Goal: Manage account settings

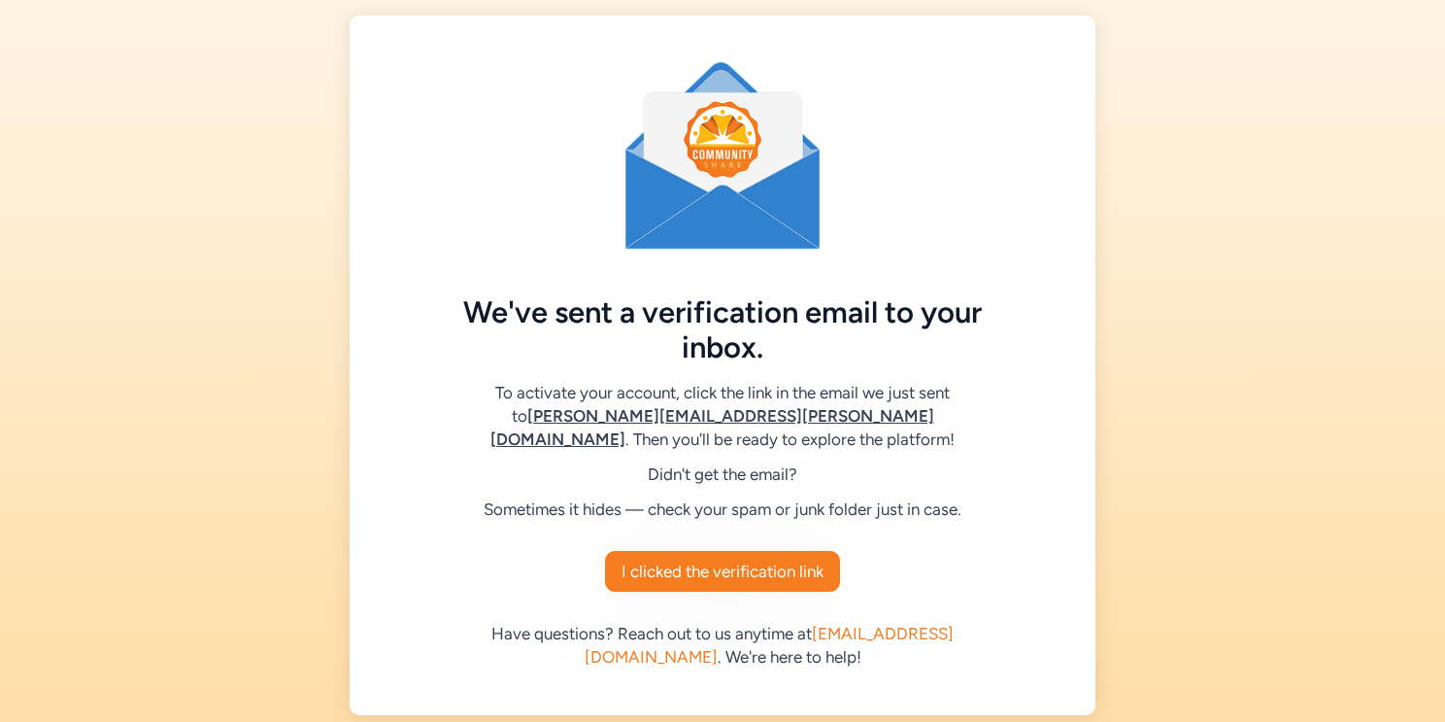
scroll to position [23, 0]
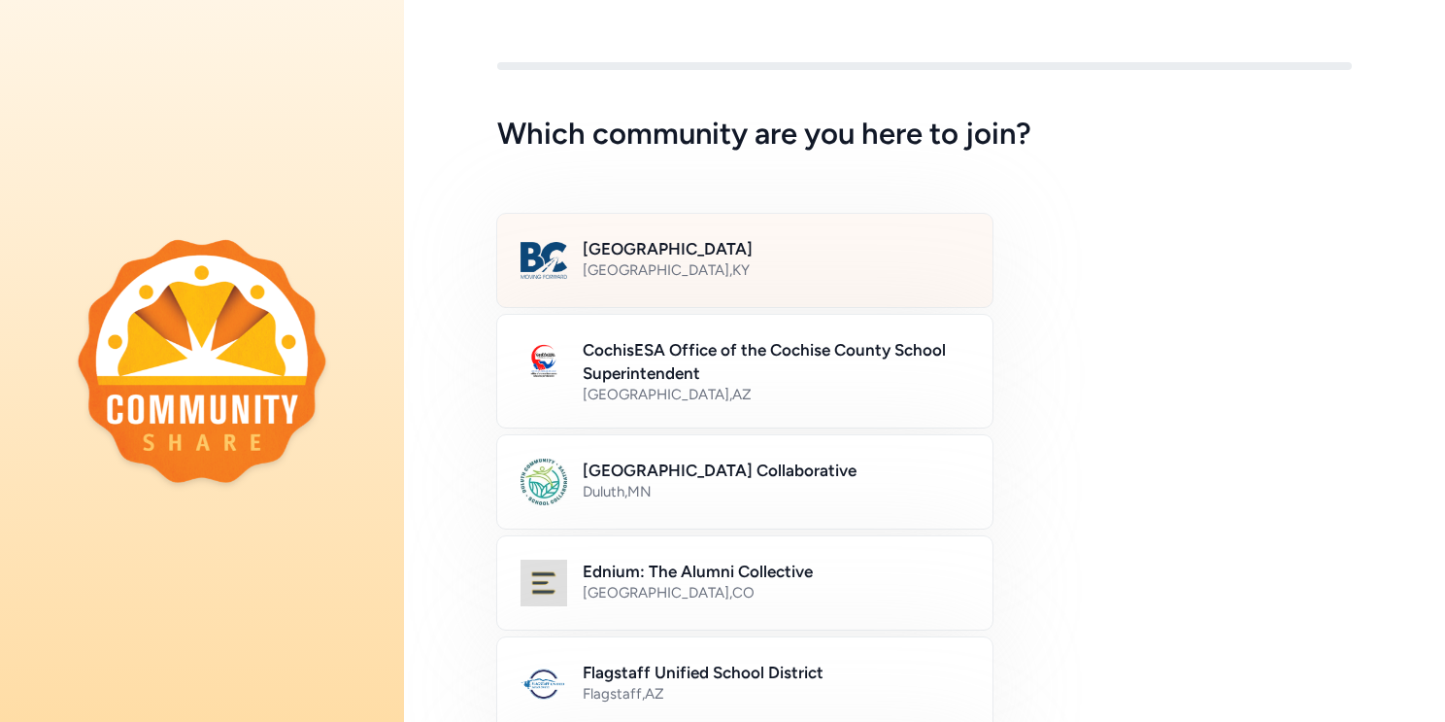
click at [696, 256] on h2 "[GEOGRAPHIC_DATA]" at bounding box center [776, 248] width 387 height 23
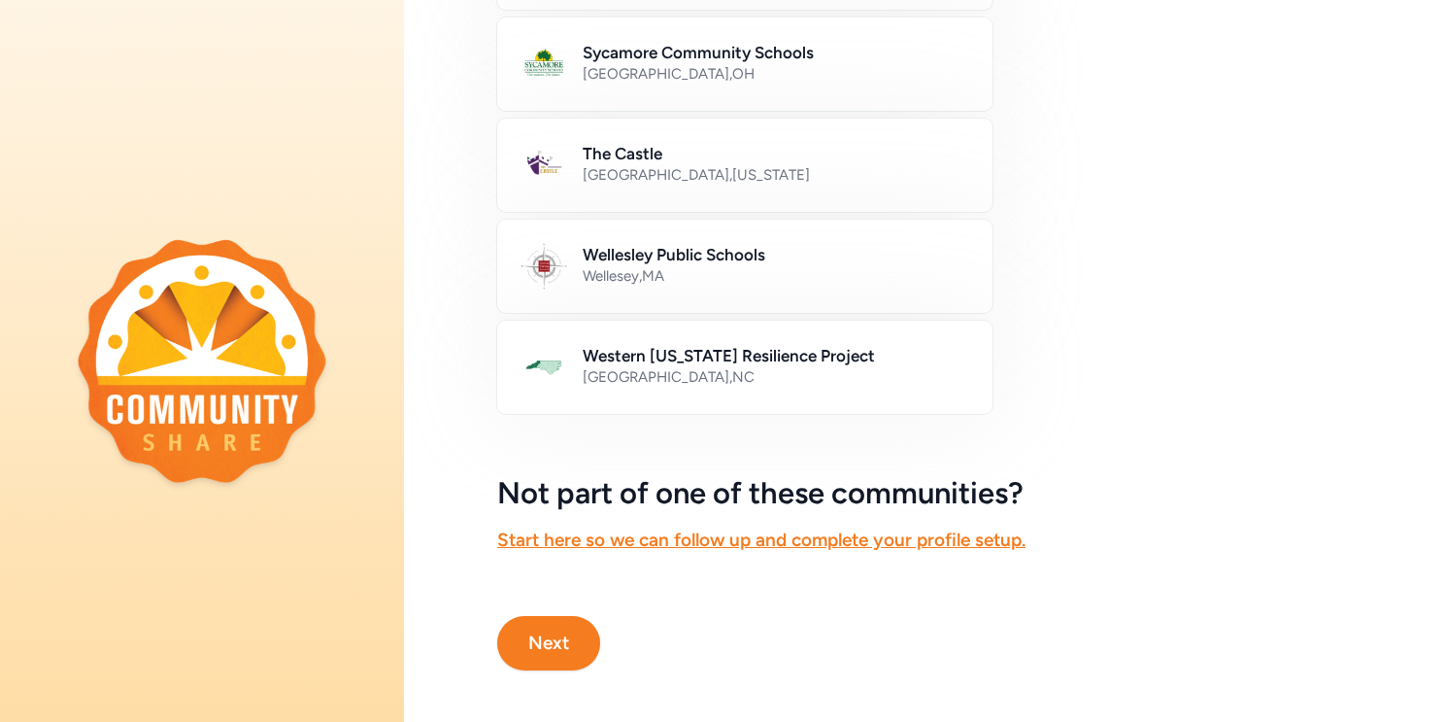
scroll to position [1129, 0]
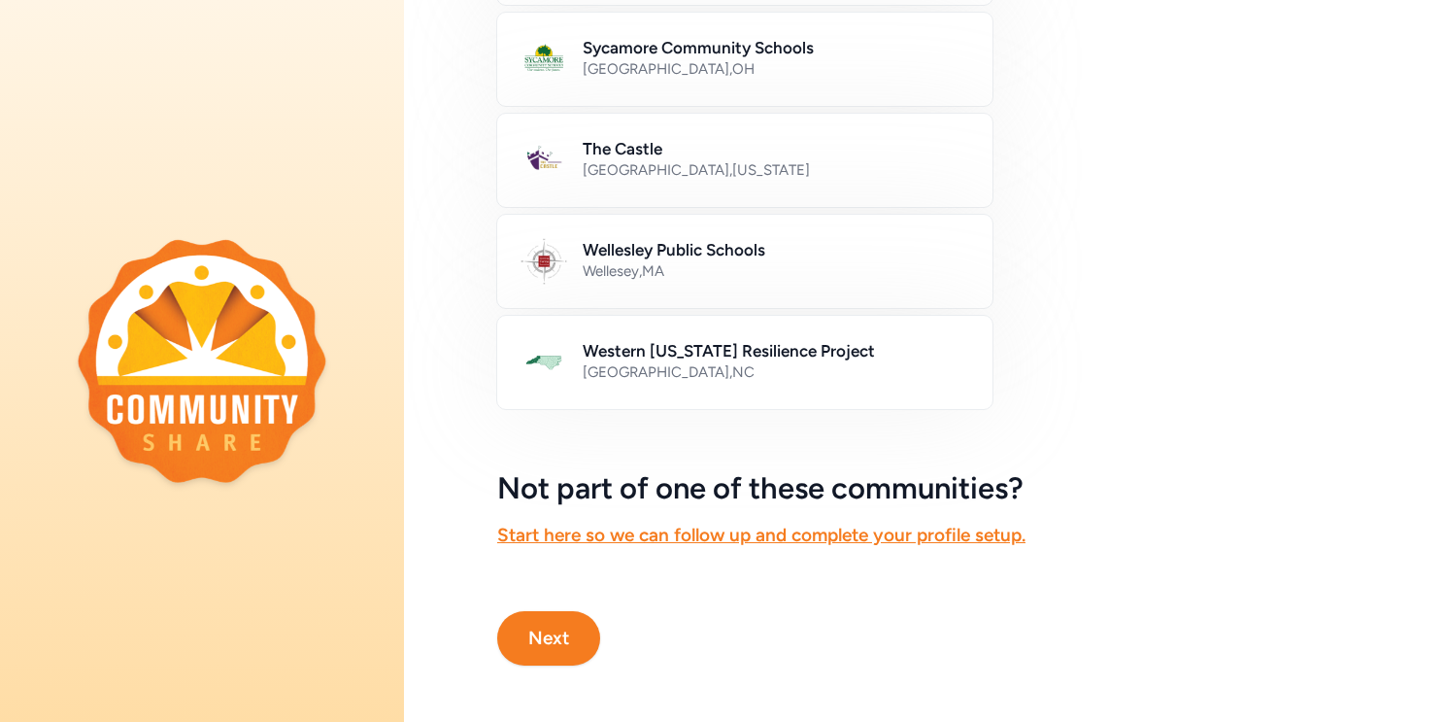
click at [562, 632] on button "Next" at bounding box center [548, 638] width 103 height 54
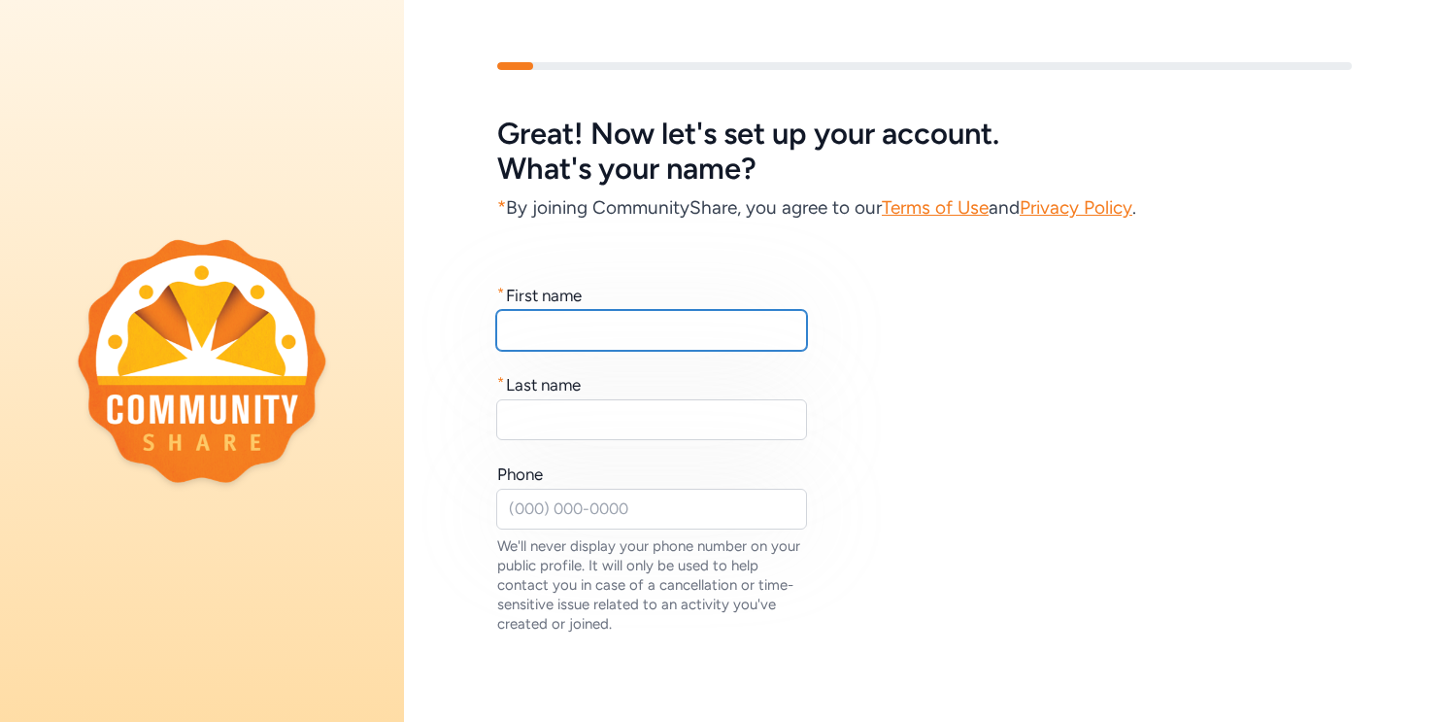
click at [536, 338] on input "text" at bounding box center [651, 330] width 311 height 41
type input "[PERSON_NAME]"
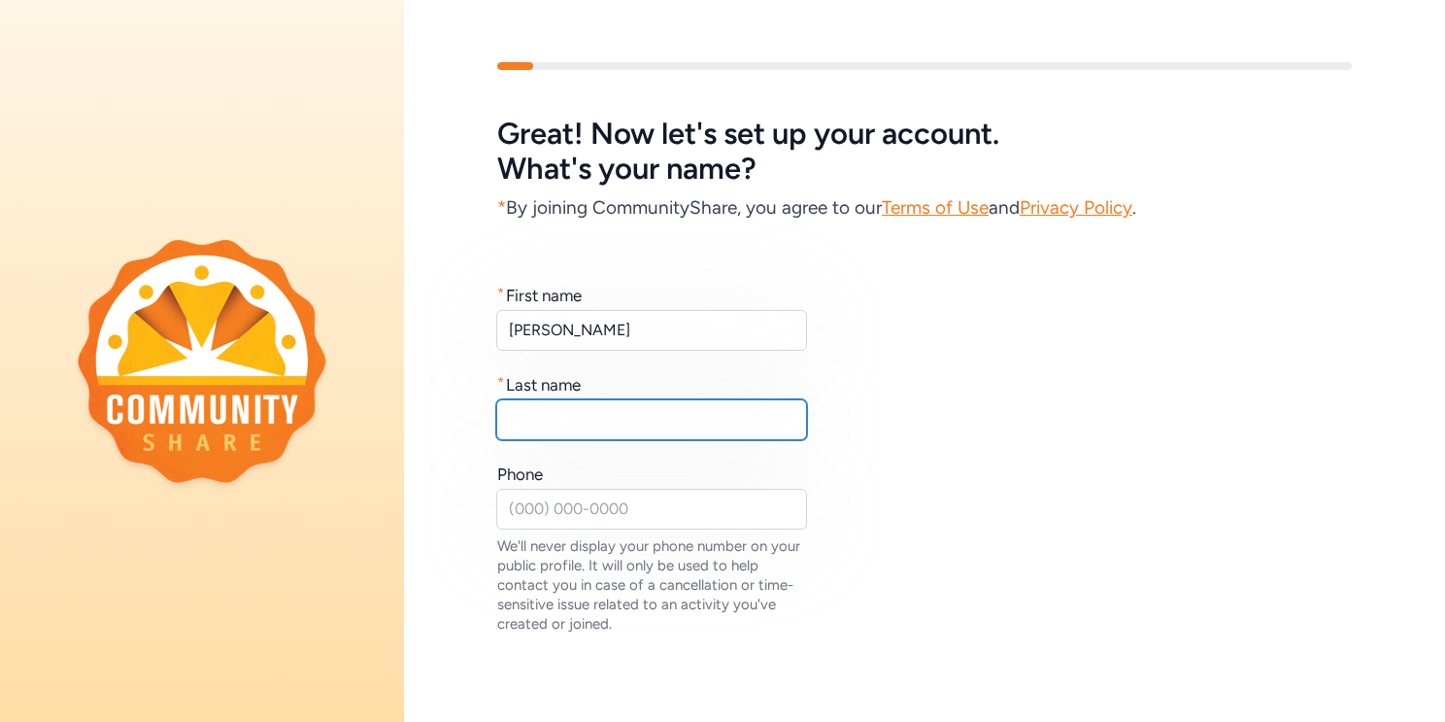
click at [552, 420] on input "text" at bounding box center [651, 419] width 311 height 41
type input "Biglari"
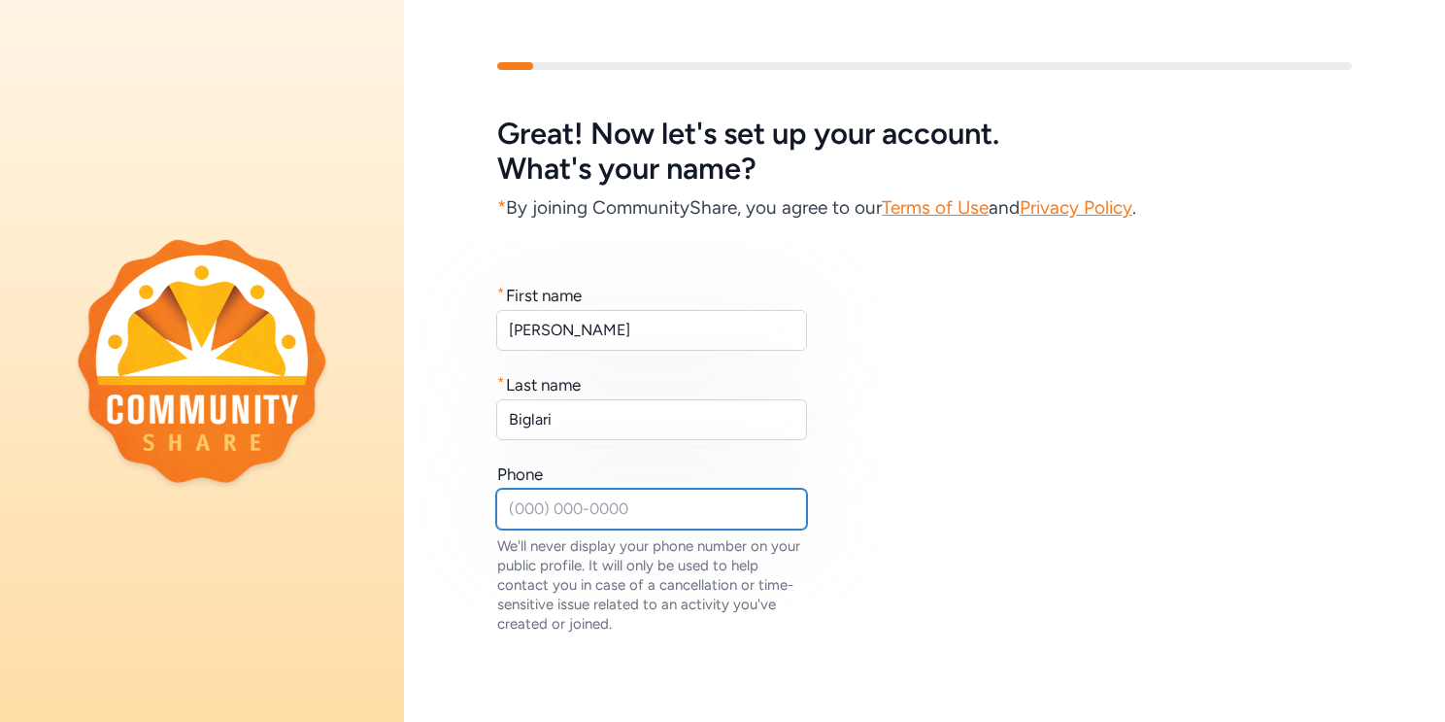
click at [552, 509] on input "text" at bounding box center [651, 508] width 311 height 41
click at [573, 509] on input "5028768782" at bounding box center [651, 508] width 311 height 41
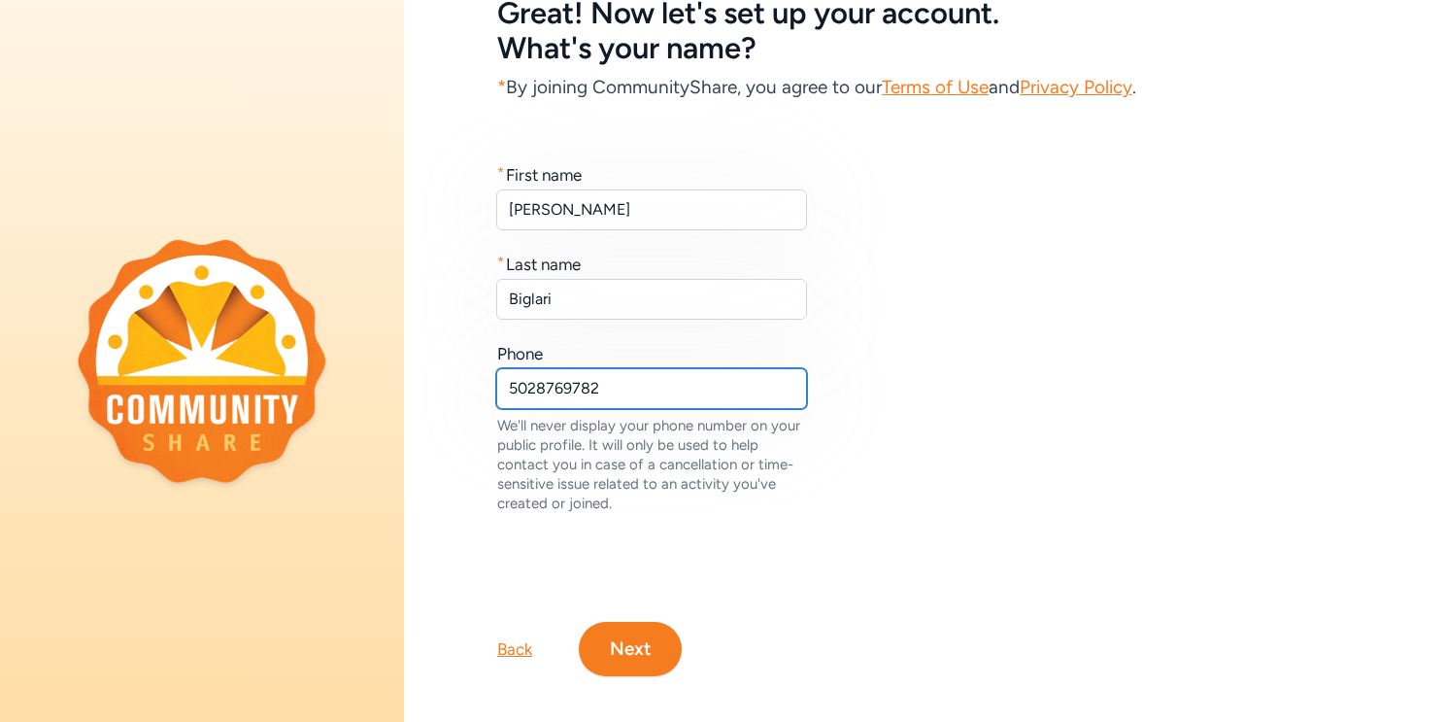
scroll to position [136, 0]
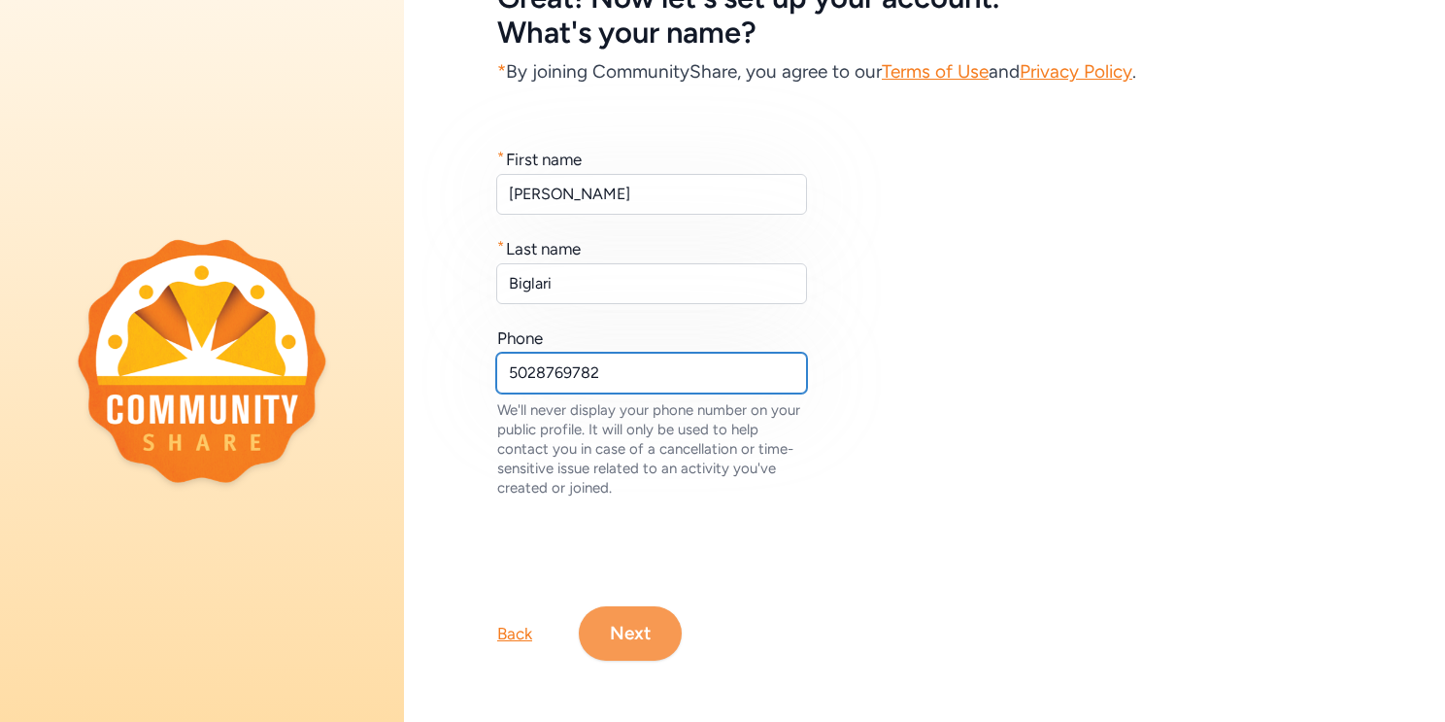
type input "5028769782"
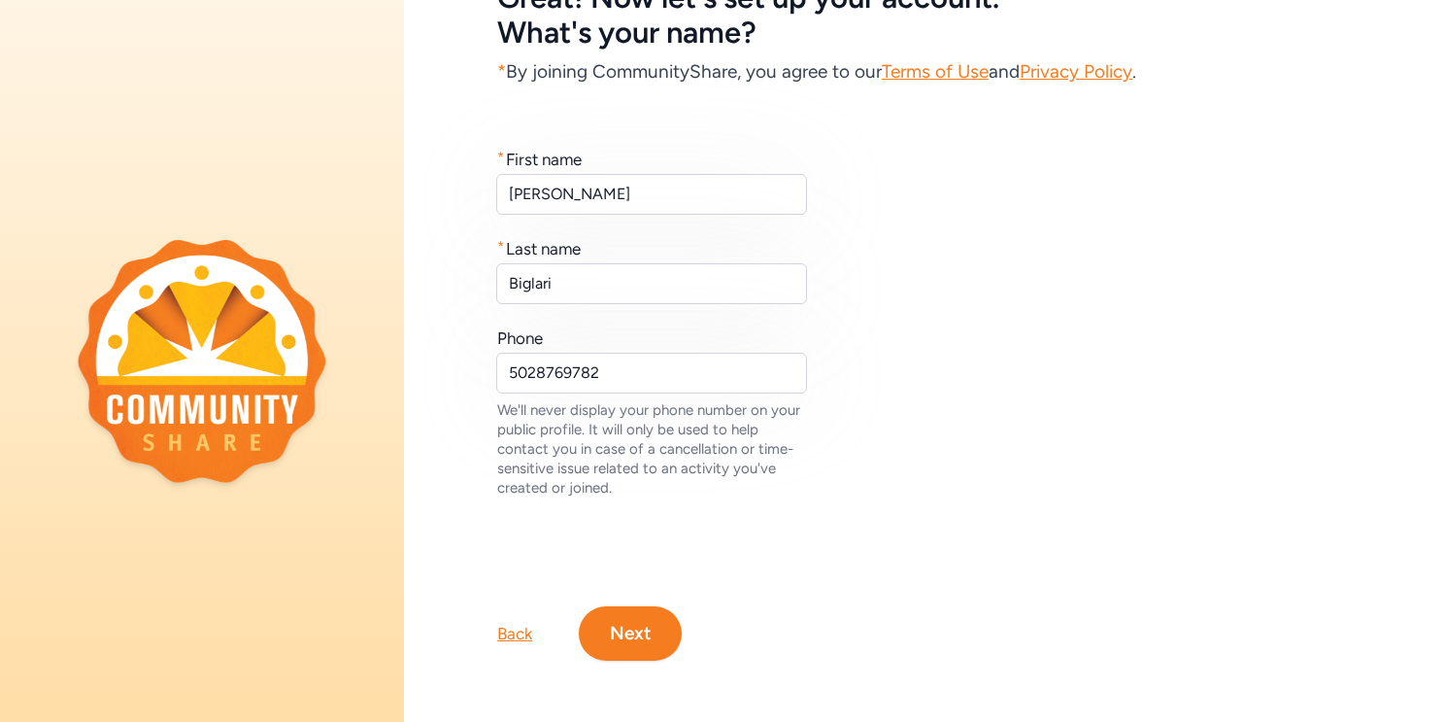
click at [632, 633] on button "Next" at bounding box center [630, 633] width 103 height 54
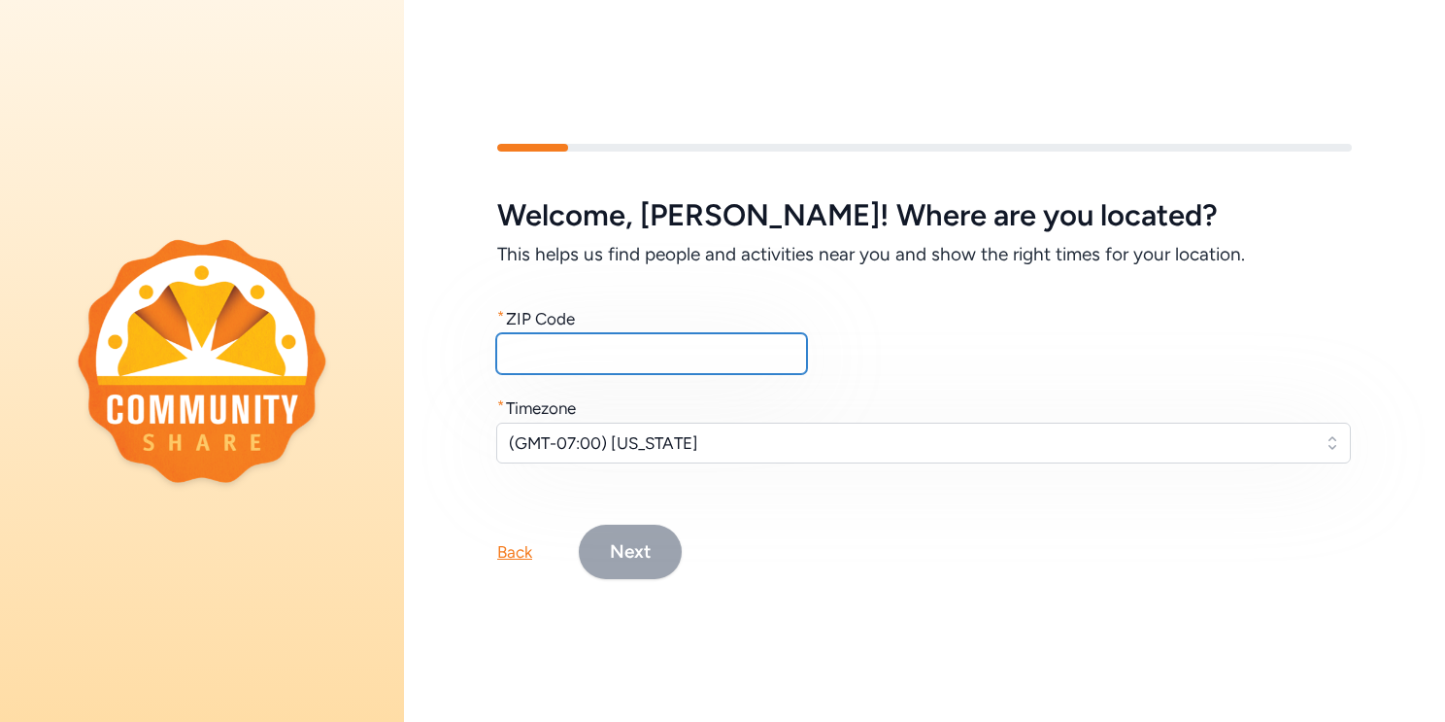
click at [568, 360] on input "text" at bounding box center [651, 353] width 311 height 41
click at [574, 342] on input "text" at bounding box center [651, 353] width 311 height 41
type input "40047"
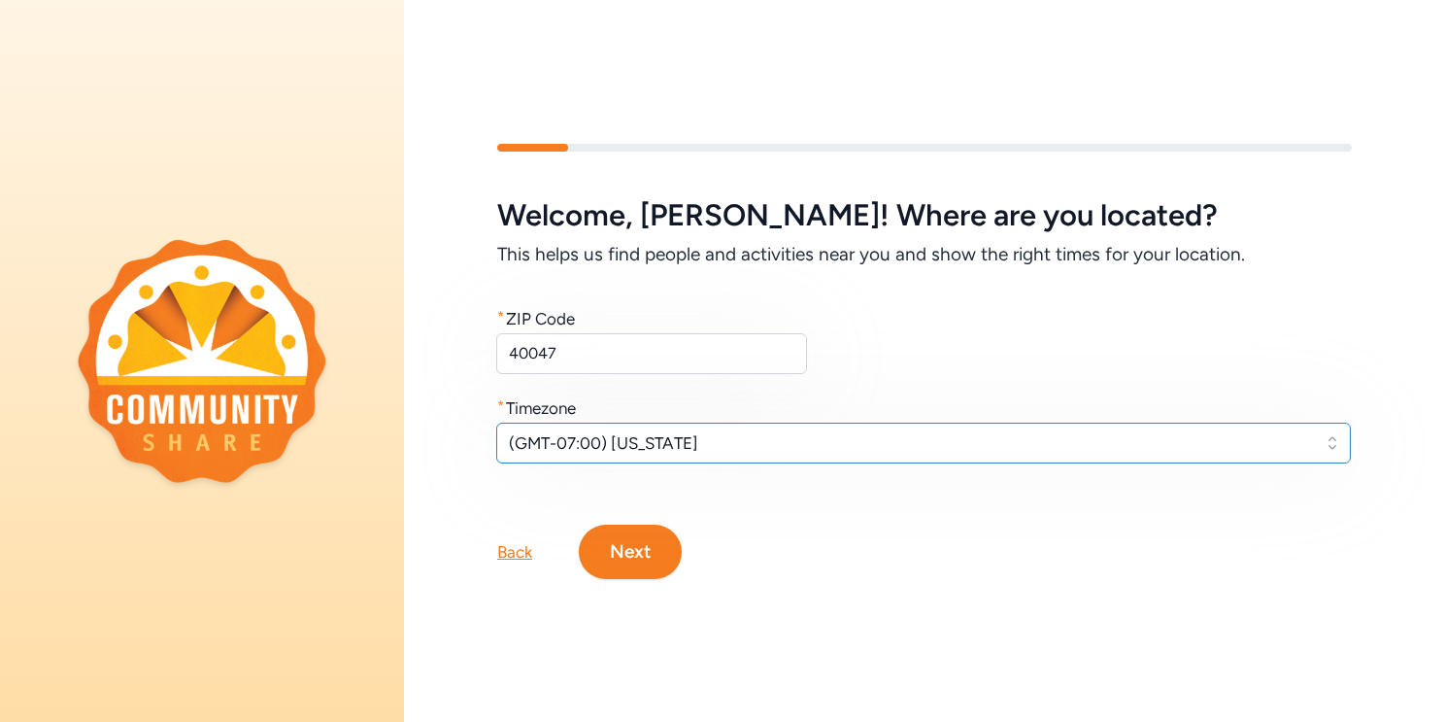
click at [1324, 451] on button "(GMT-07:00) [US_STATE]" at bounding box center [923, 442] width 855 height 41
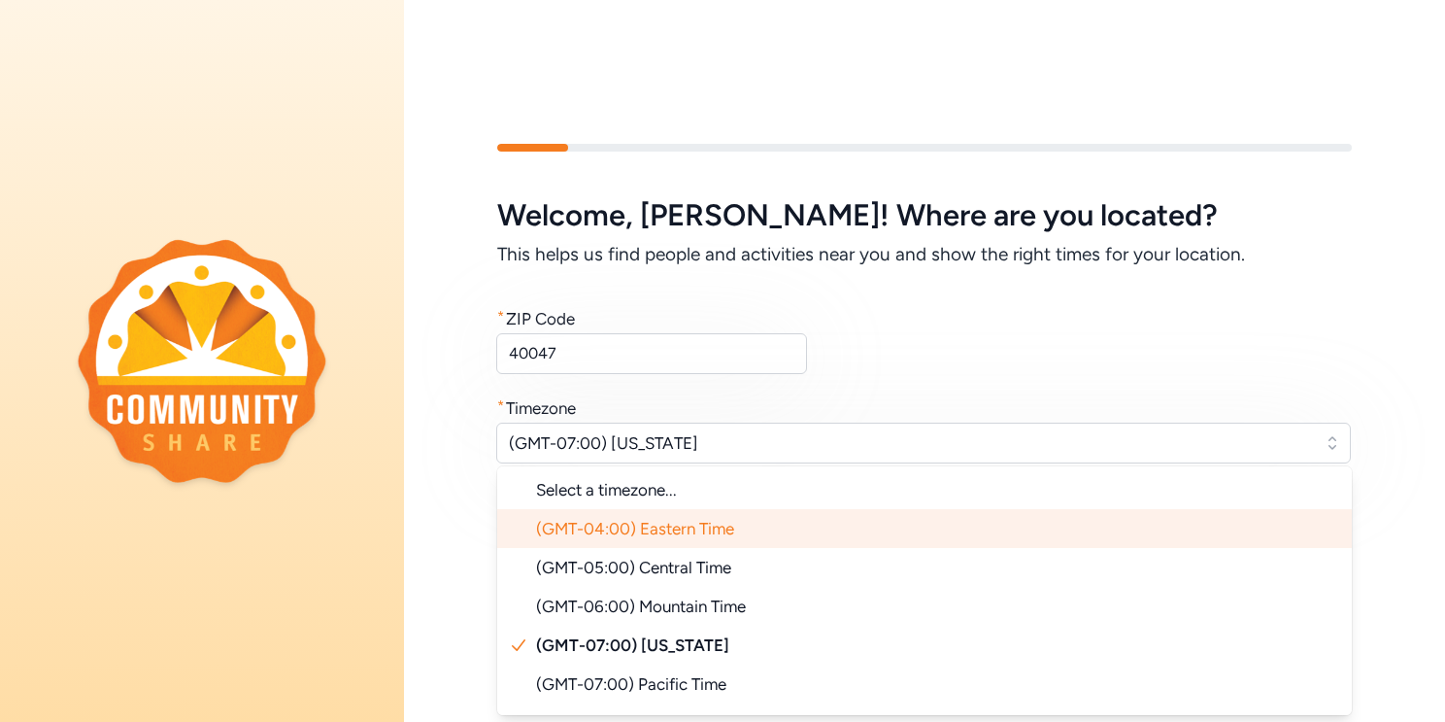
click at [764, 526] on li "(GMT-04:00) Eastern Time" at bounding box center [924, 528] width 855 height 39
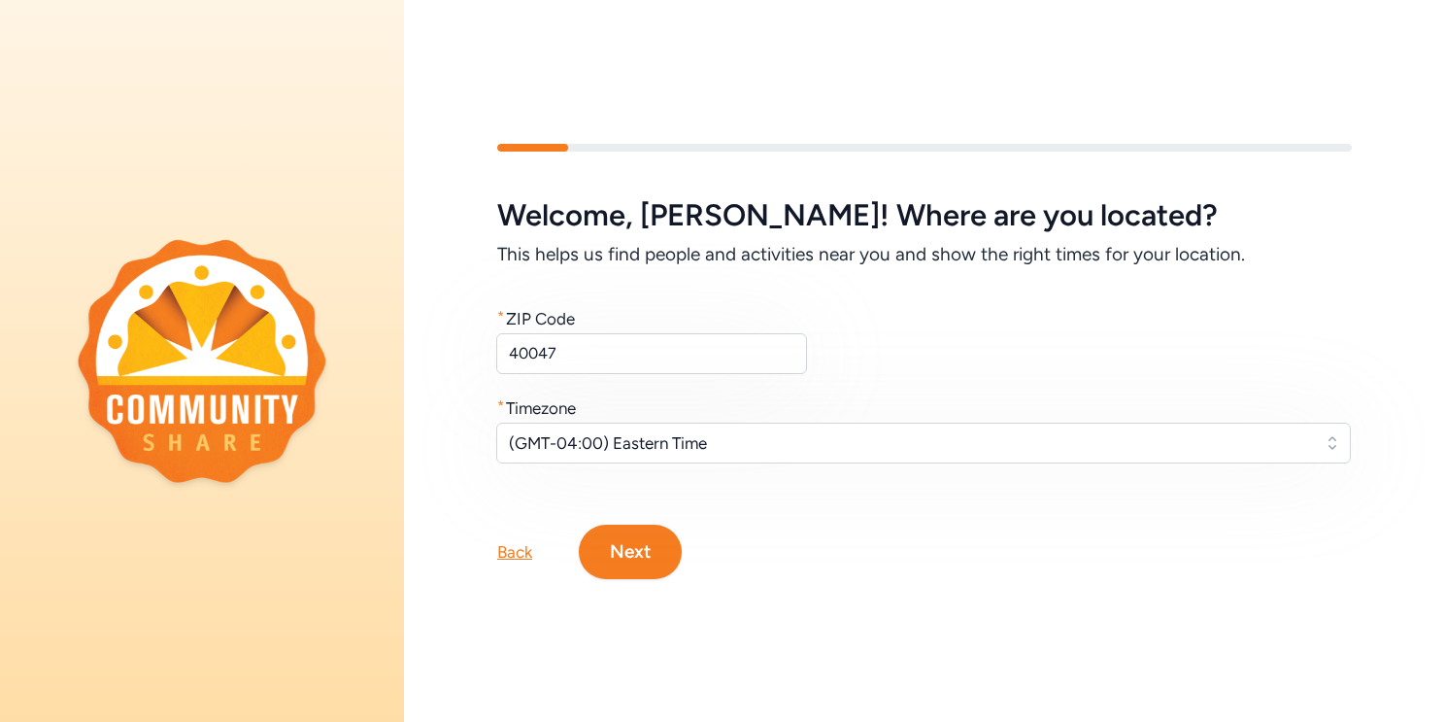
click at [647, 547] on button "Next" at bounding box center [630, 551] width 103 height 54
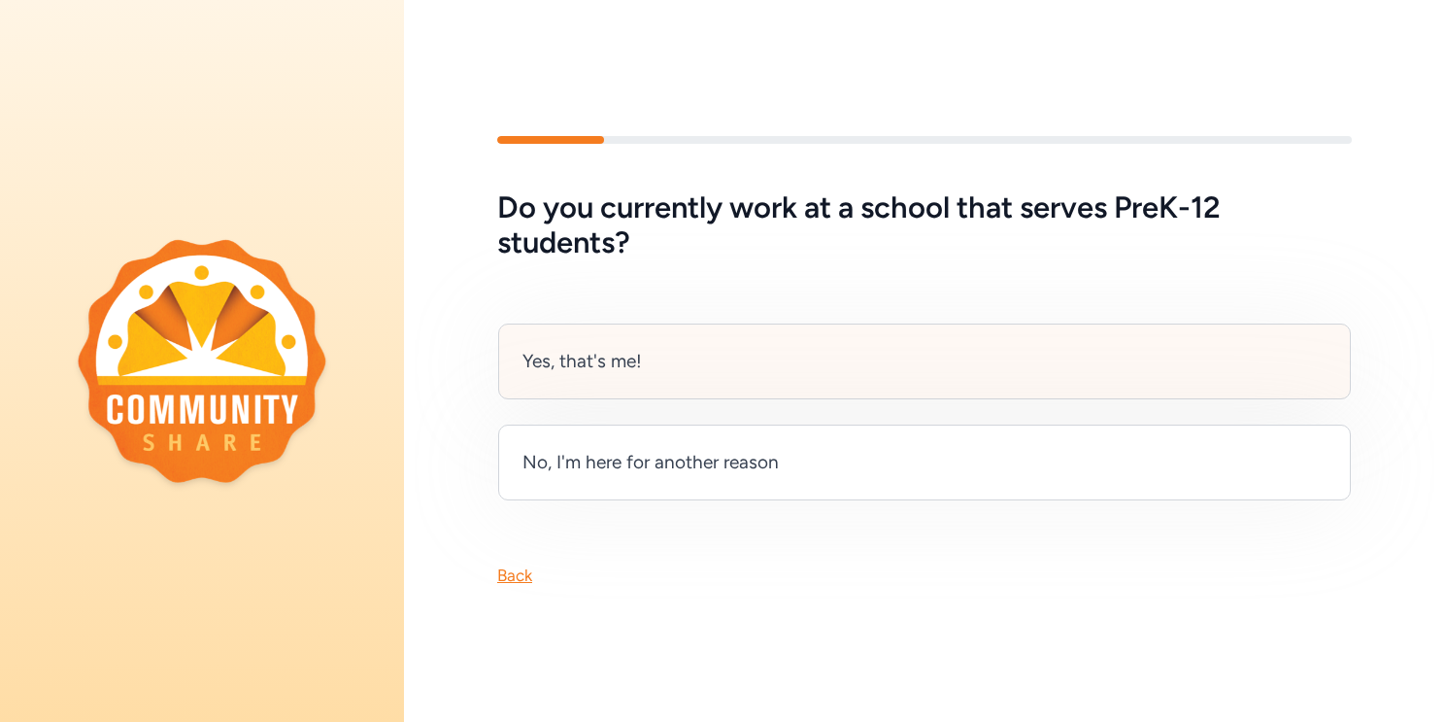
click at [589, 368] on div "Yes, that's me!" at bounding box center [581, 361] width 119 height 27
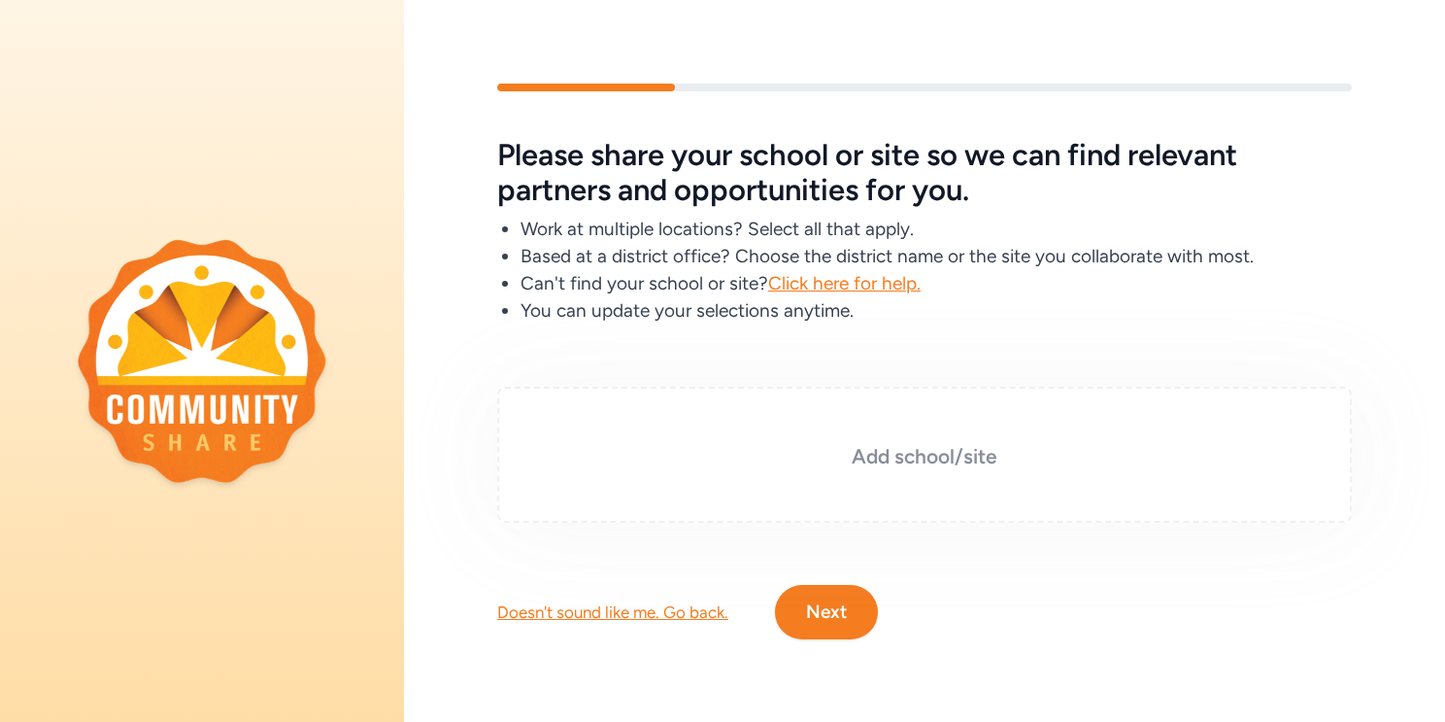
click at [903, 454] on h3 "Add school/site" at bounding box center [924, 456] width 757 height 27
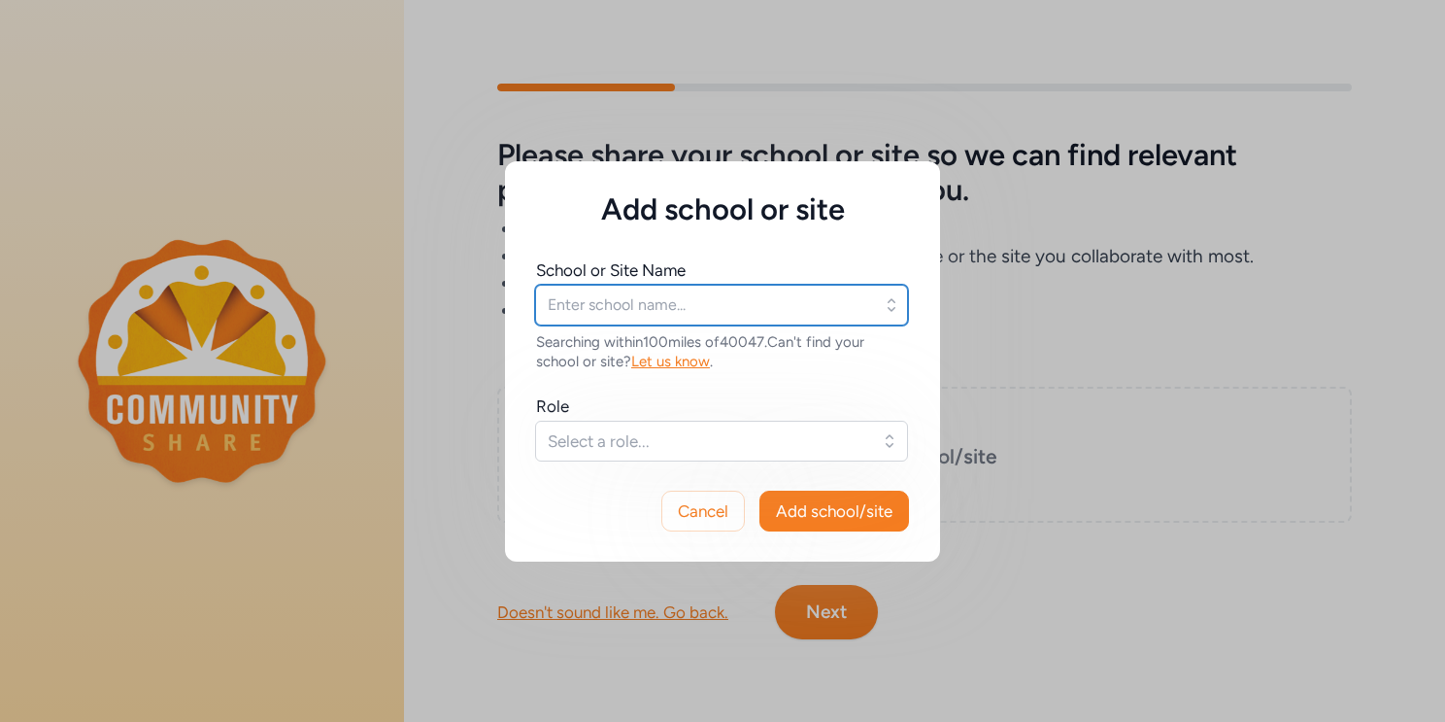
drag, startPoint x: 651, startPoint y: 308, endPoint x: 679, endPoint y: 304, distance: 28.4
click at [652, 308] on input "text" at bounding box center [721, 305] width 373 height 41
click at [895, 311] on icon "button" at bounding box center [891, 304] width 19 height 19
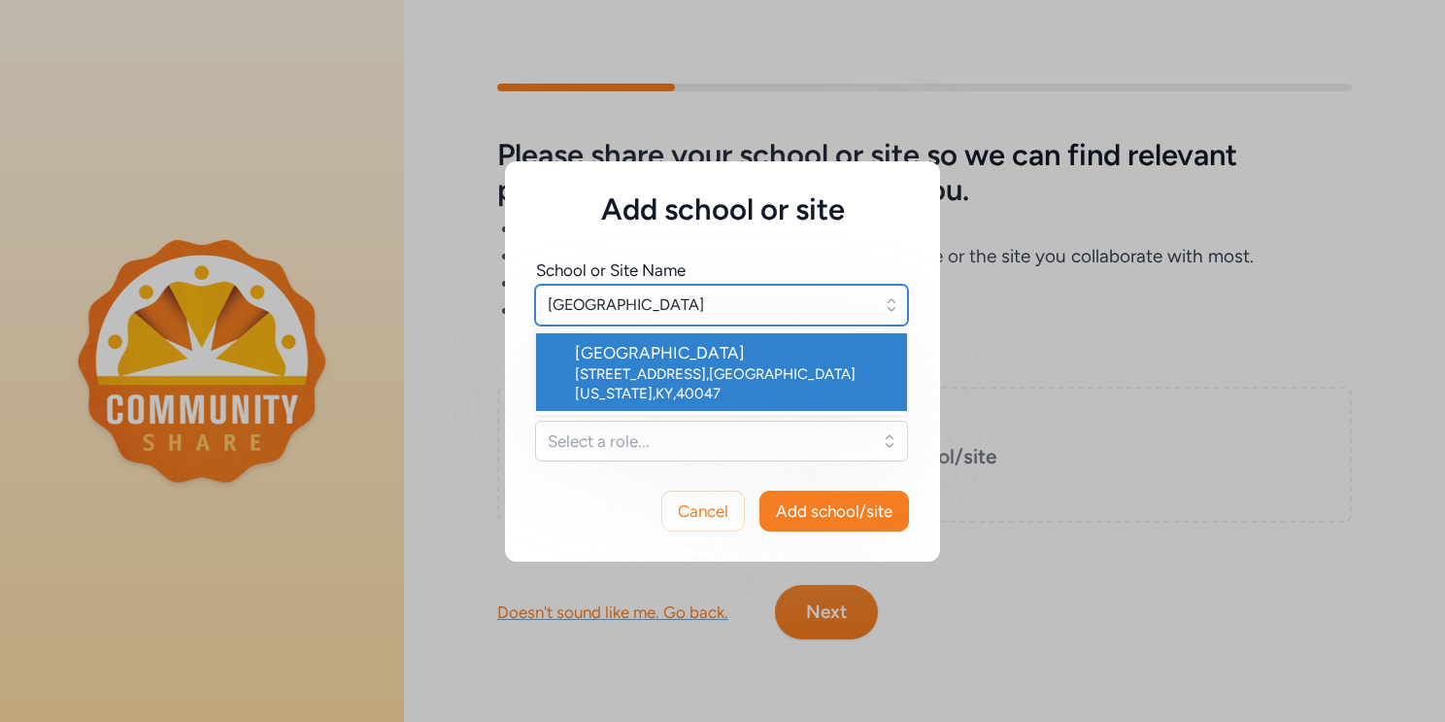
type input "[GEOGRAPHIC_DATA]"
click at [725, 366] on div "[STREET_ADDRESS][US_STATE]" at bounding box center [733, 383] width 317 height 39
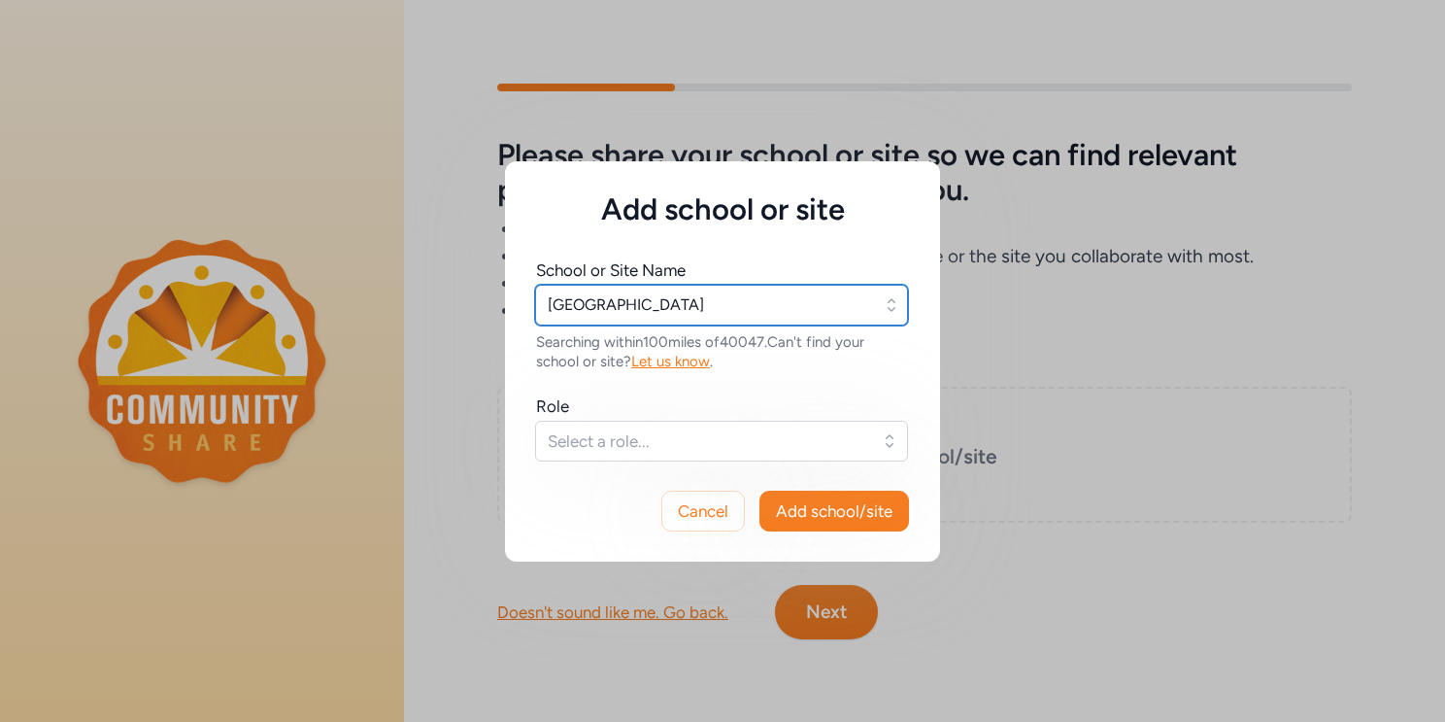
click at [875, 310] on input "[GEOGRAPHIC_DATA]" at bounding box center [721, 305] width 373 height 41
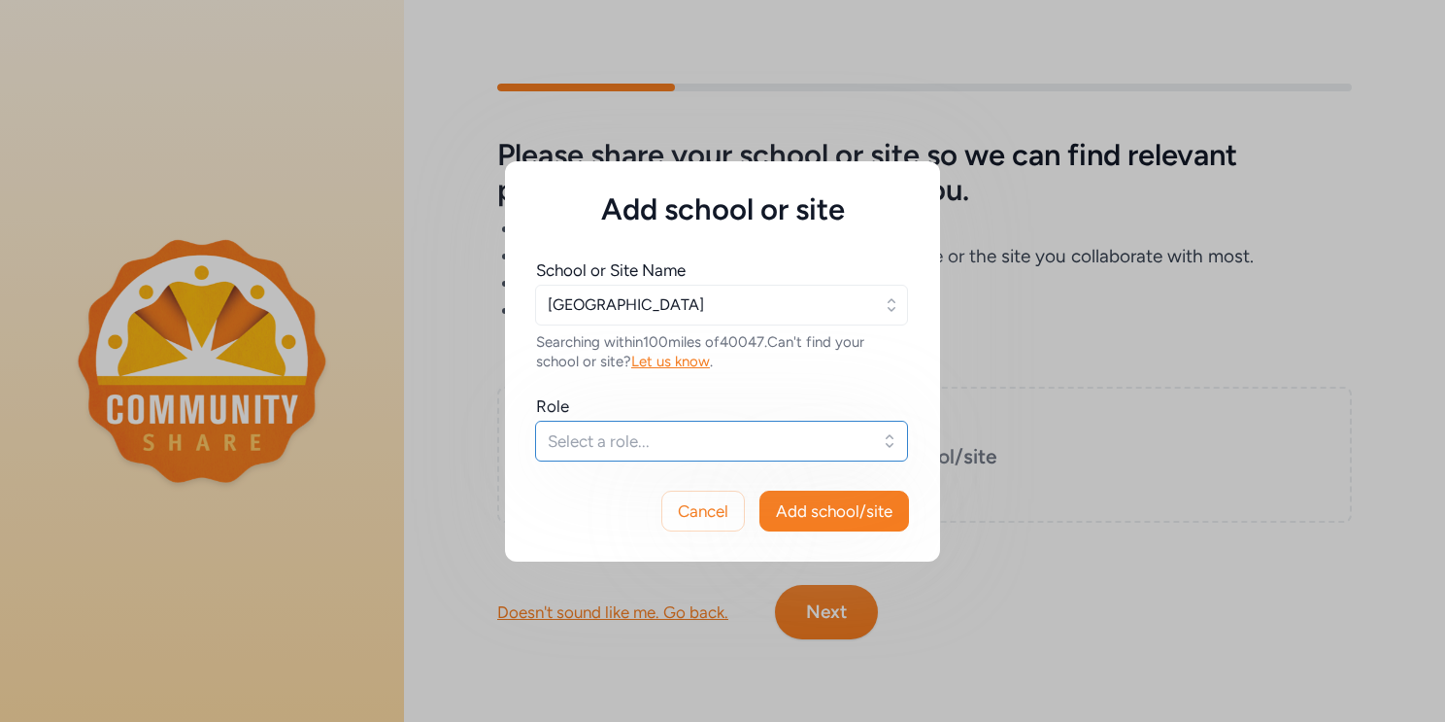
click at [884, 440] on button "Select a role..." at bounding box center [721, 440] width 373 height 41
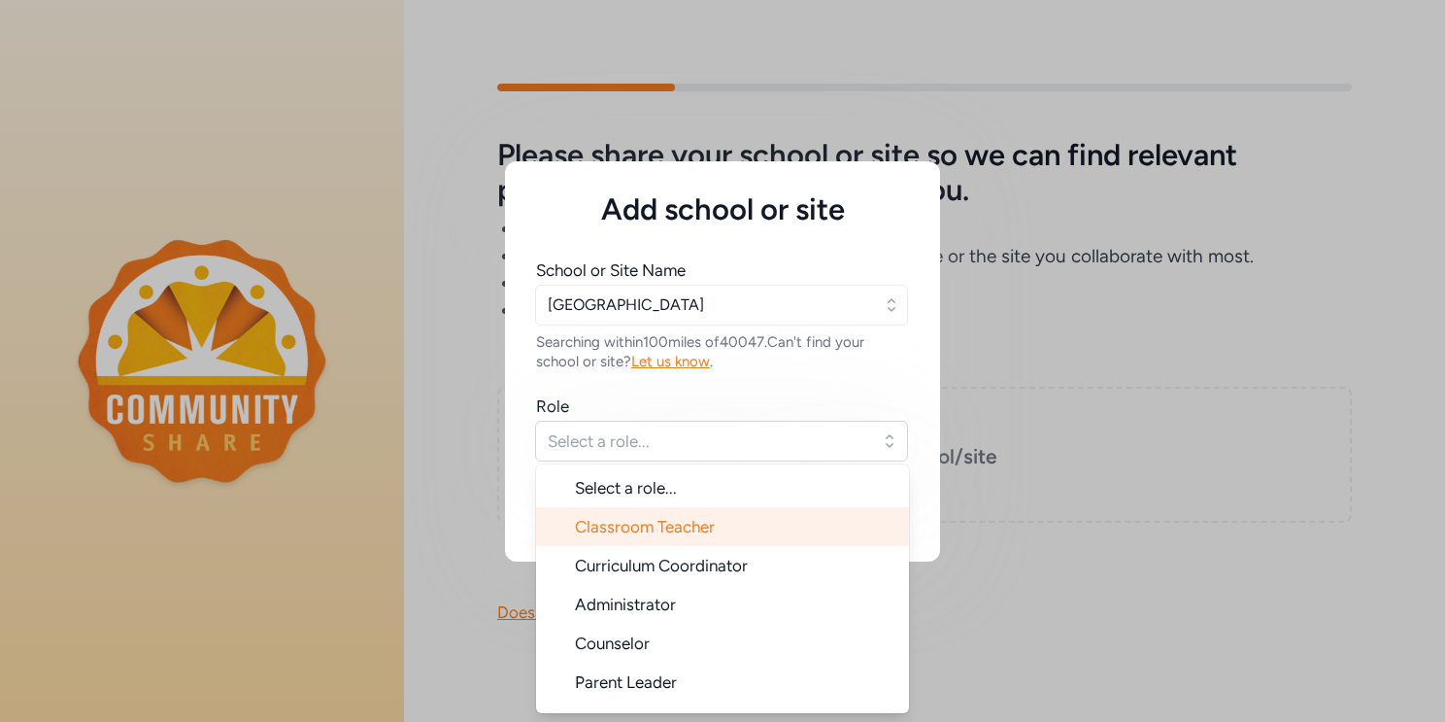
click at [676, 531] on span "Classroom Teacher" at bounding box center [645, 526] width 140 height 19
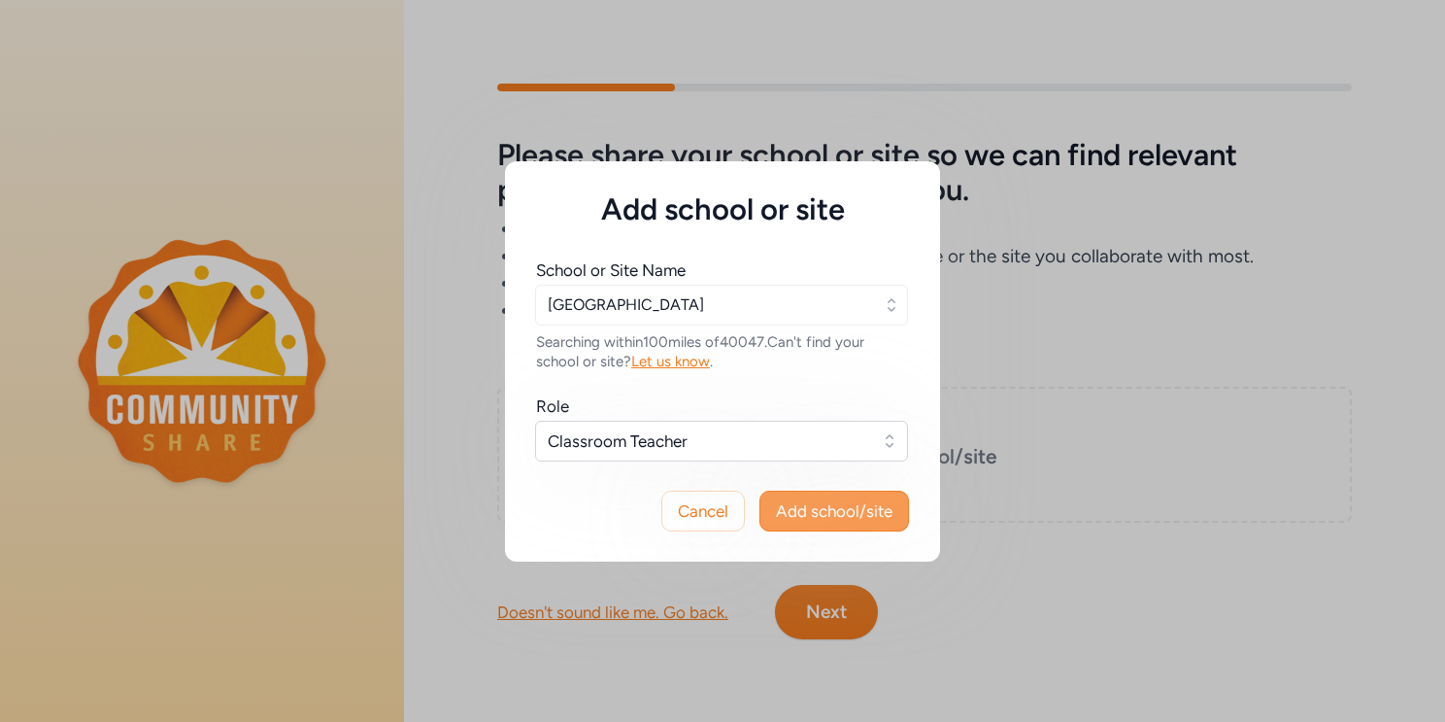
click at [823, 507] on span "Add school/site" at bounding box center [834, 510] width 117 height 23
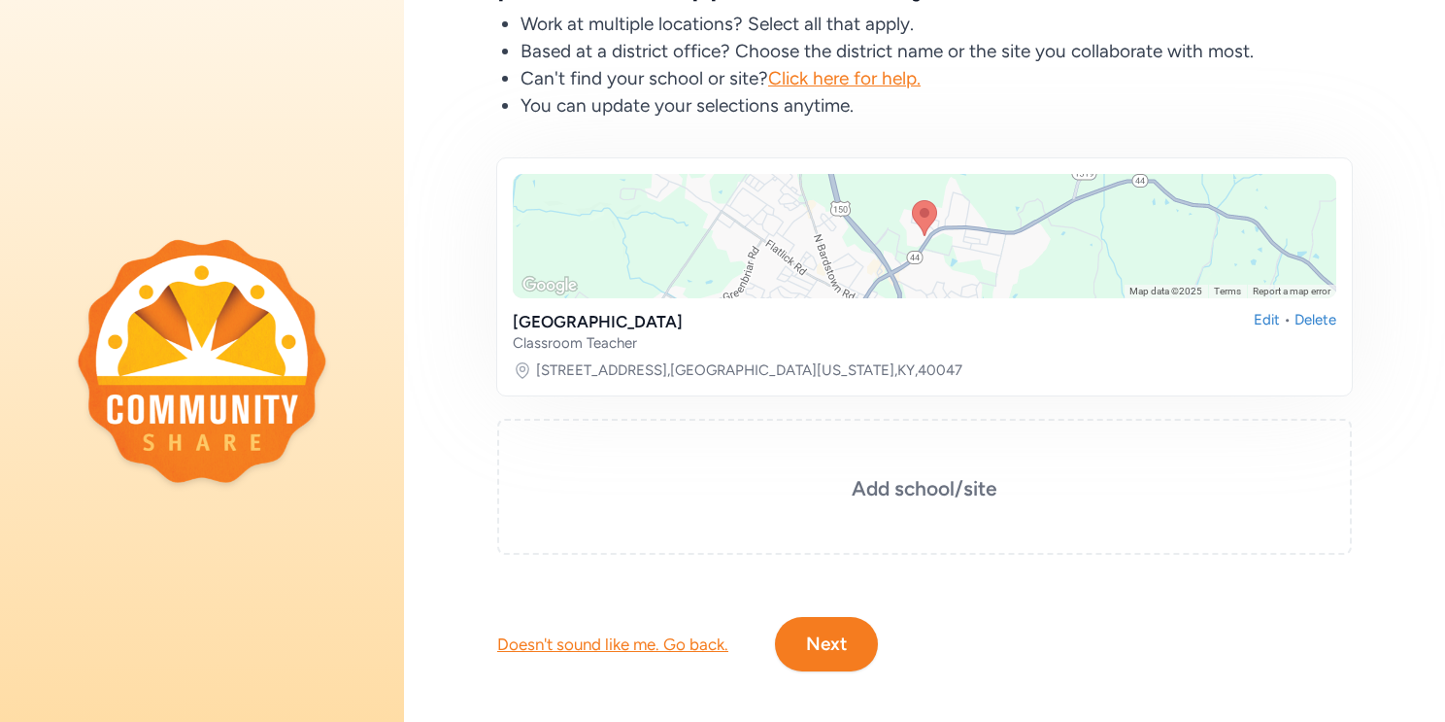
scroll to position [194, 0]
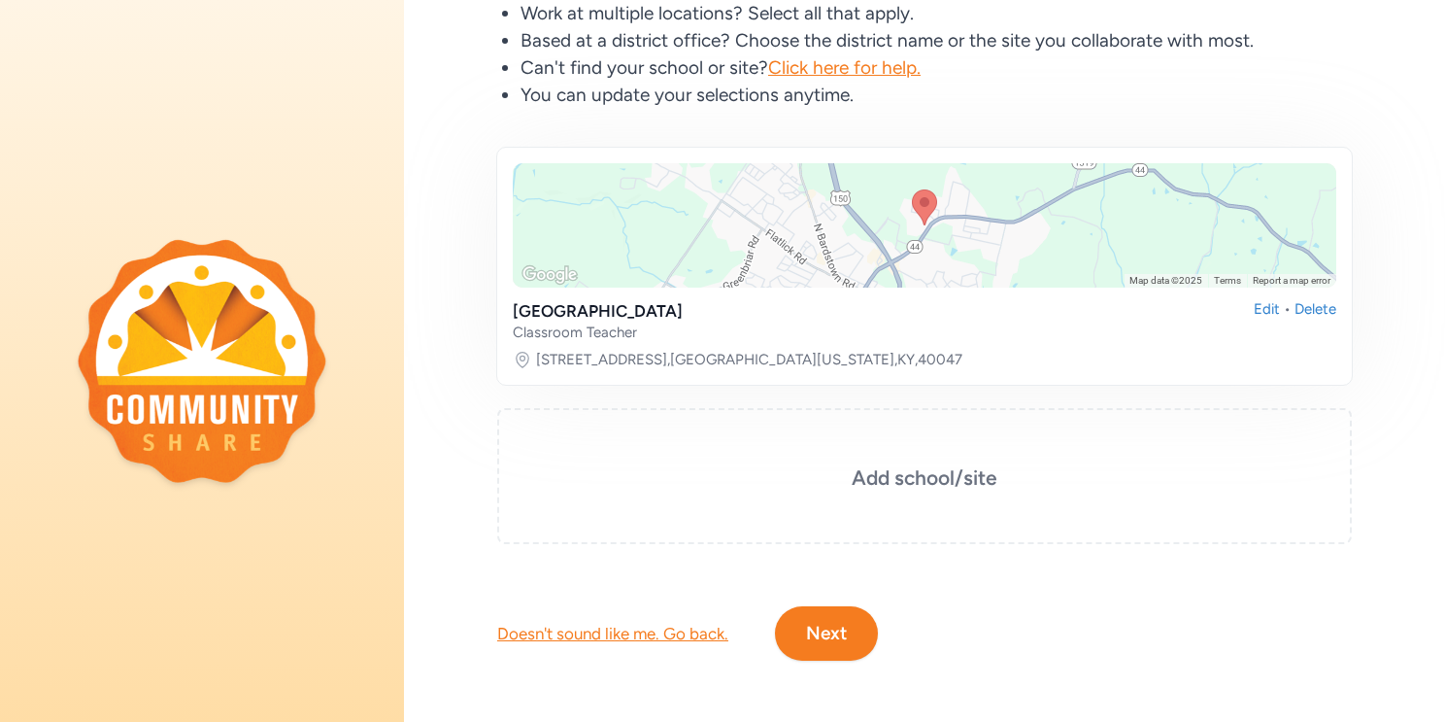
click at [823, 628] on button "Next" at bounding box center [826, 633] width 103 height 54
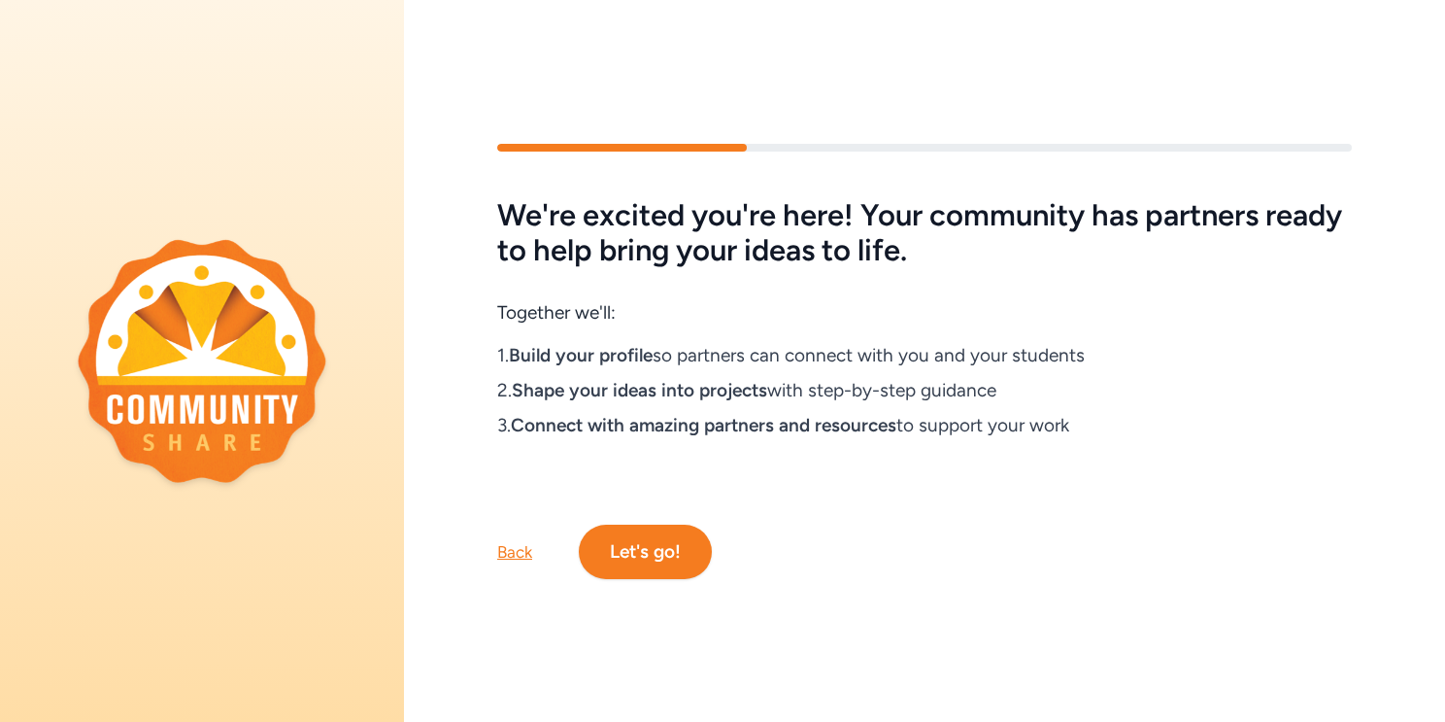
click at [632, 548] on button "Let's go!" at bounding box center [645, 551] width 133 height 54
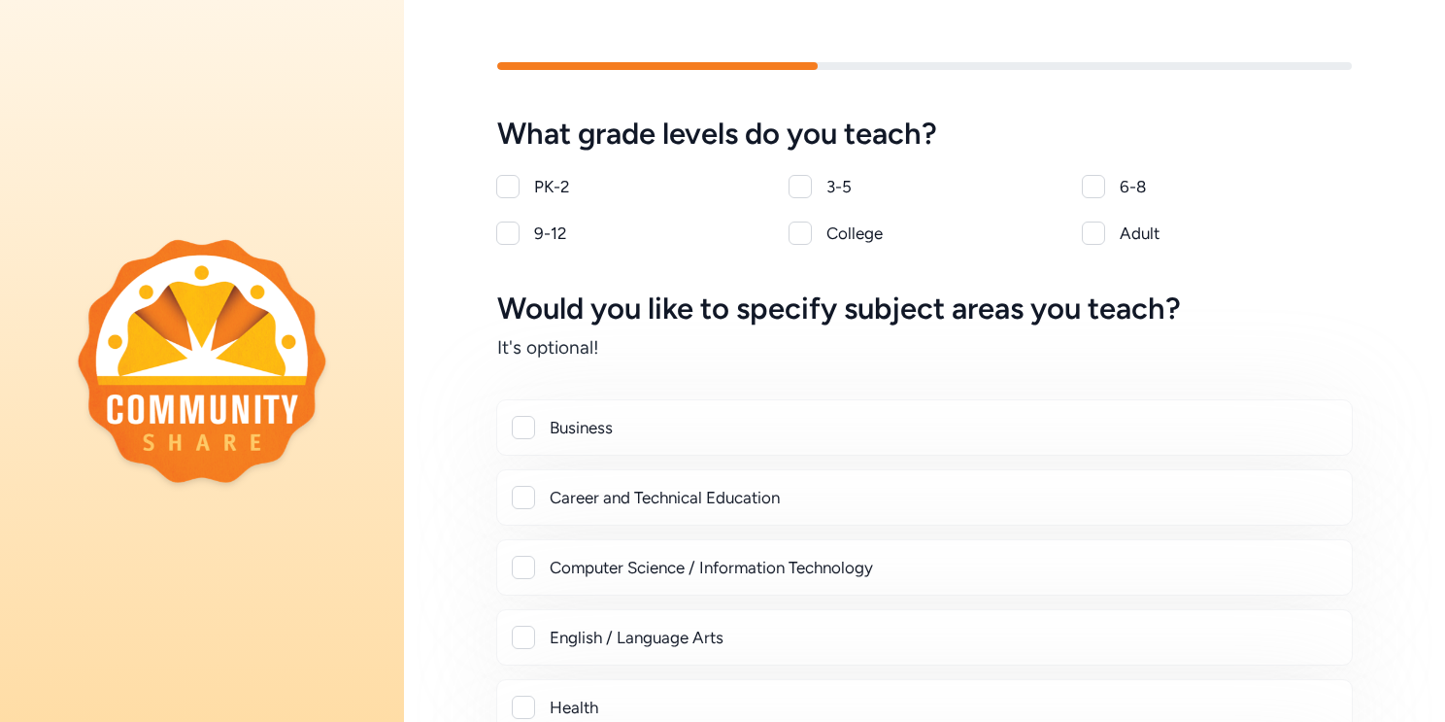
click at [518, 184] on div at bounding box center [507, 186] width 23 height 23
checkbox input "true"
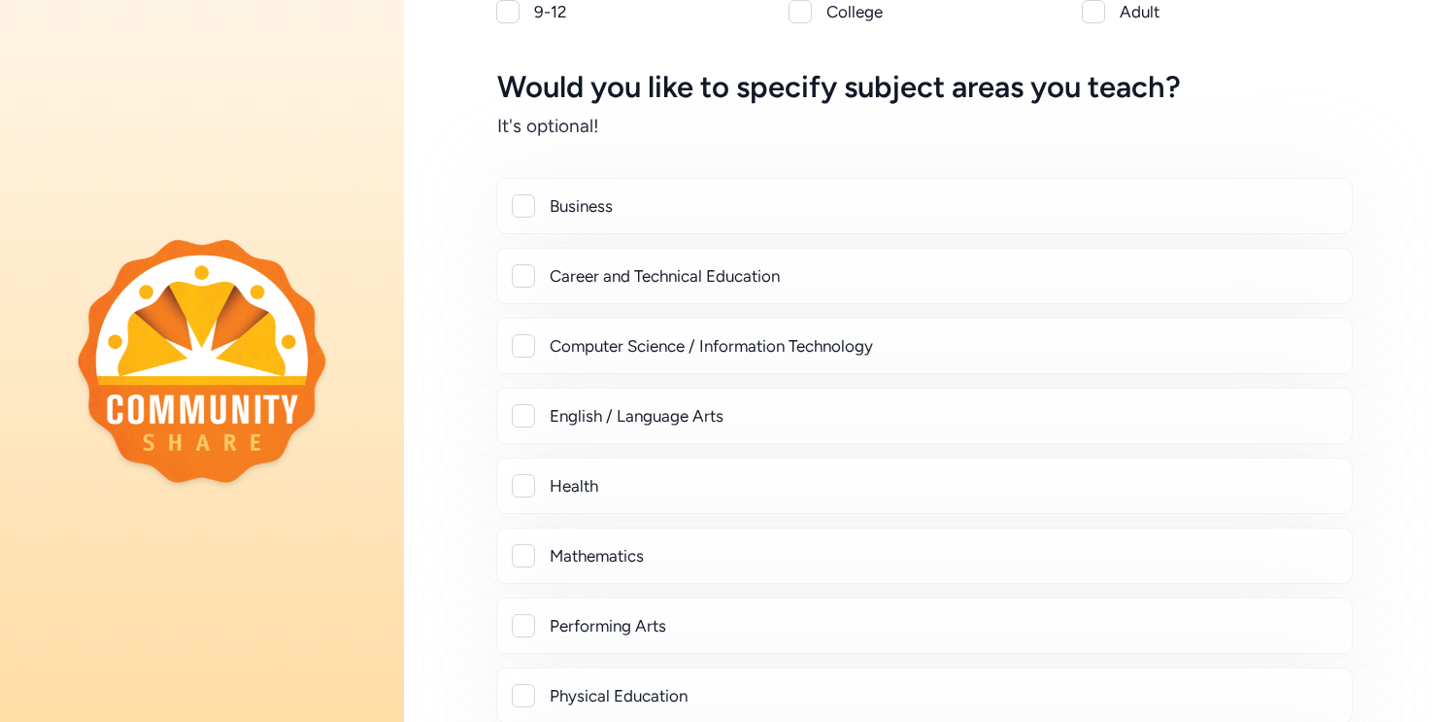
scroll to position [223, 0]
click at [528, 617] on div at bounding box center [523, 623] width 23 height 23
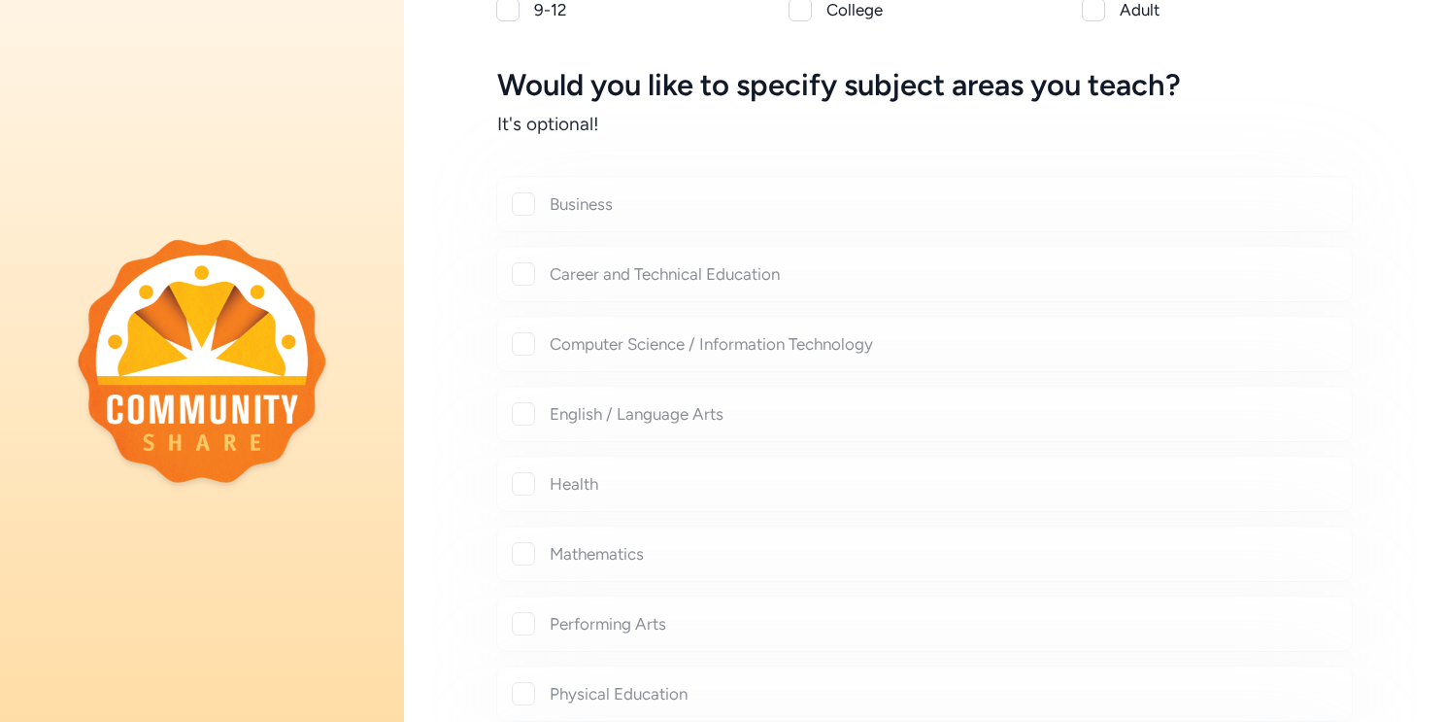
checkbox input "true"
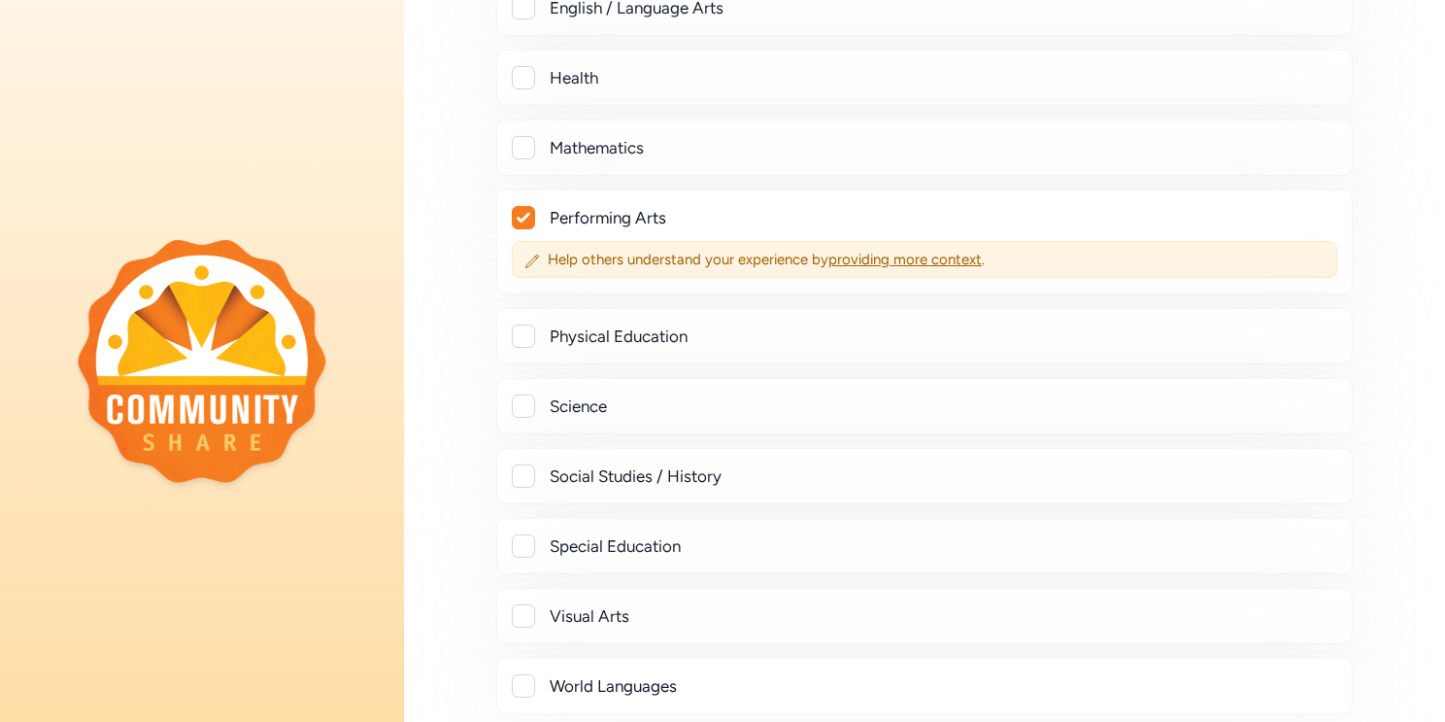
scroll to position [645, 0]
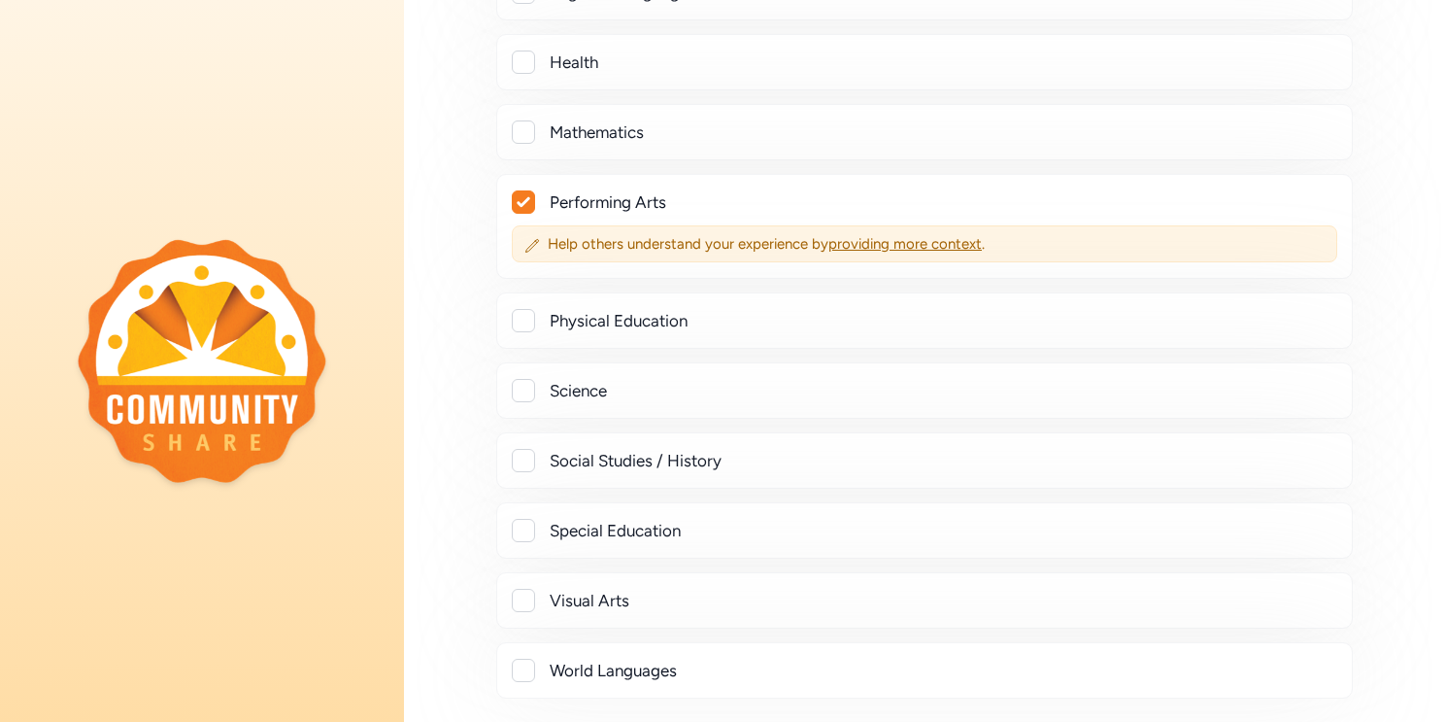
click at [522, 588] on div at bounding box center [523, 599] width 23 height 23
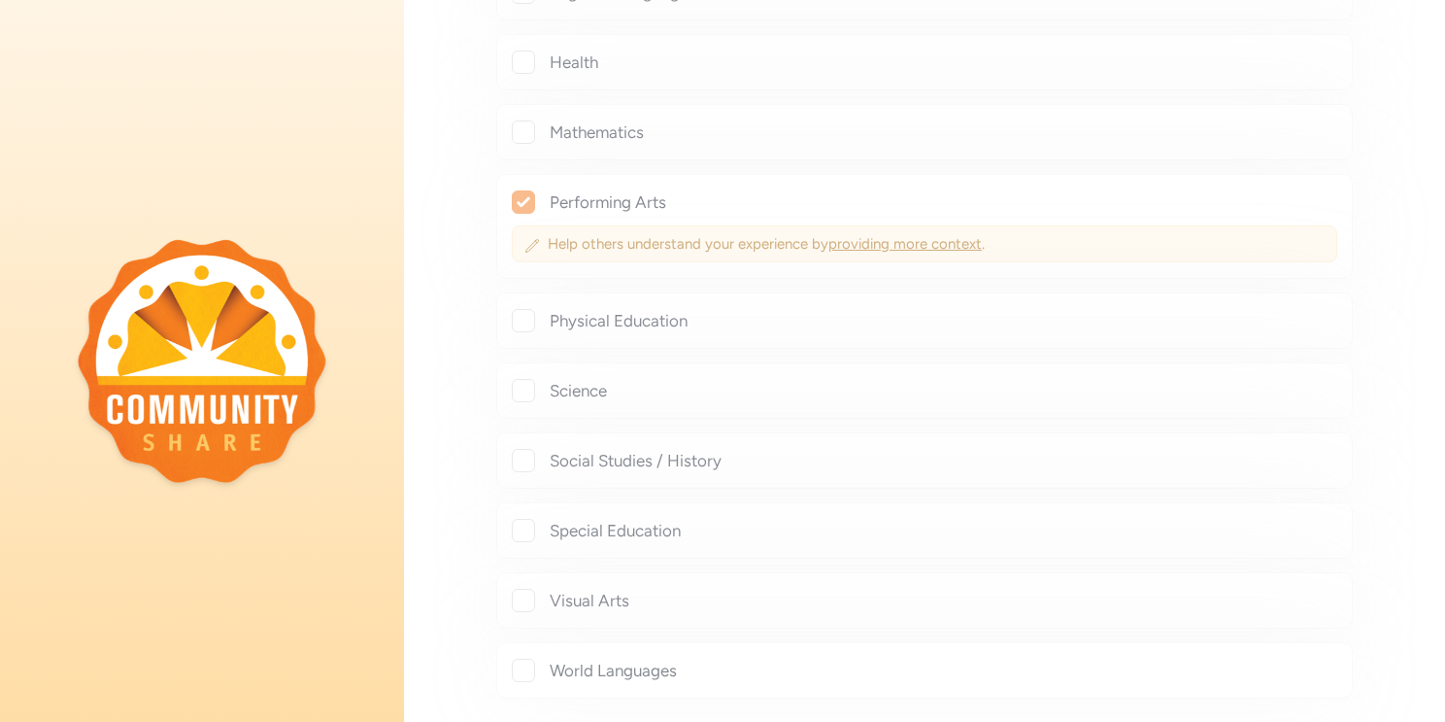
checkbox input "true"
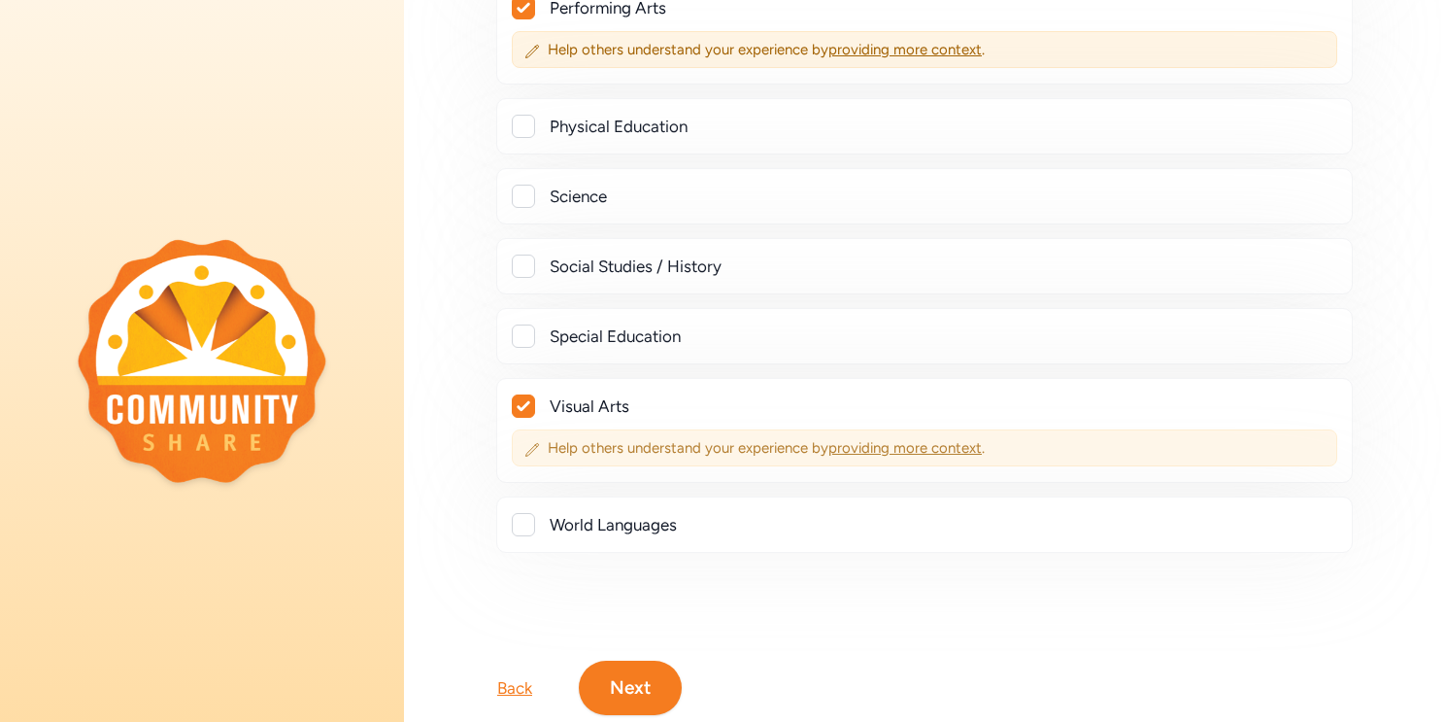
scroll to position [843, 0]
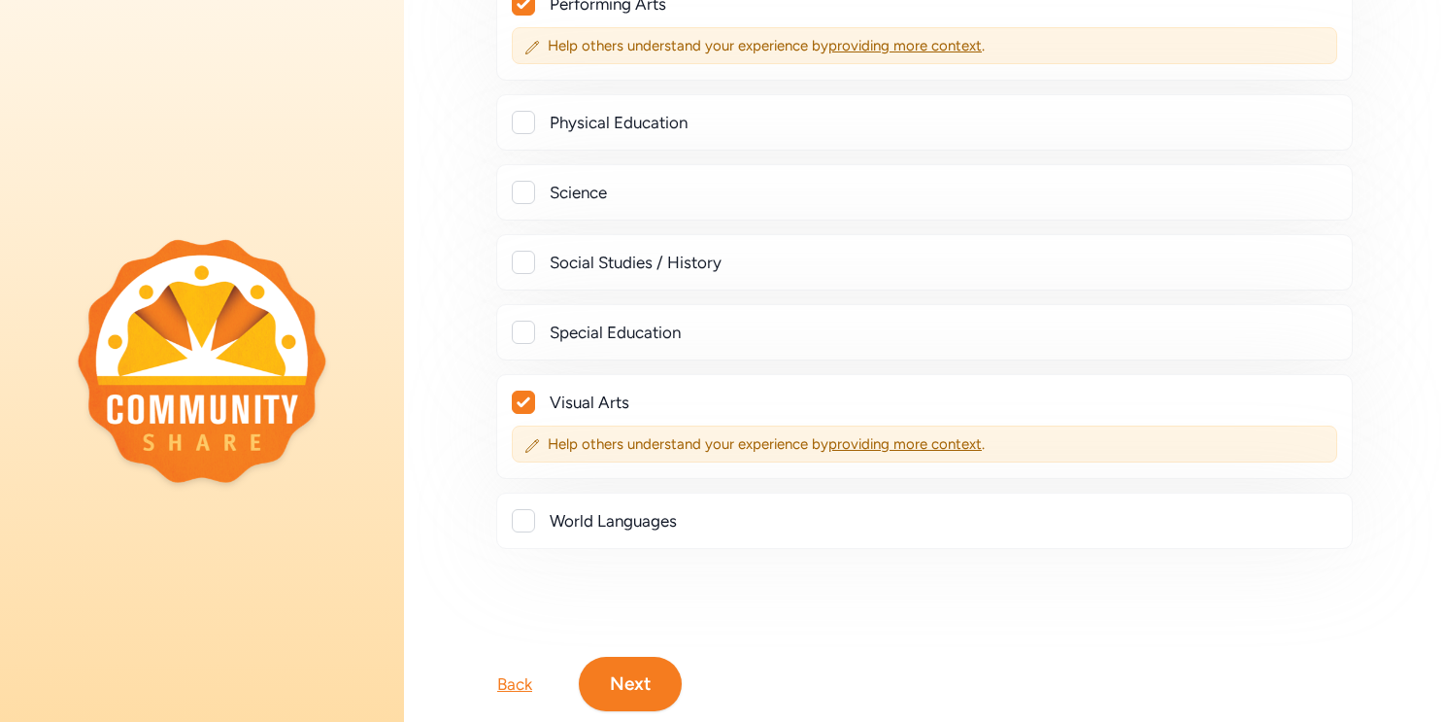
click at [631, 676] on button "Next" at bounding box center [630, 683] width 103 height 54
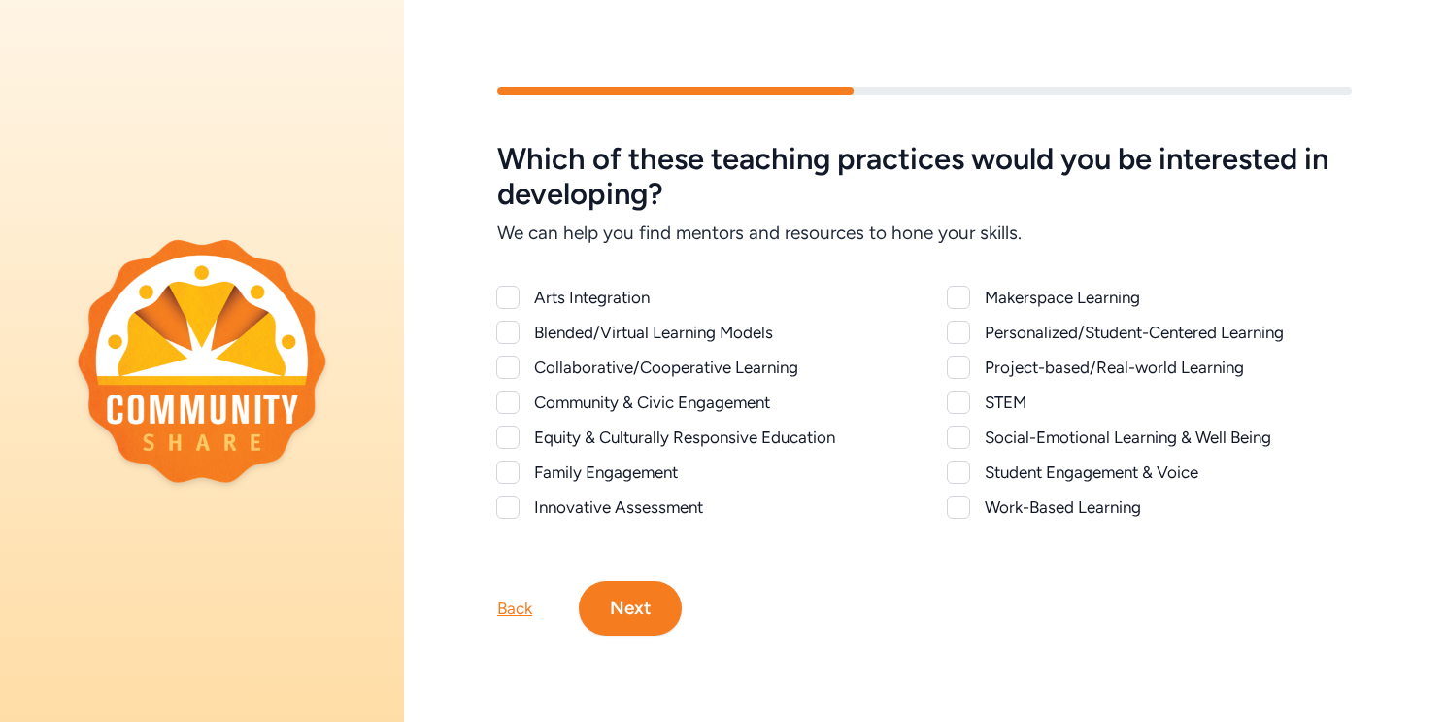
click at [506, 303] on div at bounding box center [507, 297] width 23 height 23
checkbox input "true"
click at [962, 474] on div at bounding box center [958, 471] width 23 height 23
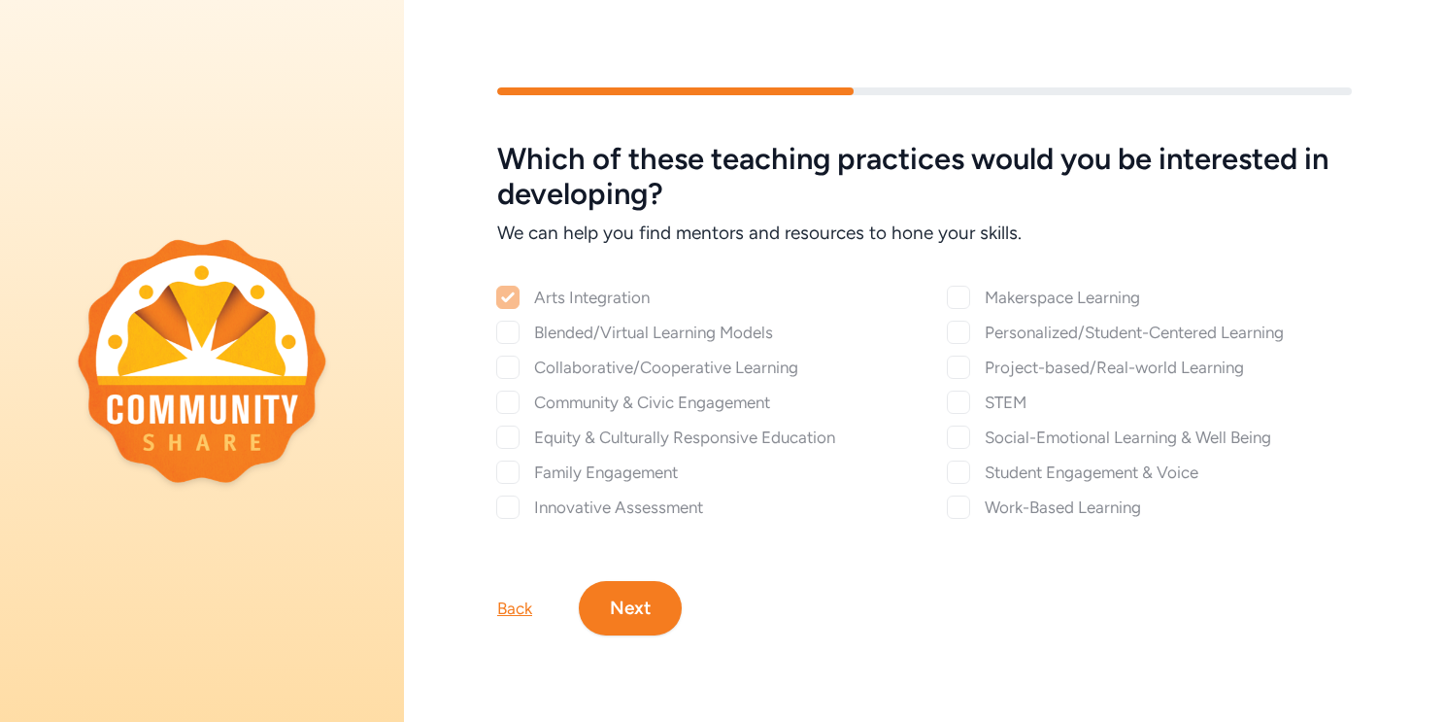
checkbox input "true"
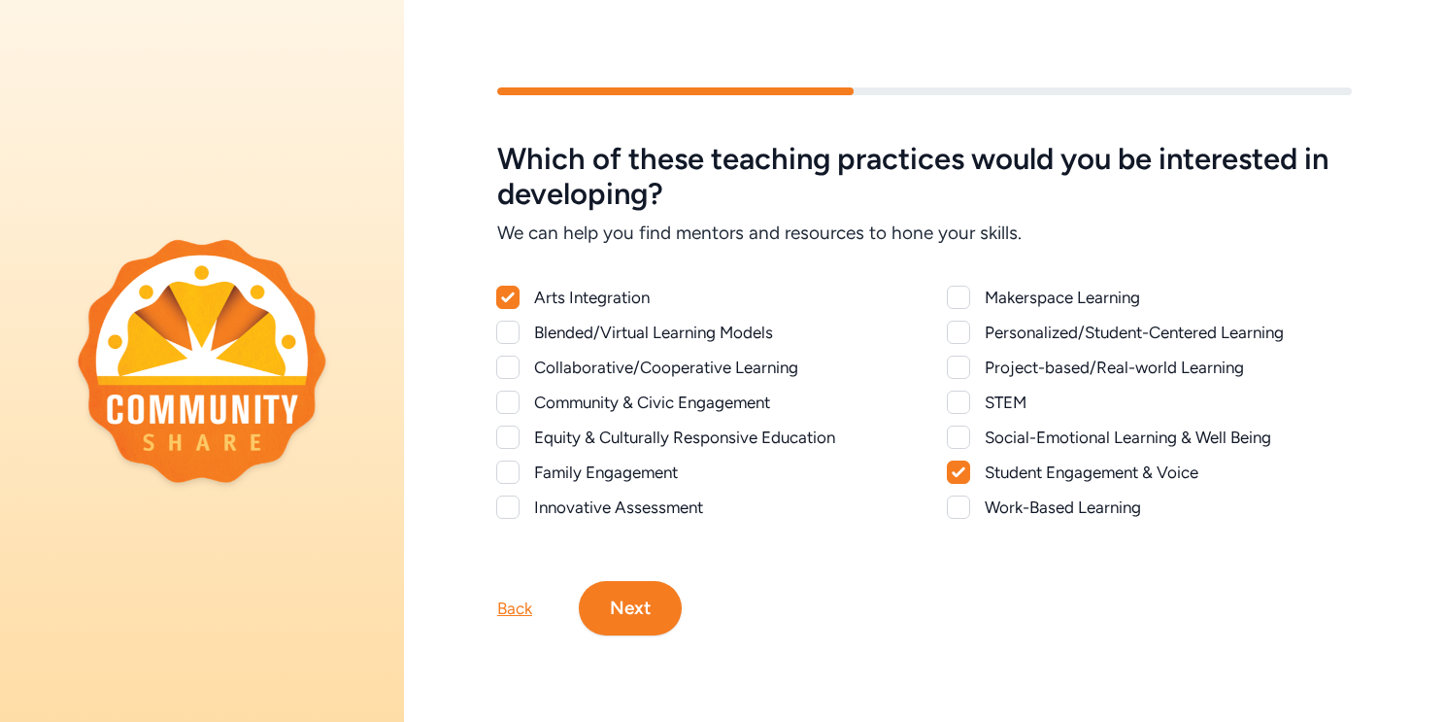
click at [961, 363] on div at bounding box center [958, 366] width 23 height 23
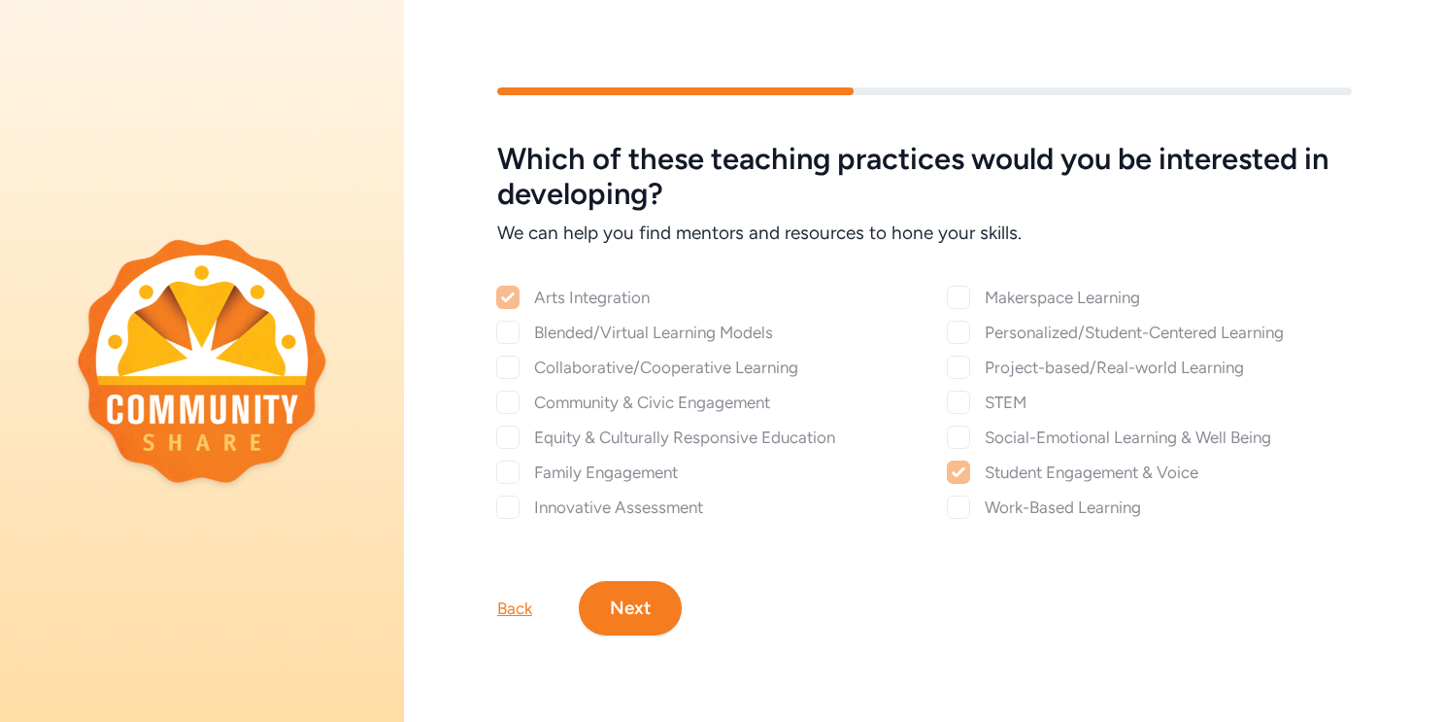
checkbox input "true"
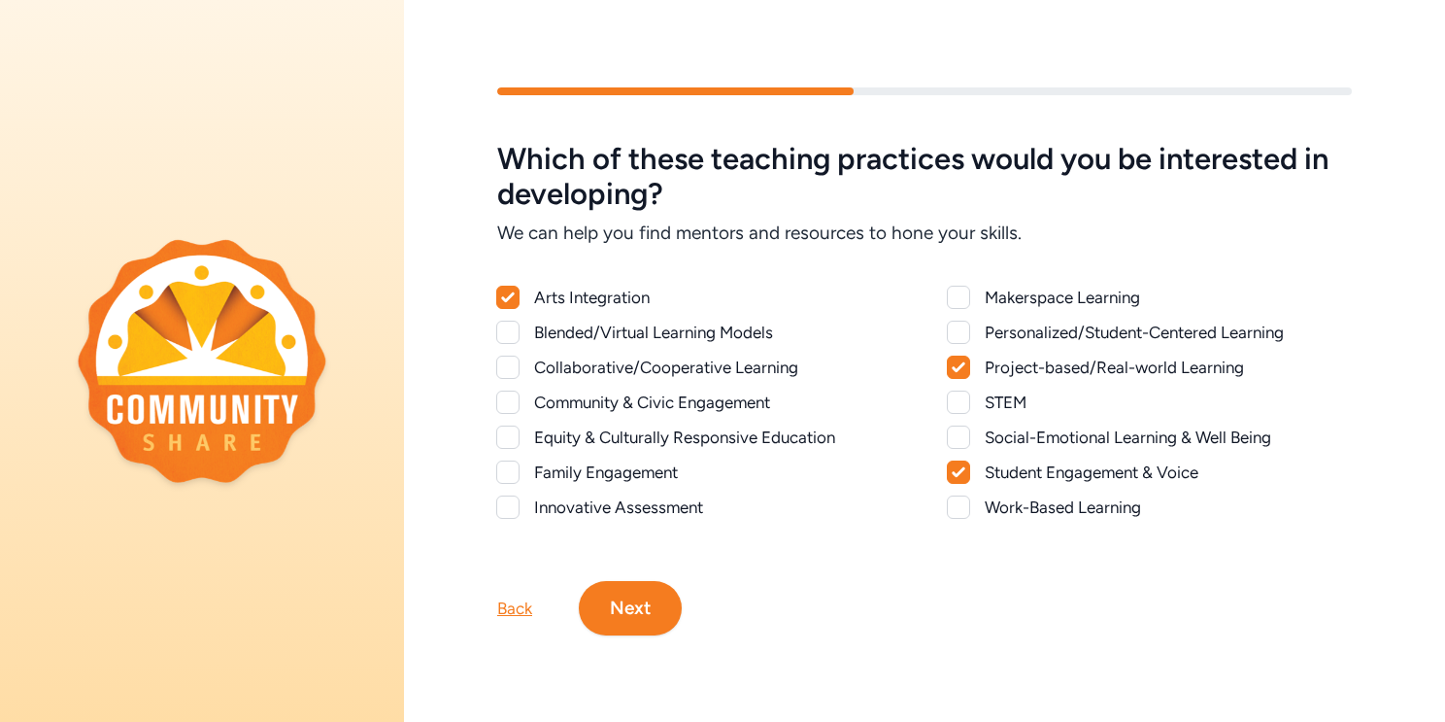
click at [951, 336] on div at bounding box center [958, 331] width 23 height 23
checkbox input "true"
click at [504, 367] on div at bounding box center [507, 366] width 23 height 23
checkbox input "true"
click at [511, 399] on div at bounding box center [507, 401] width 23 height 23
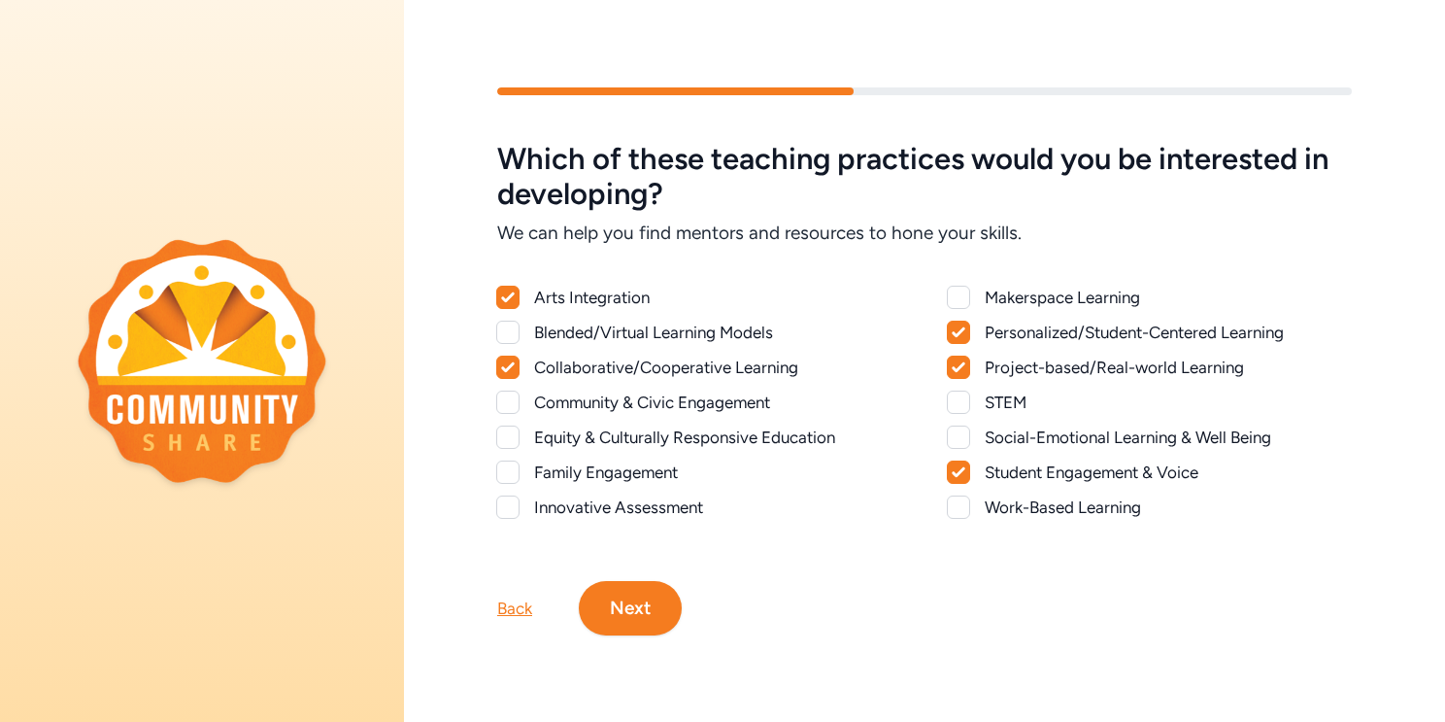
checkbox input "true"
click at [510, 439] on div at bounding box center [507, 436] width 23 height 23
checkbox input "true"
click at [642, 605] on button "Next" at bounding box center [630, 608] width 103 height 54
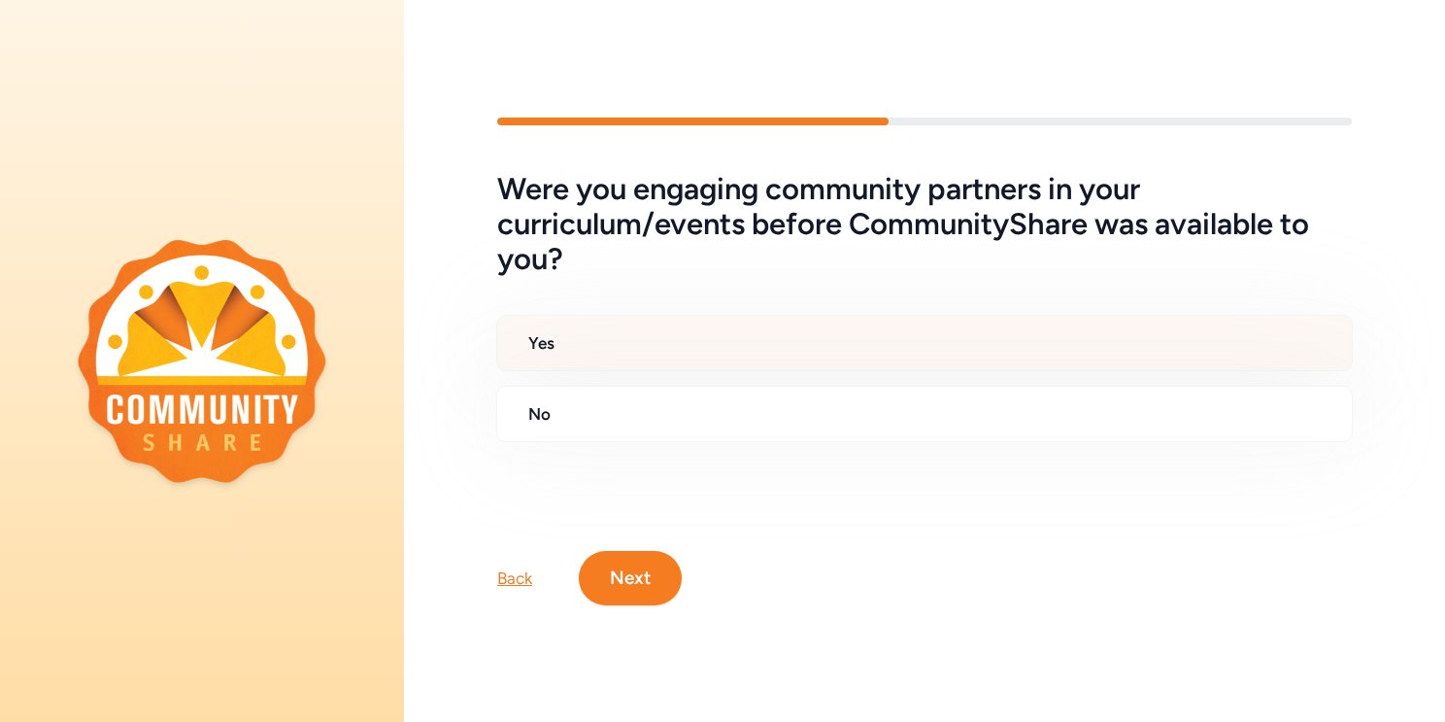
click at [563, 338] on h2 "Yes" at bounding box center [932, 342] width 808 height 23
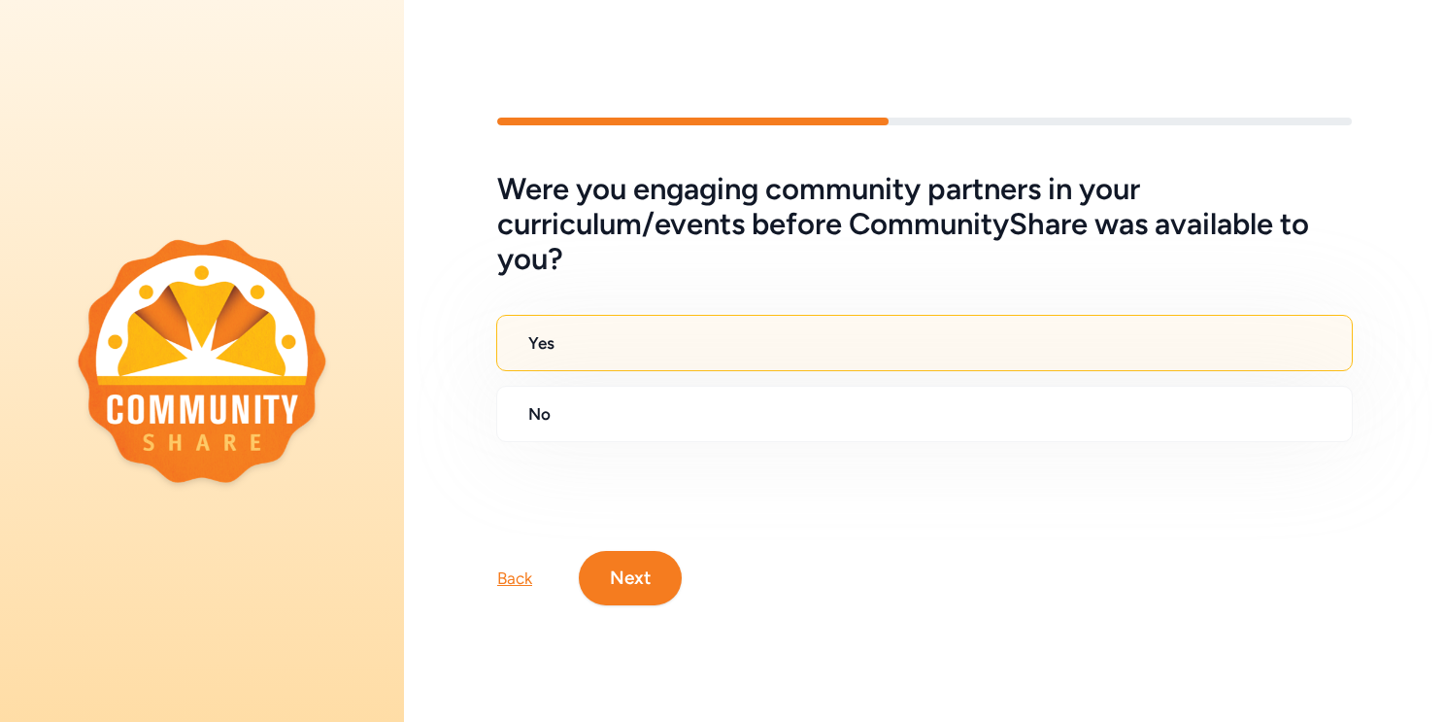
click at [625, 567] on button "Next" at bounding box center [630, 578] width 103 height 54
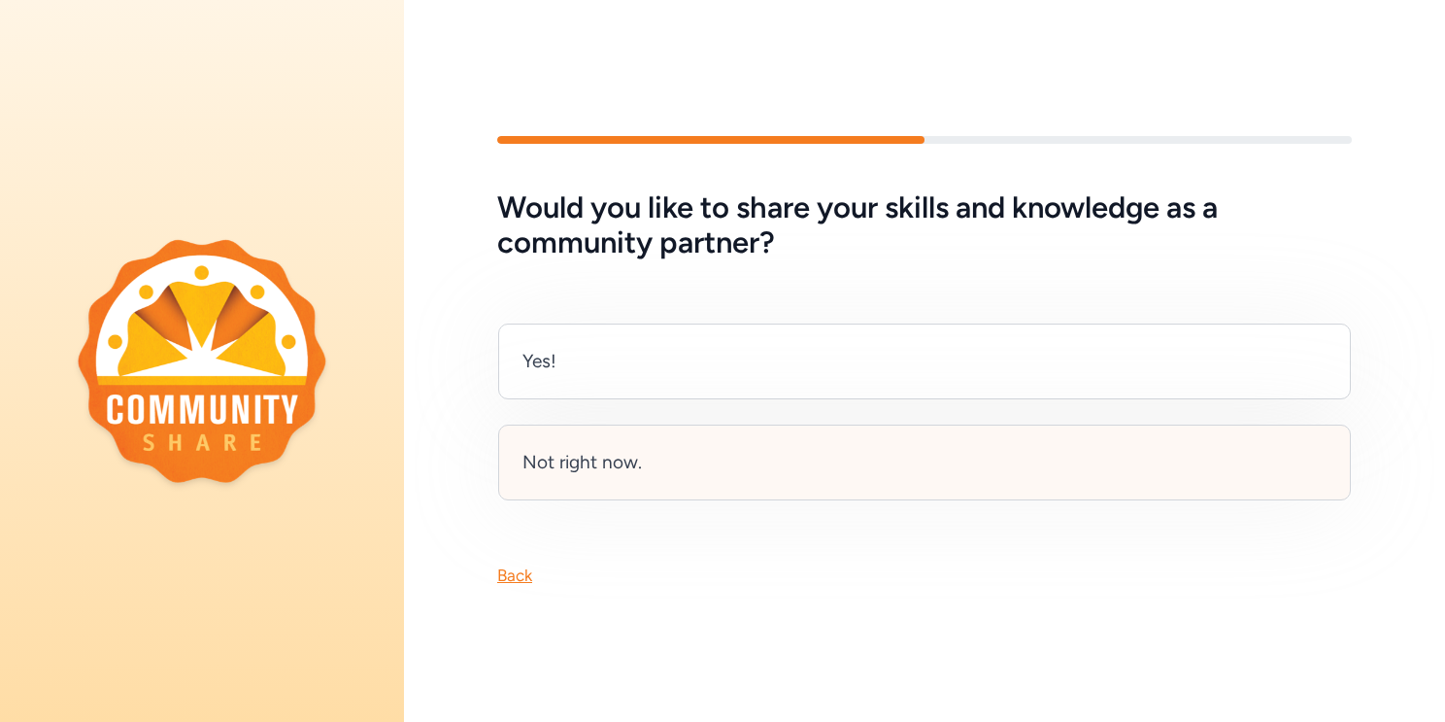
click at [597, 466] on div "Not right now." at bounding box center [581, 462] width 119 height 27
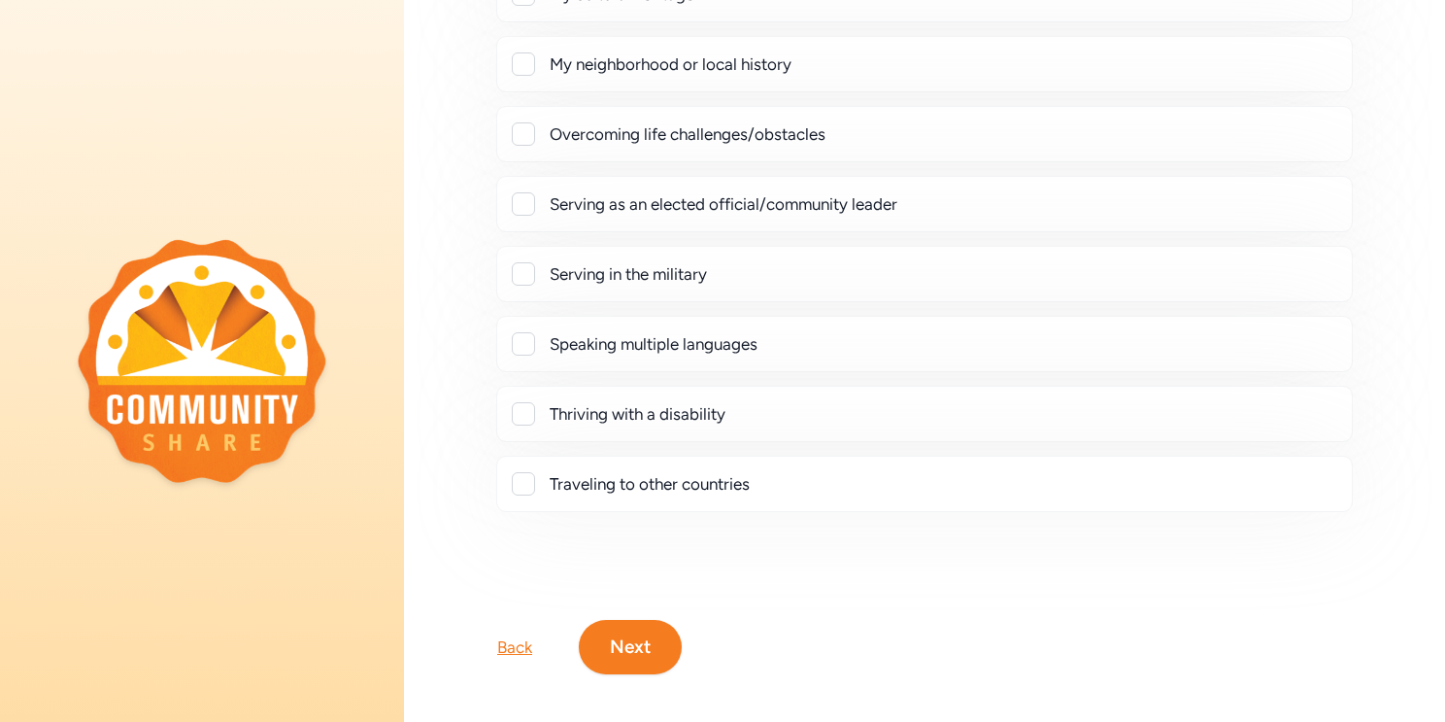
scroll to position [392, 0]
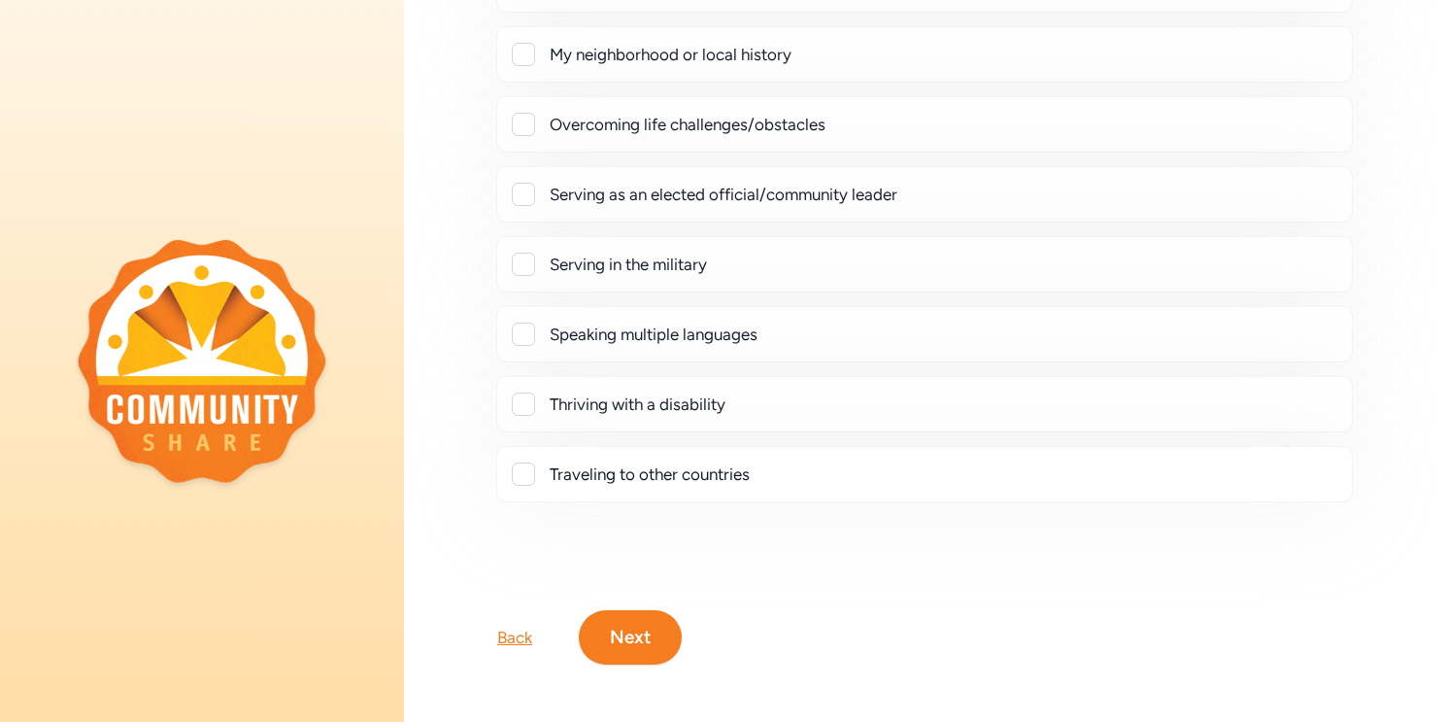
click at [521, 463] on div at bounding box center [523, 473] width 23 height 23
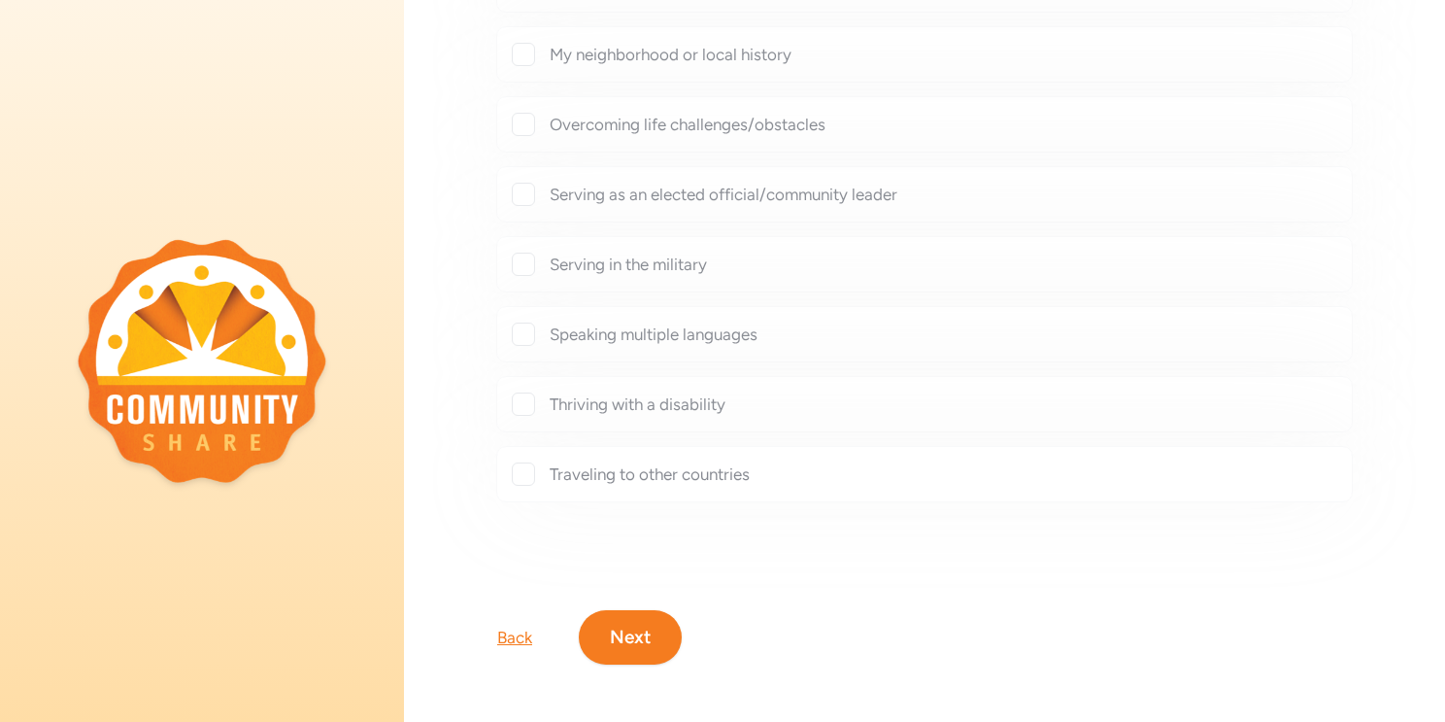
checkbox input "true"
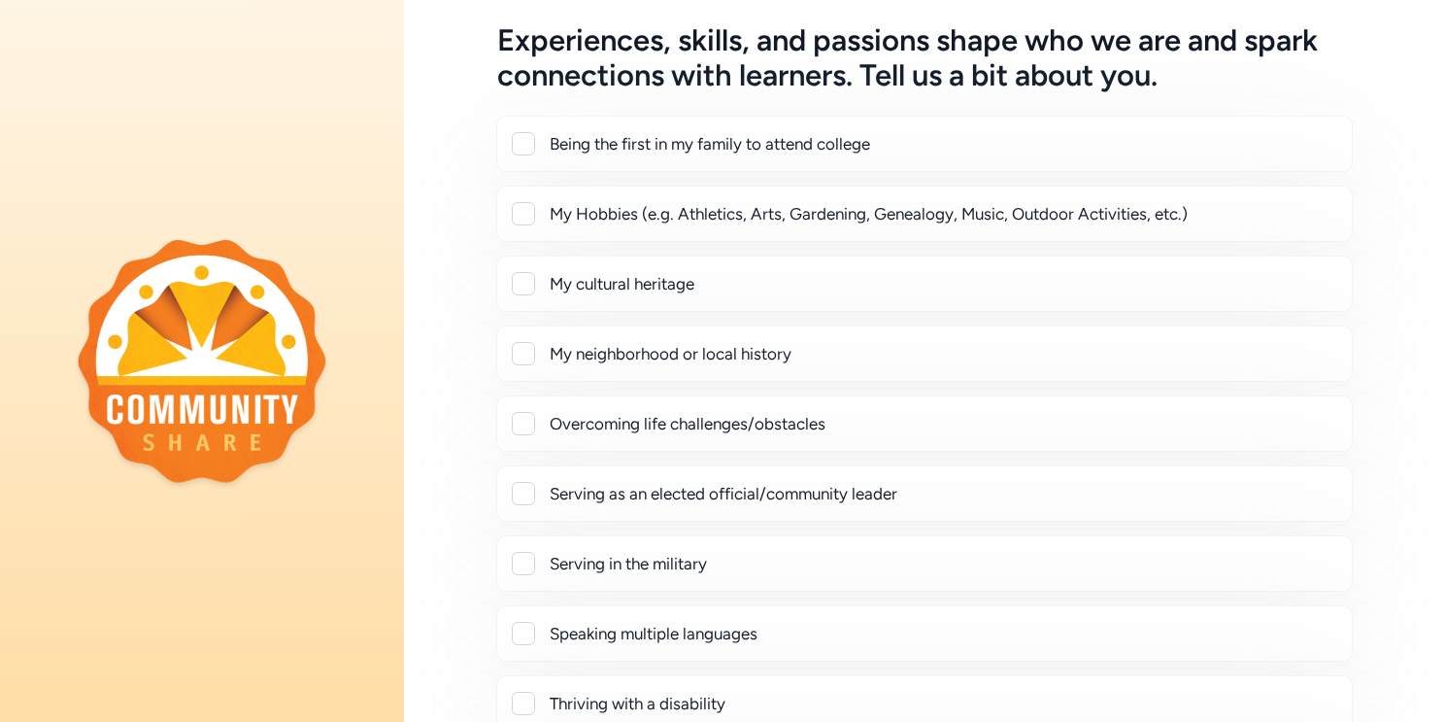
scroll to position [92, 0]
click at [525, 217] on div at bounding box center [523, 214] width 23 height 23
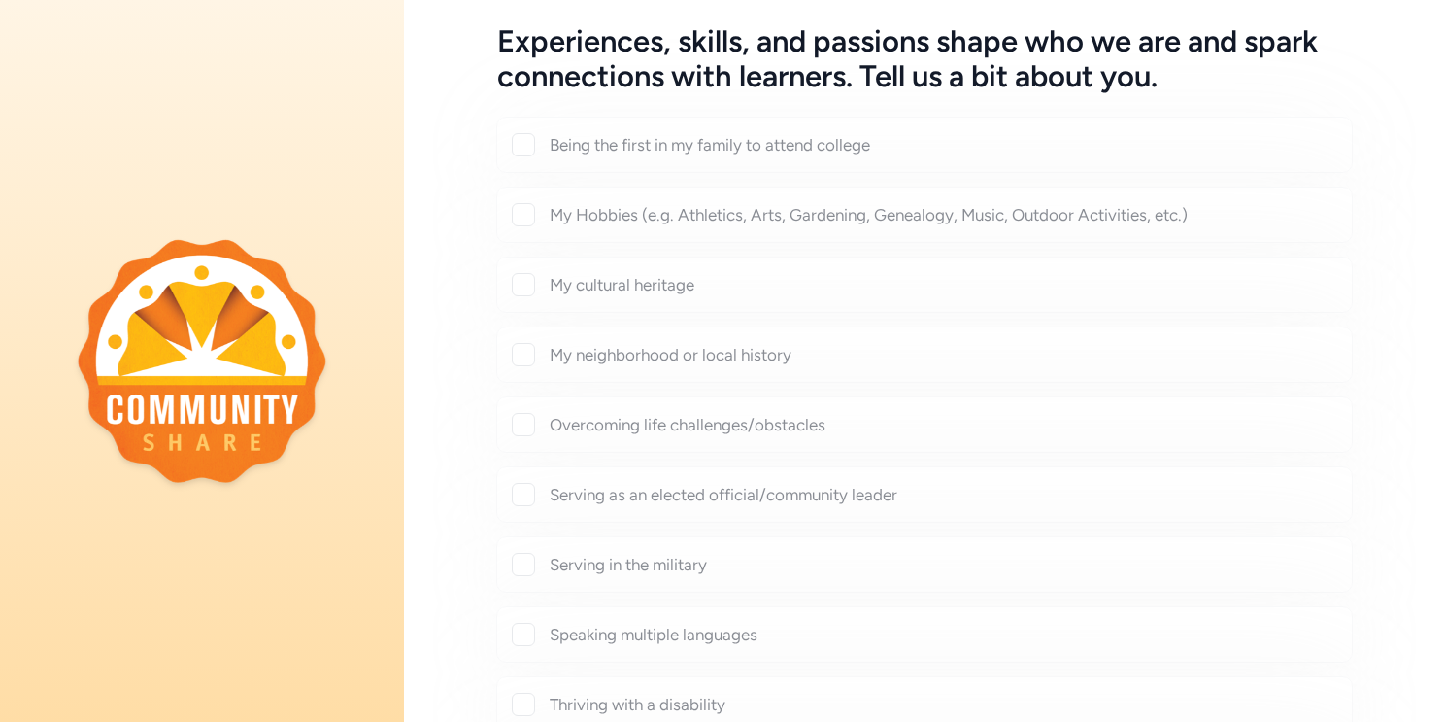
checkbox input "true"
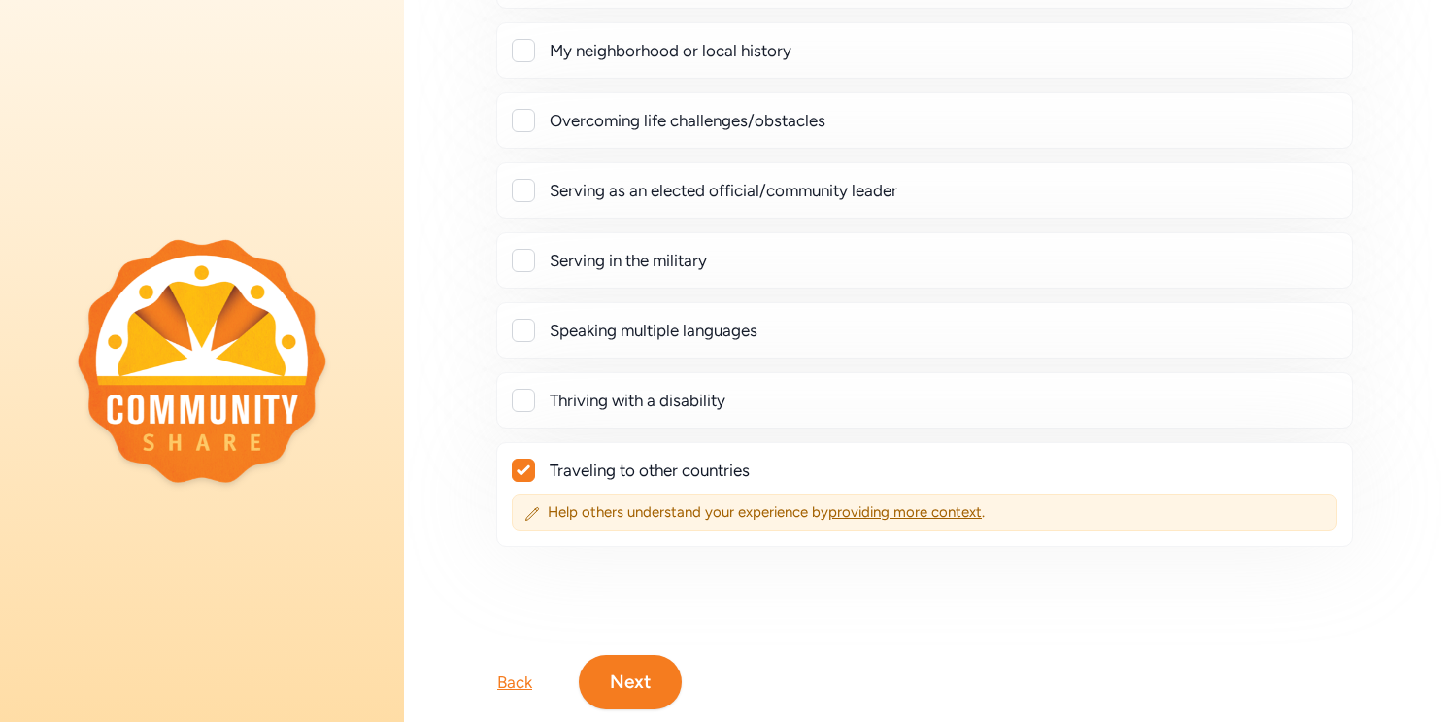
scroll to position [489, 0]
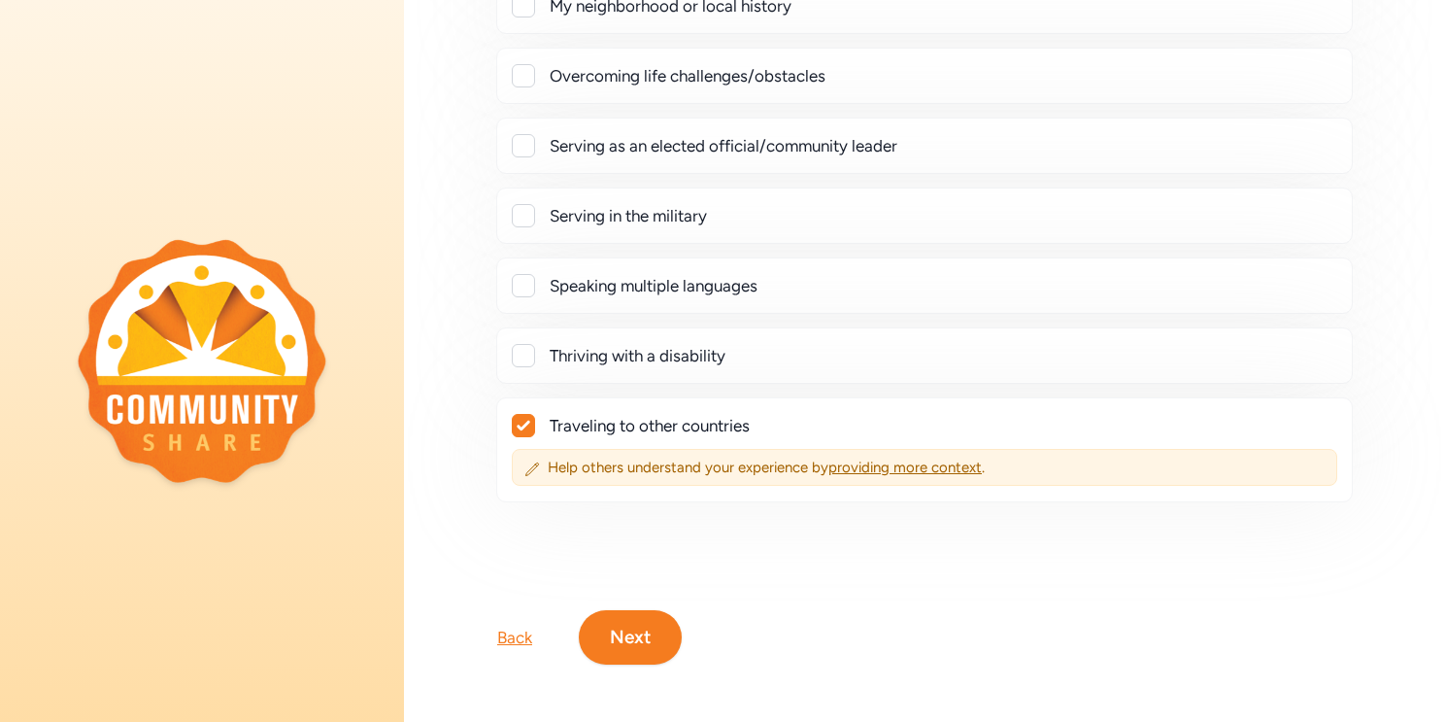
click at [624, 611] on button "Next" at bounding box center [630, 637] width 103 height 54
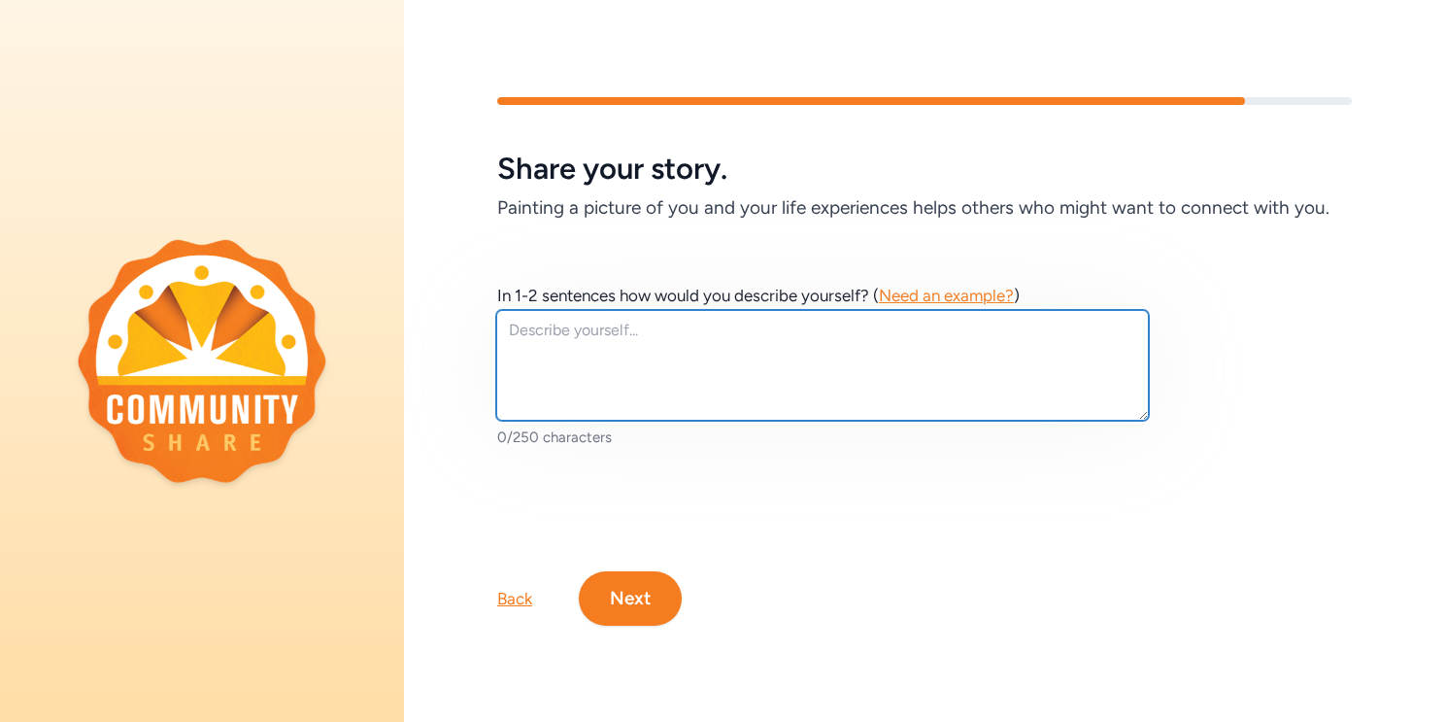
click at [575, 331] on textarea at bounding box center [822, 365] width 653 height 111
click at [578, 333] on textarea at bounding box center [822, 365] width 653 height 111
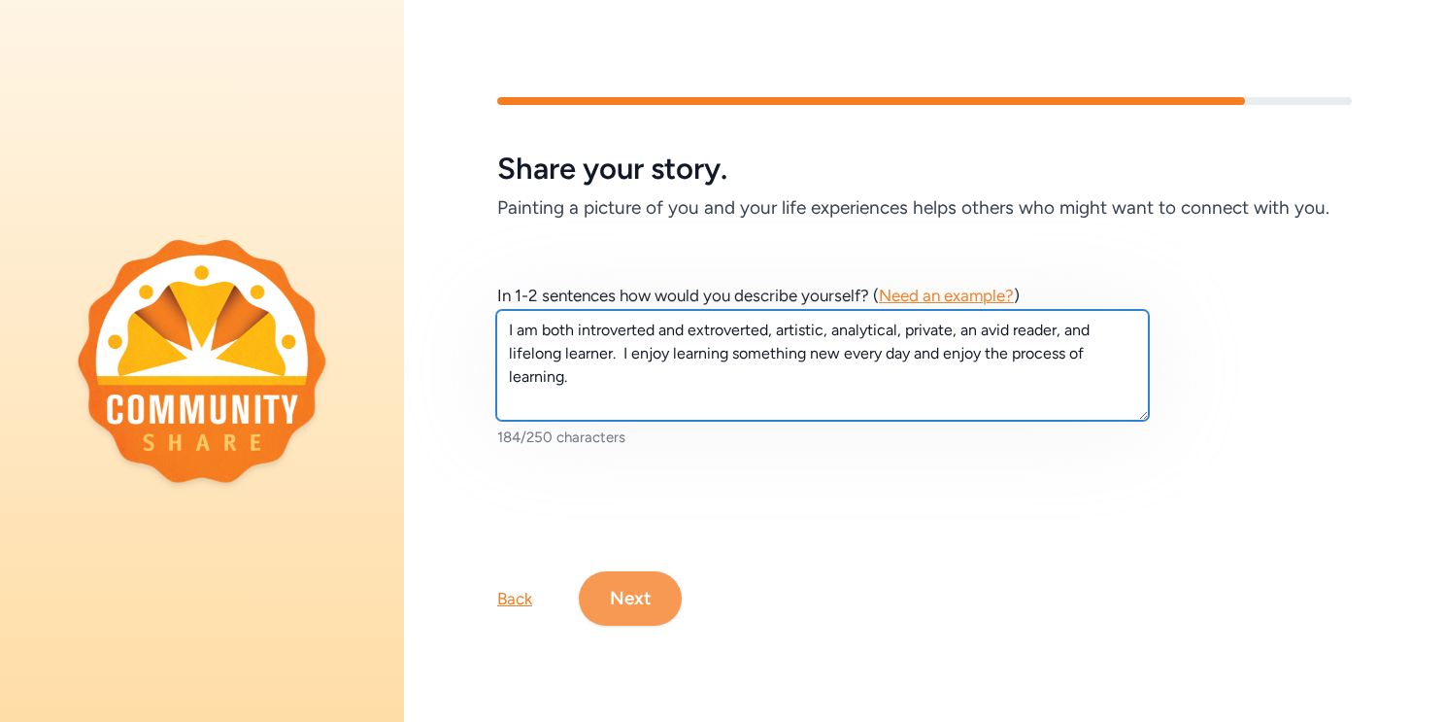
type textarea "I am both introverted and extroverted, artistic, analytical, private, an avid r…"
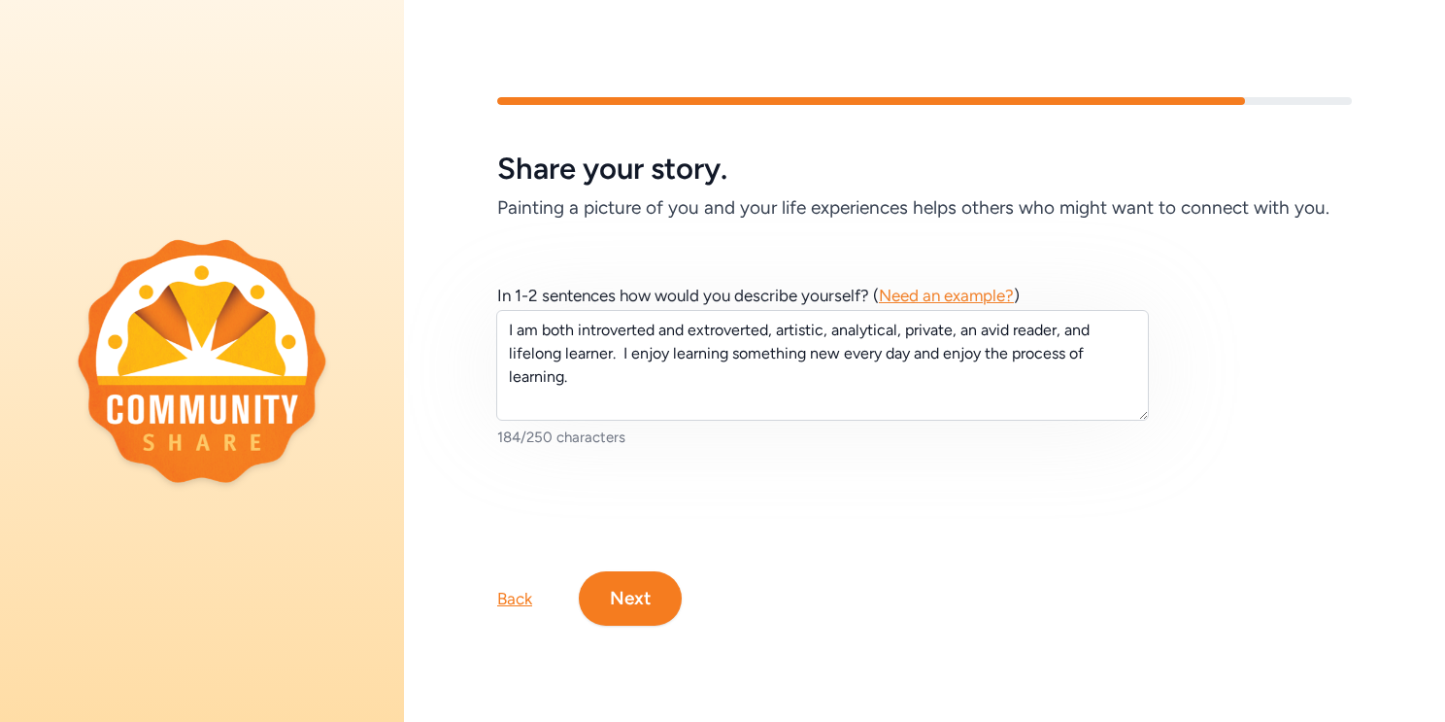
click at [624, 611] on button "Next" at bounding box center [630, 598] width 103 height 54
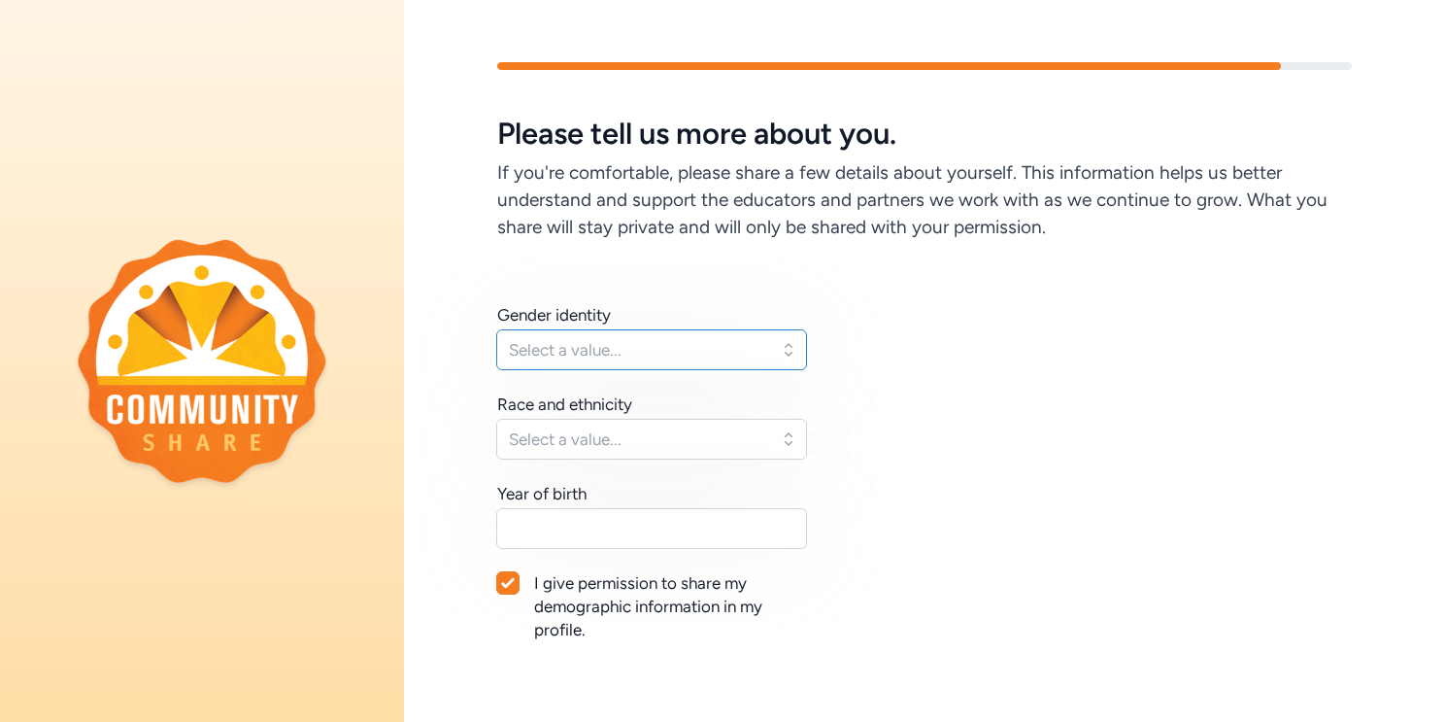
click at [777, 356] on button "Select a value..." at bounding box center [651, 349] width 311 height 41
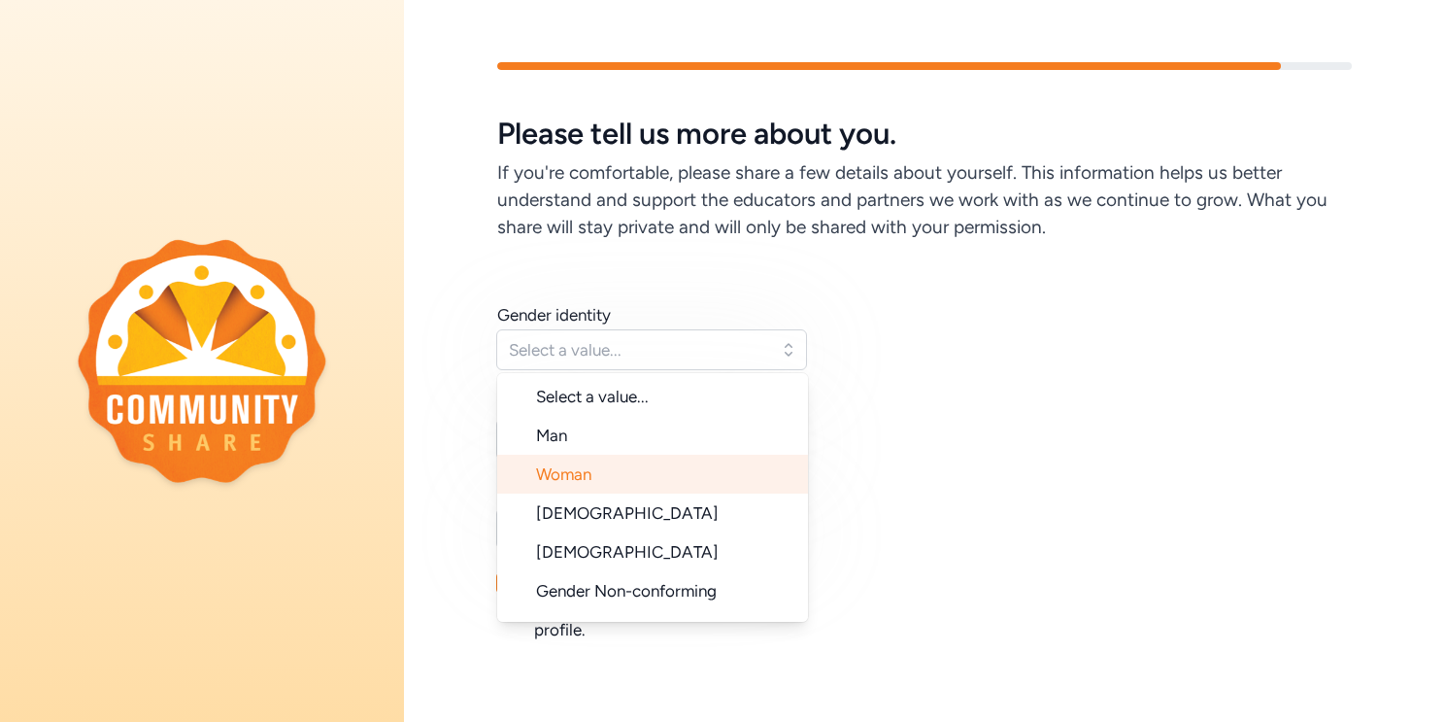
click at [651, 479] on li "Woman" at bounding box center [652, 473] width 311 height 39
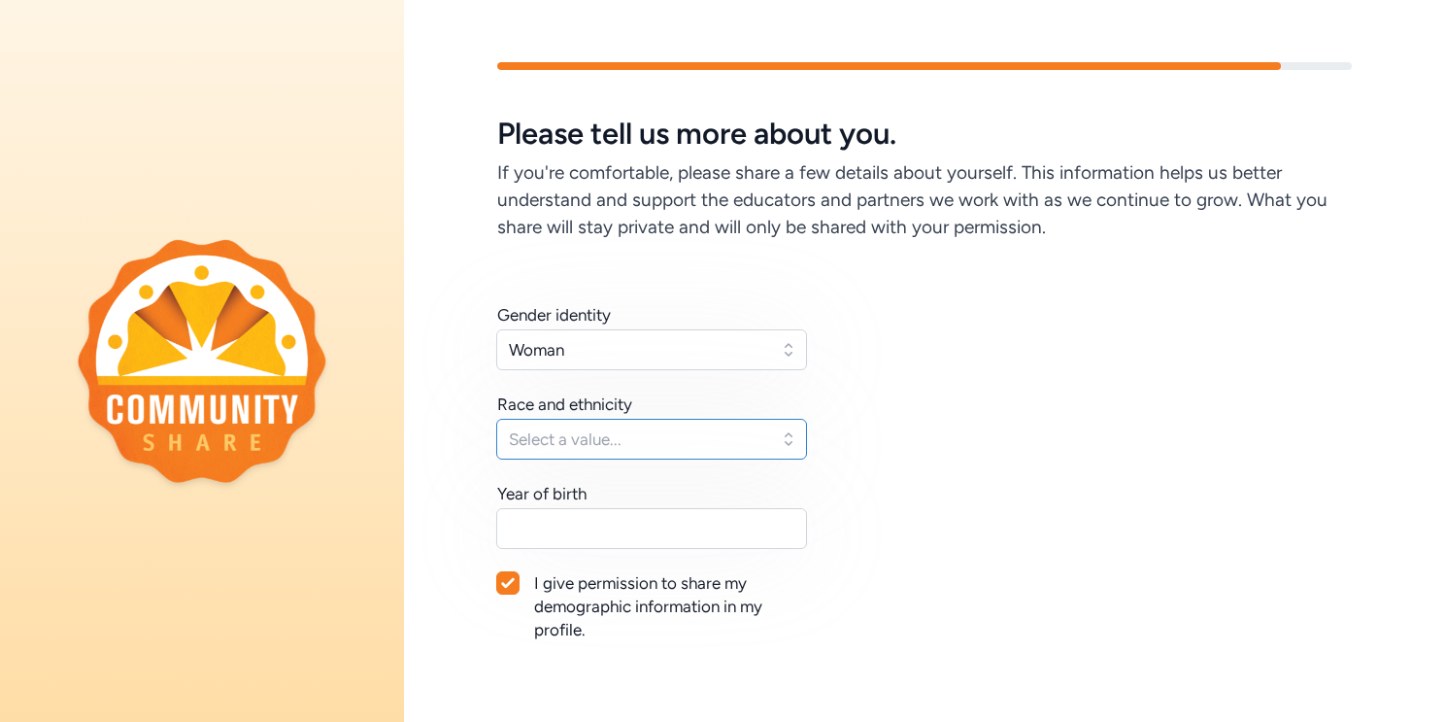
click at [744, 439] on span "Select a value..." at bounding box center [638, 438] width 258 height 23
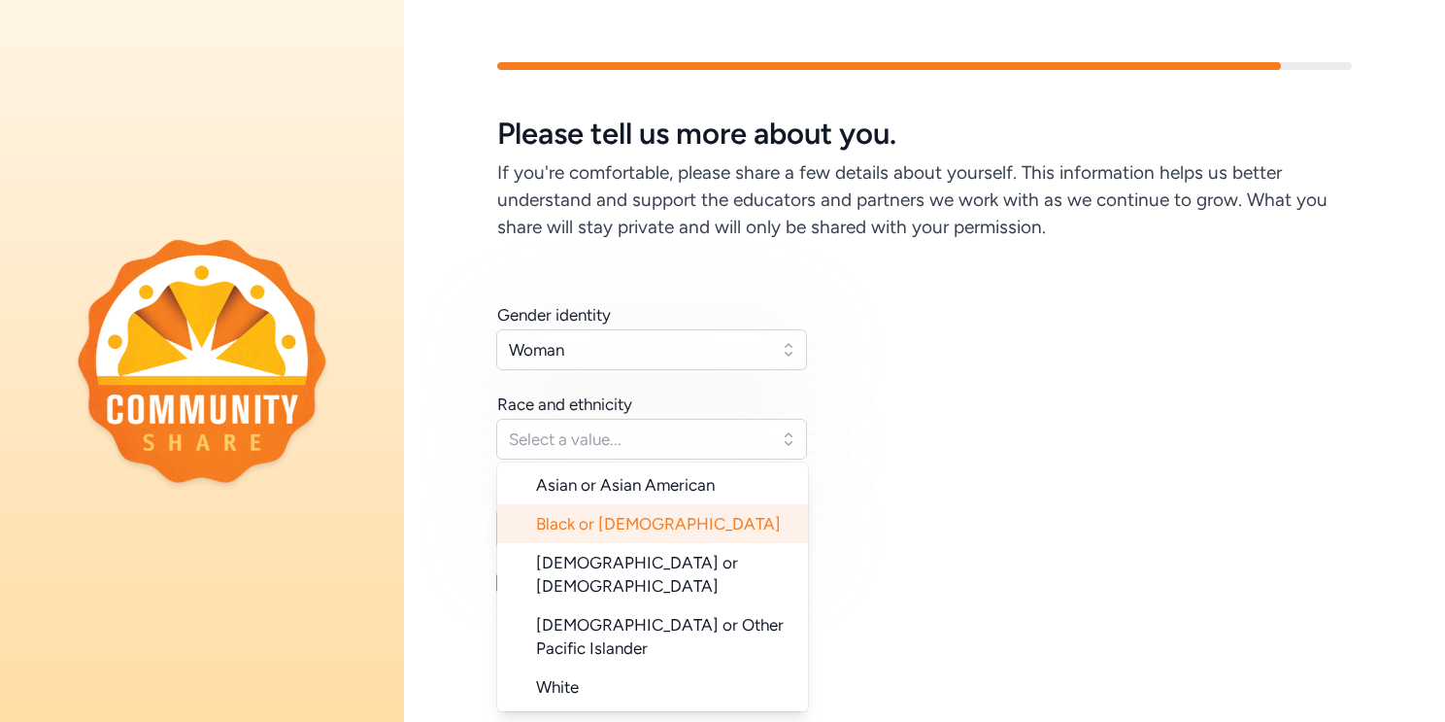
scroll to position [128, 0]
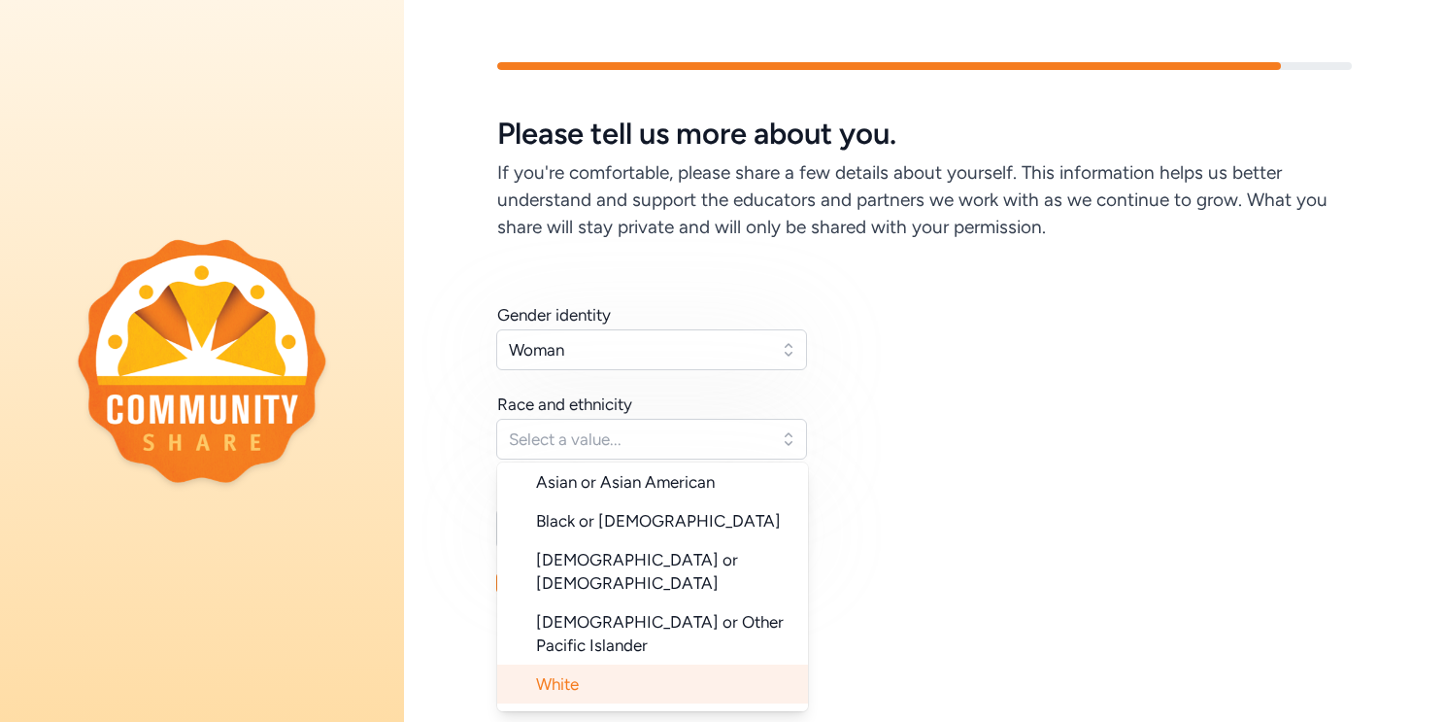
click at [603, 664] on li "White" at bounding box center [652, 683] width 311 height 39
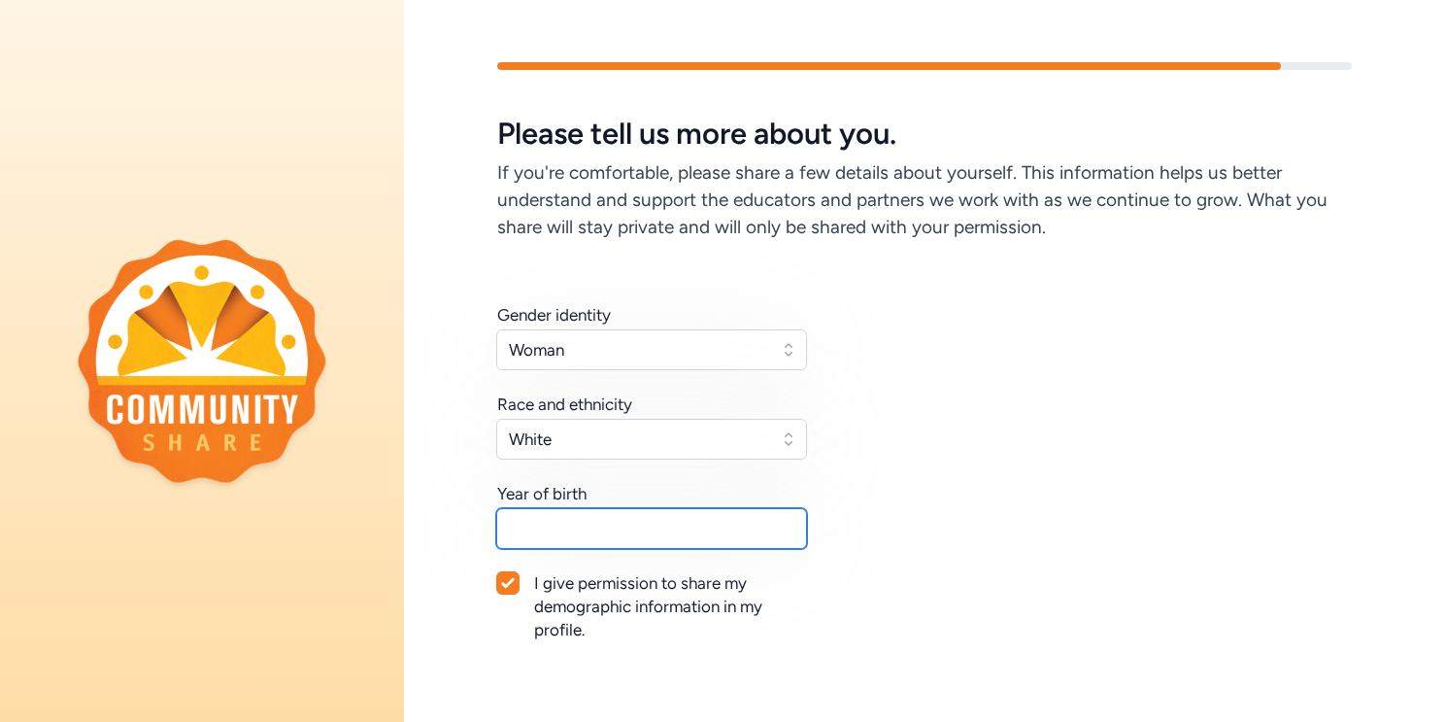
click at [621, 526] on input "text" at bounding box center [651, 528] width 311 height 41
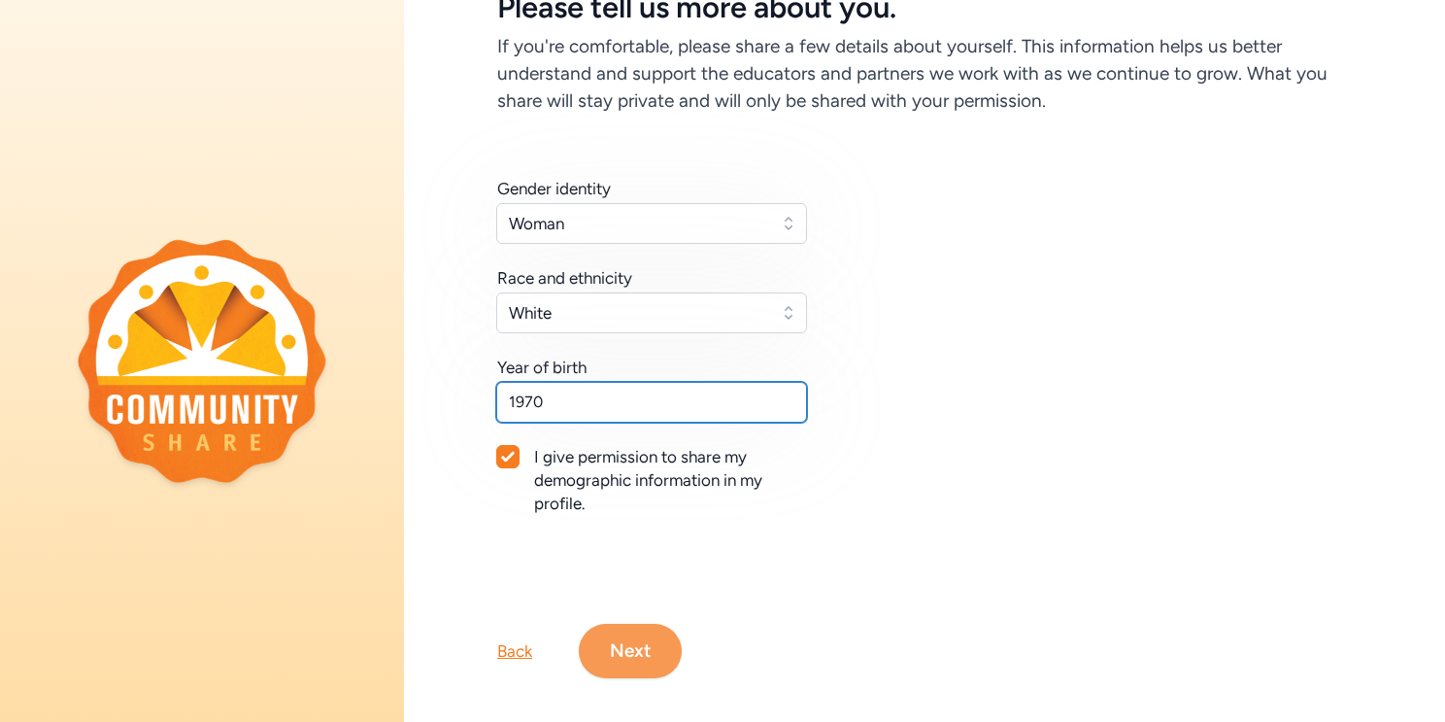
scroll to position [140, 0]
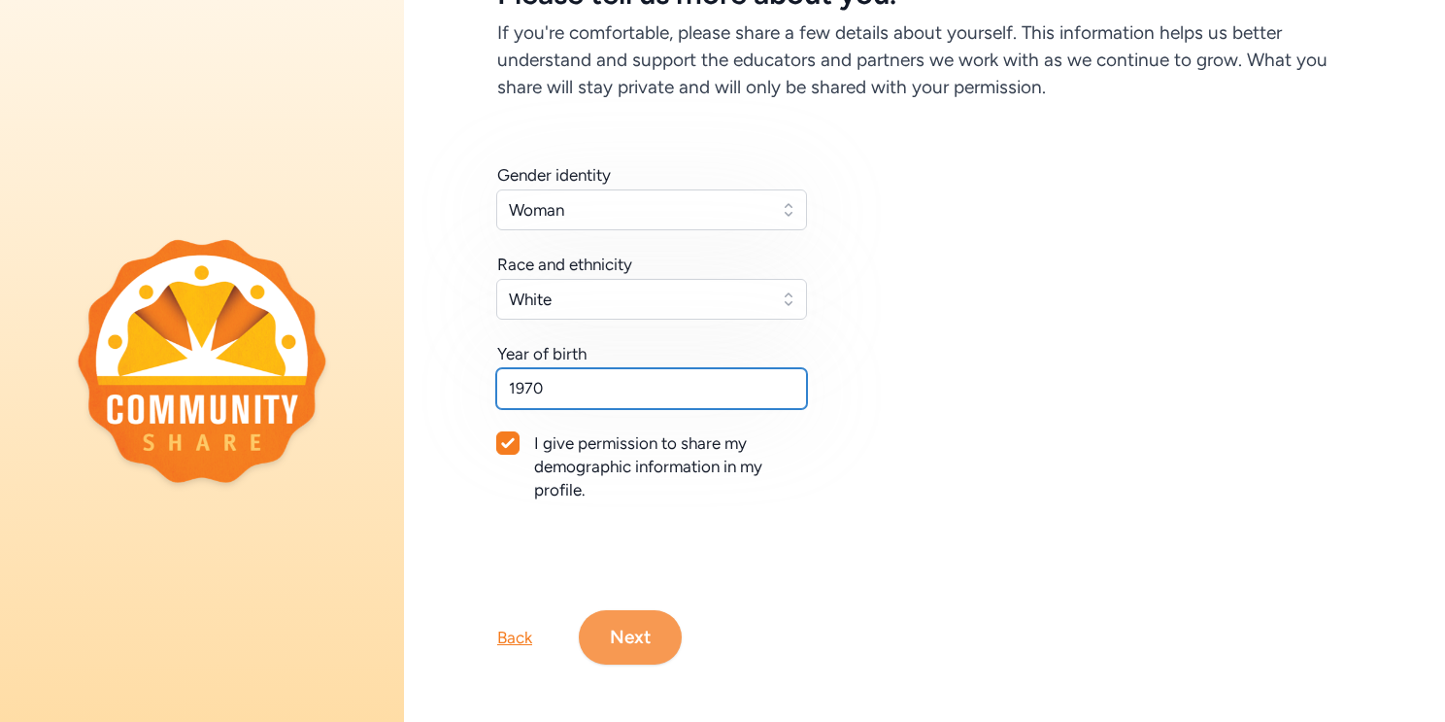
type input "1970"
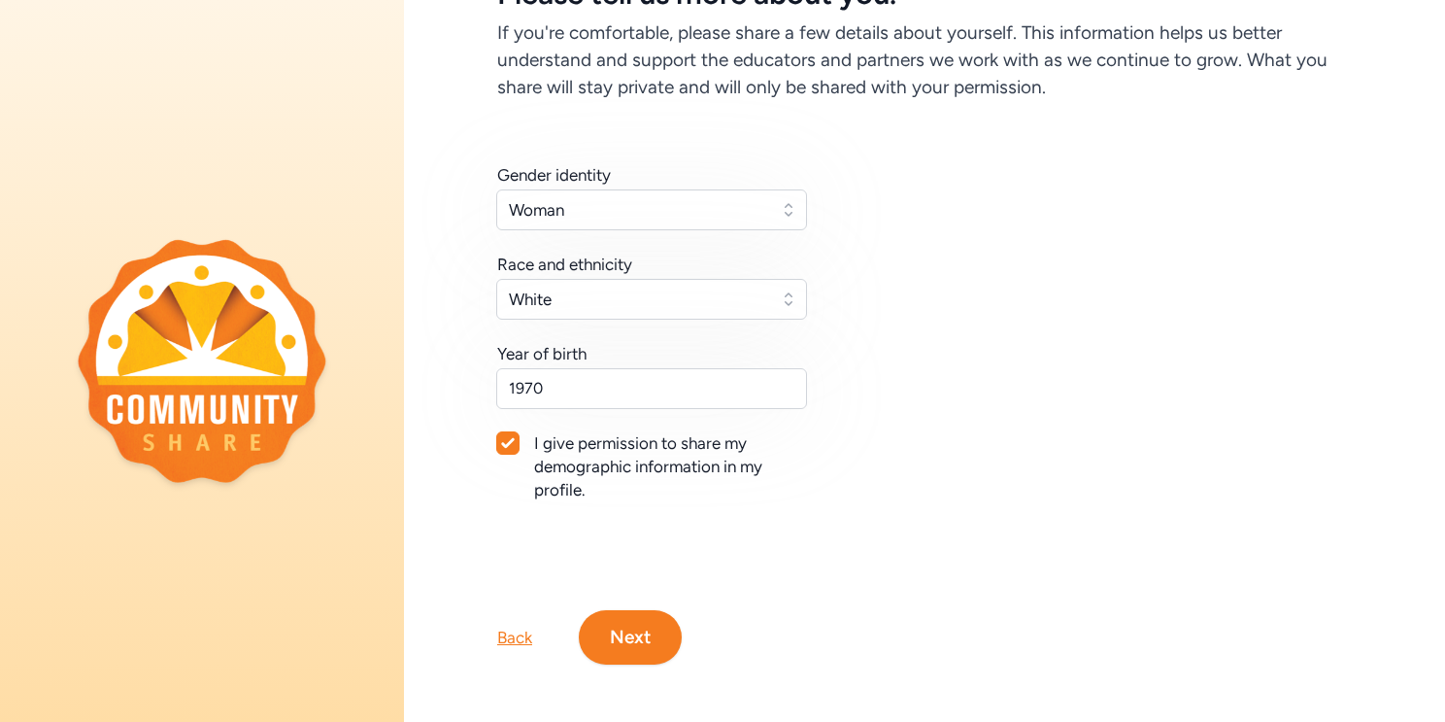
click at [625, 631] on button "Next" at bounding box center [630, 637] width 103 height 54
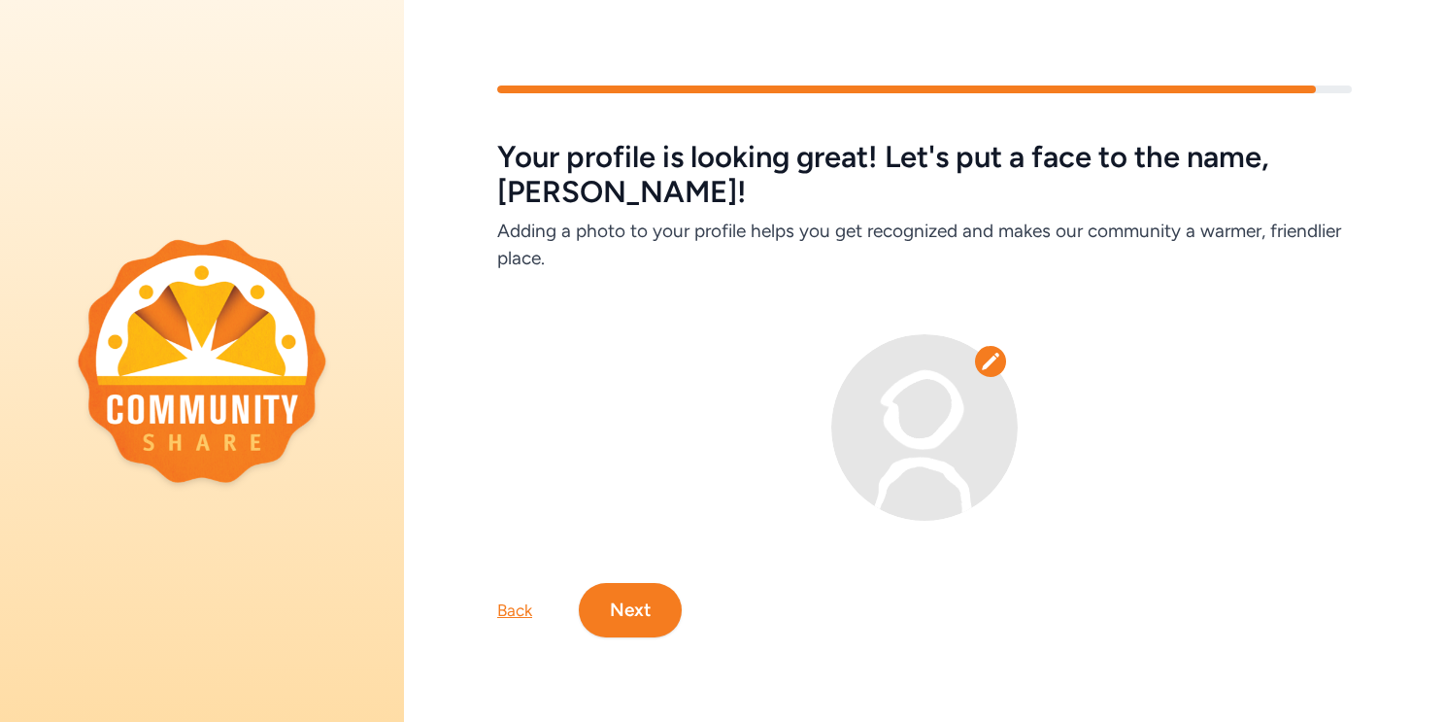
click at [655, 606] on button "Next" at bounding box center [630, 610] width 103 height 54
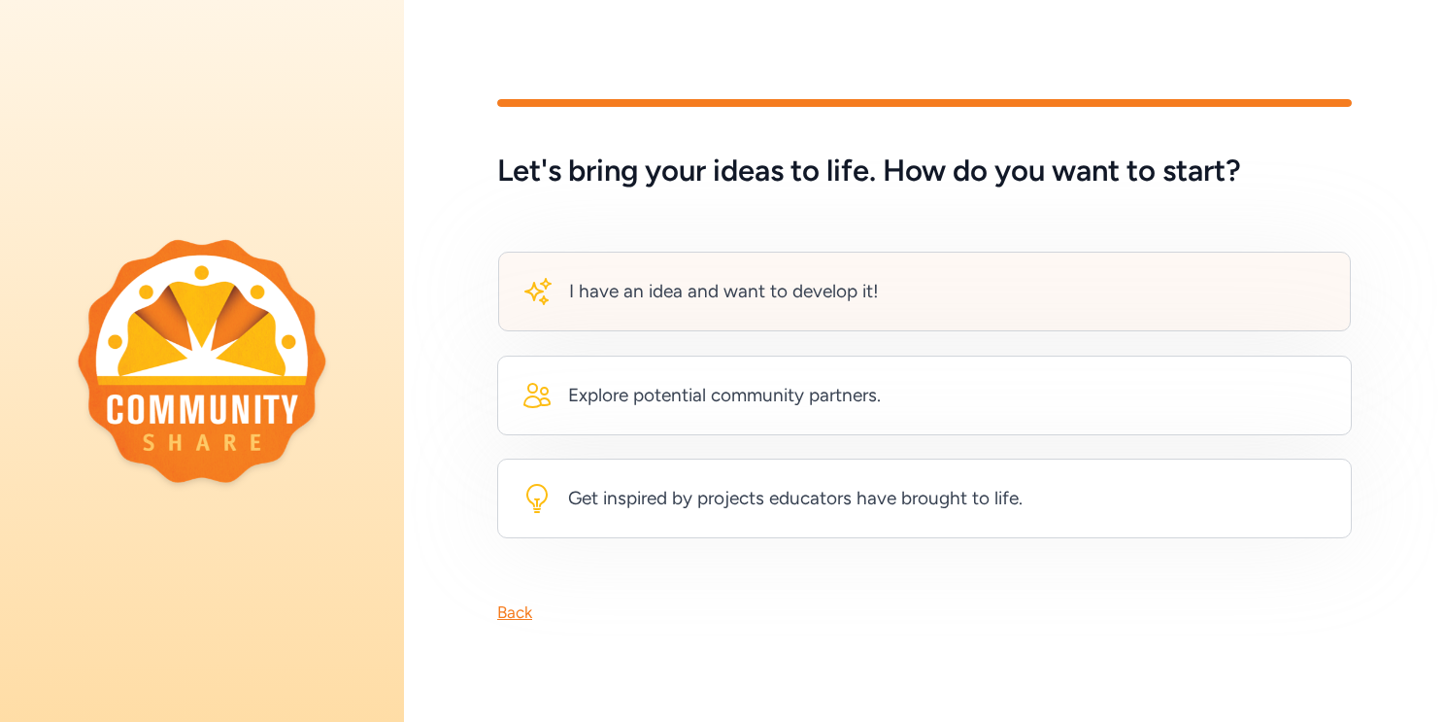
click at [891, 286] on div "I have an idea and want to develop it!" at bounding box center [924, 292] width 853 height 80
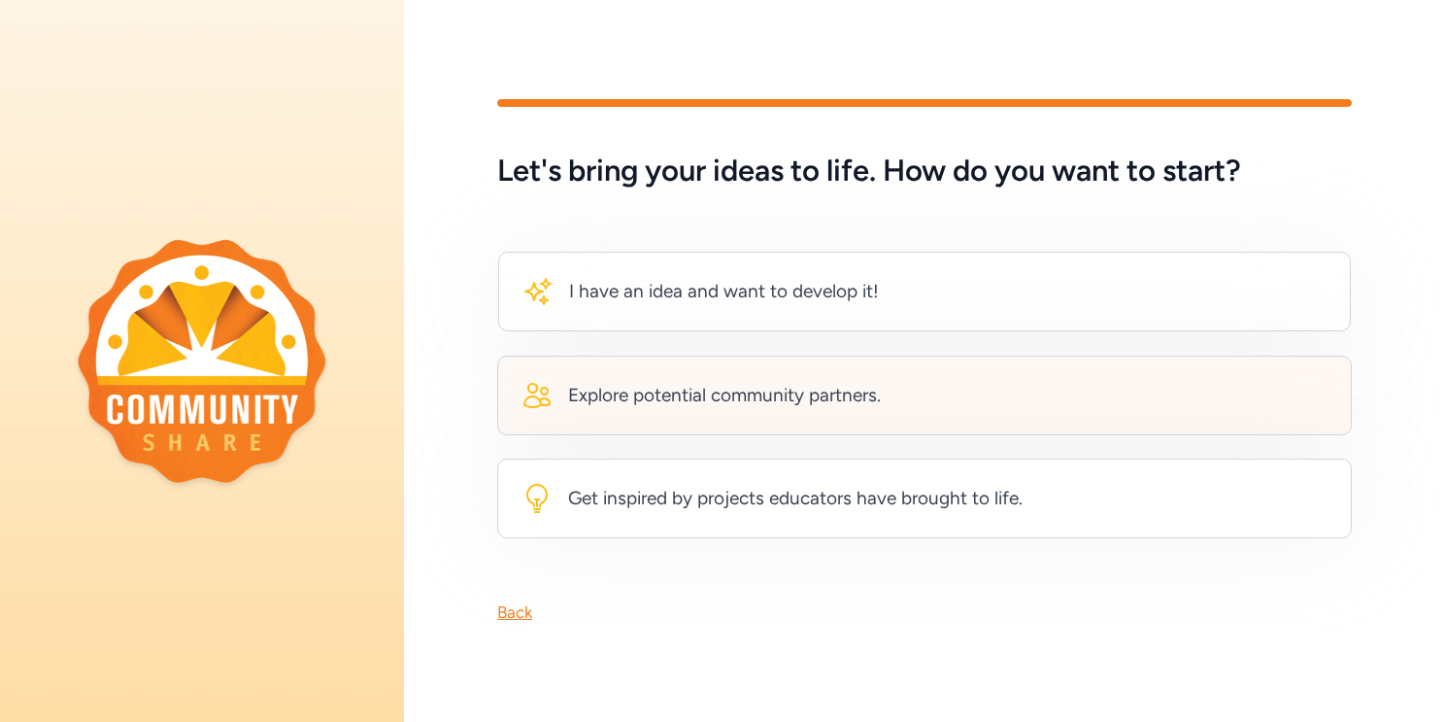
click at [816, 393] on div "Explore potential community partners." at bounding box center [724, 395] width 313 height 27
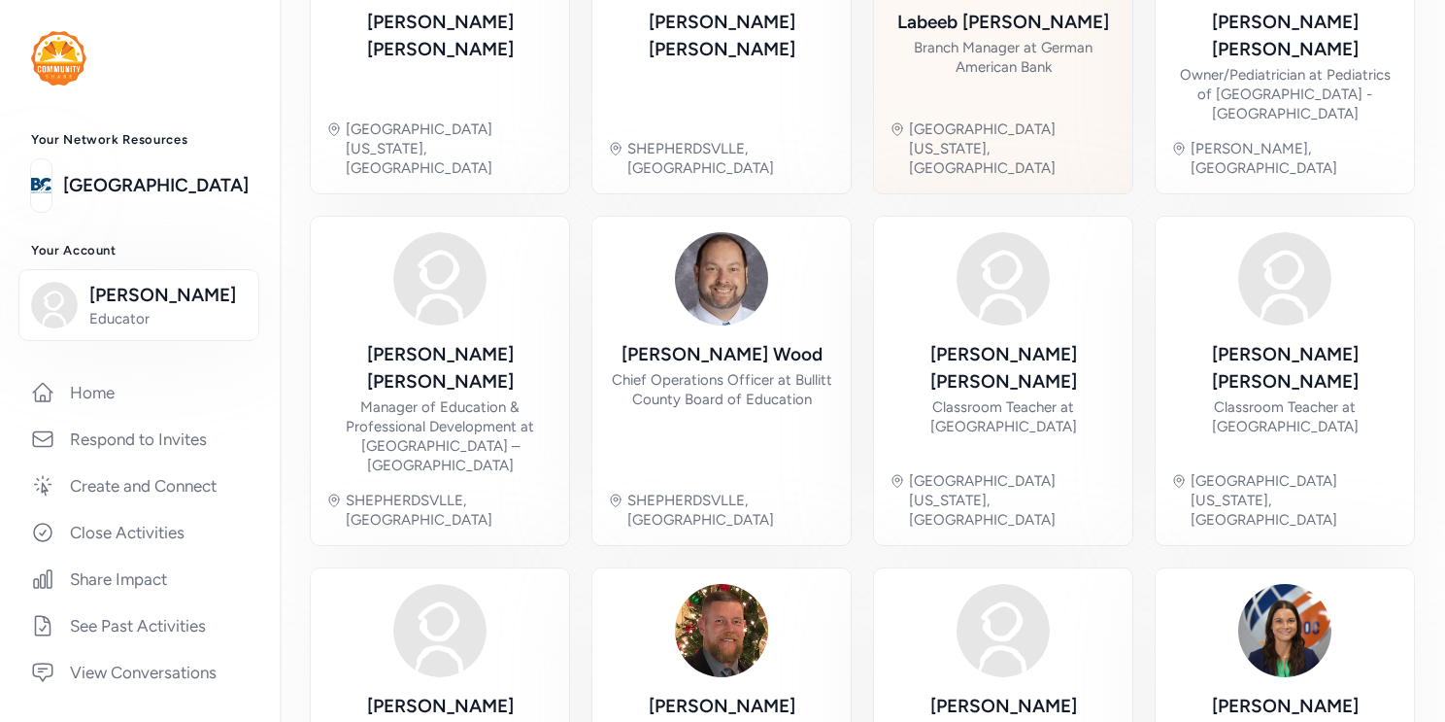
scroll to position [653, 0]
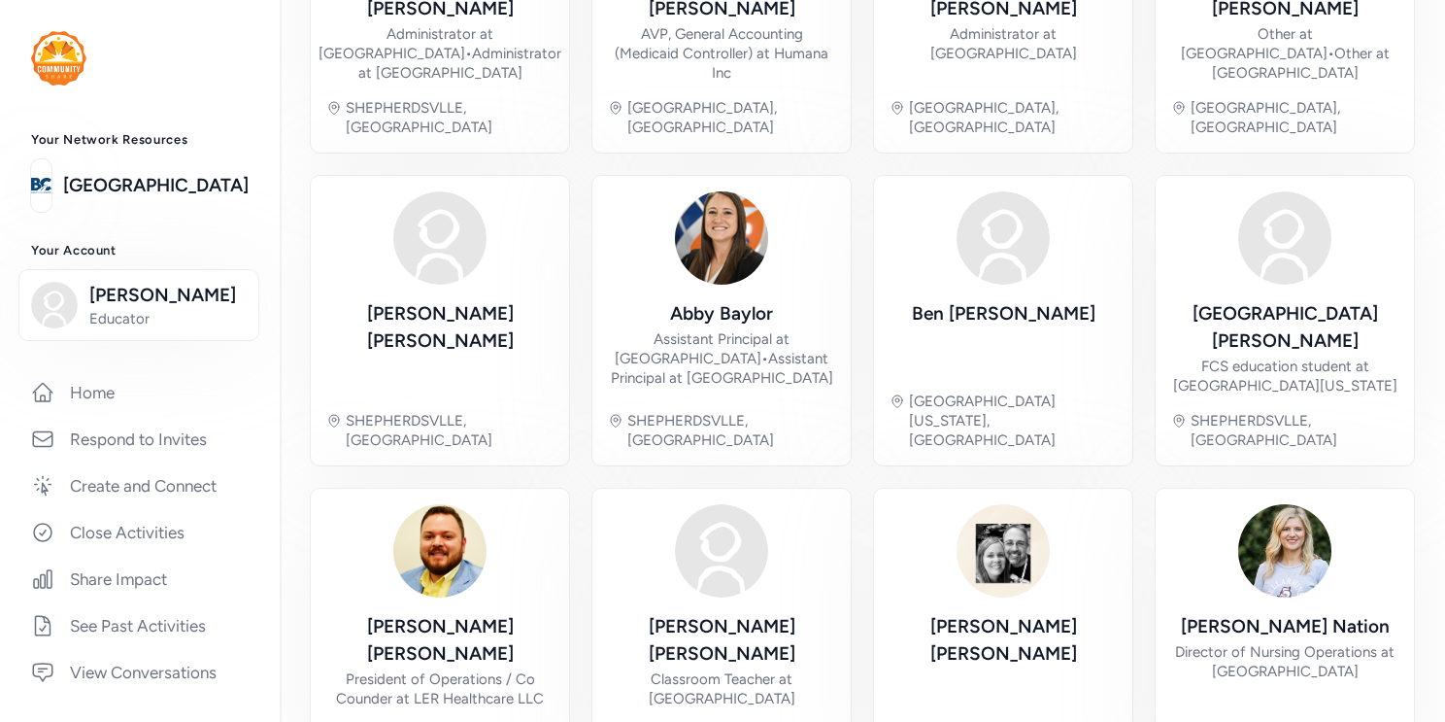
scroll to position [711, 0]
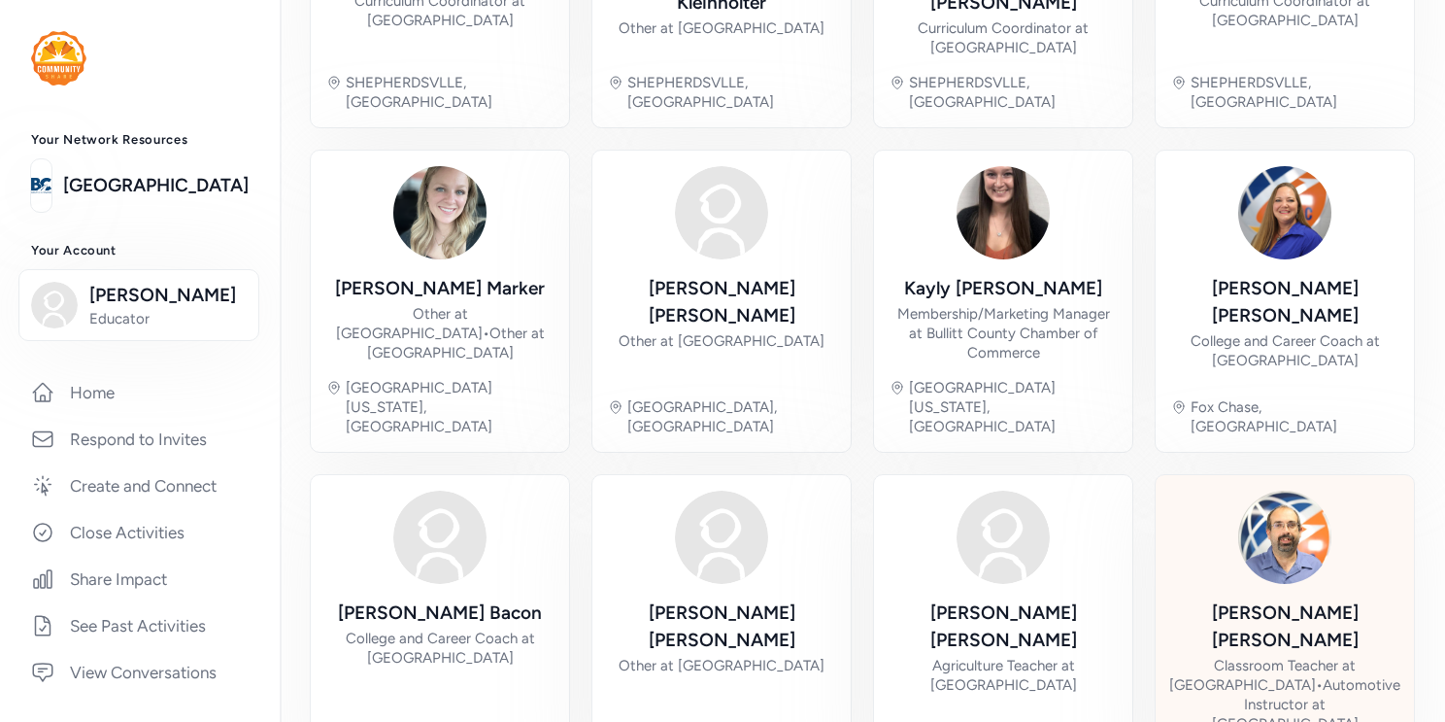
scroll to position [691, 0]
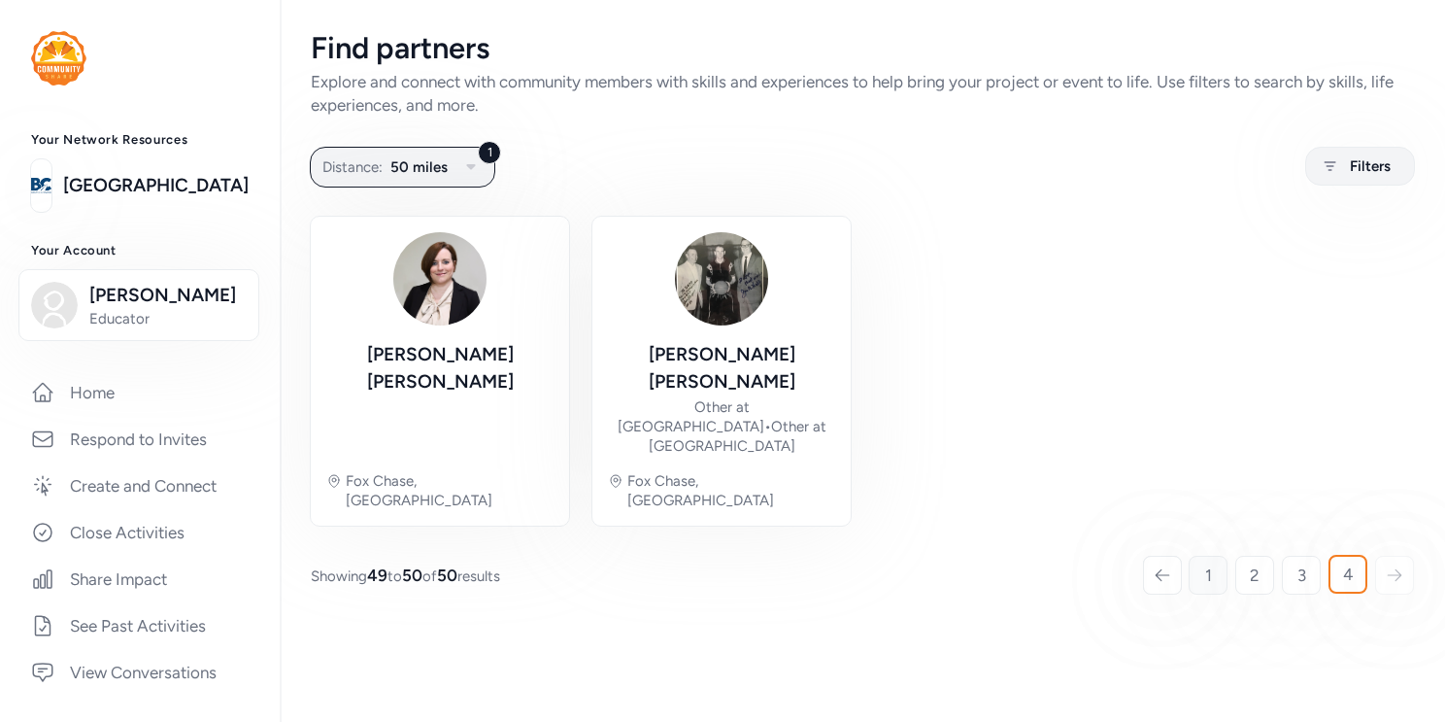
click at [1210, 563] on span "1" at bounding box center [1208, 574] width 7 height 23
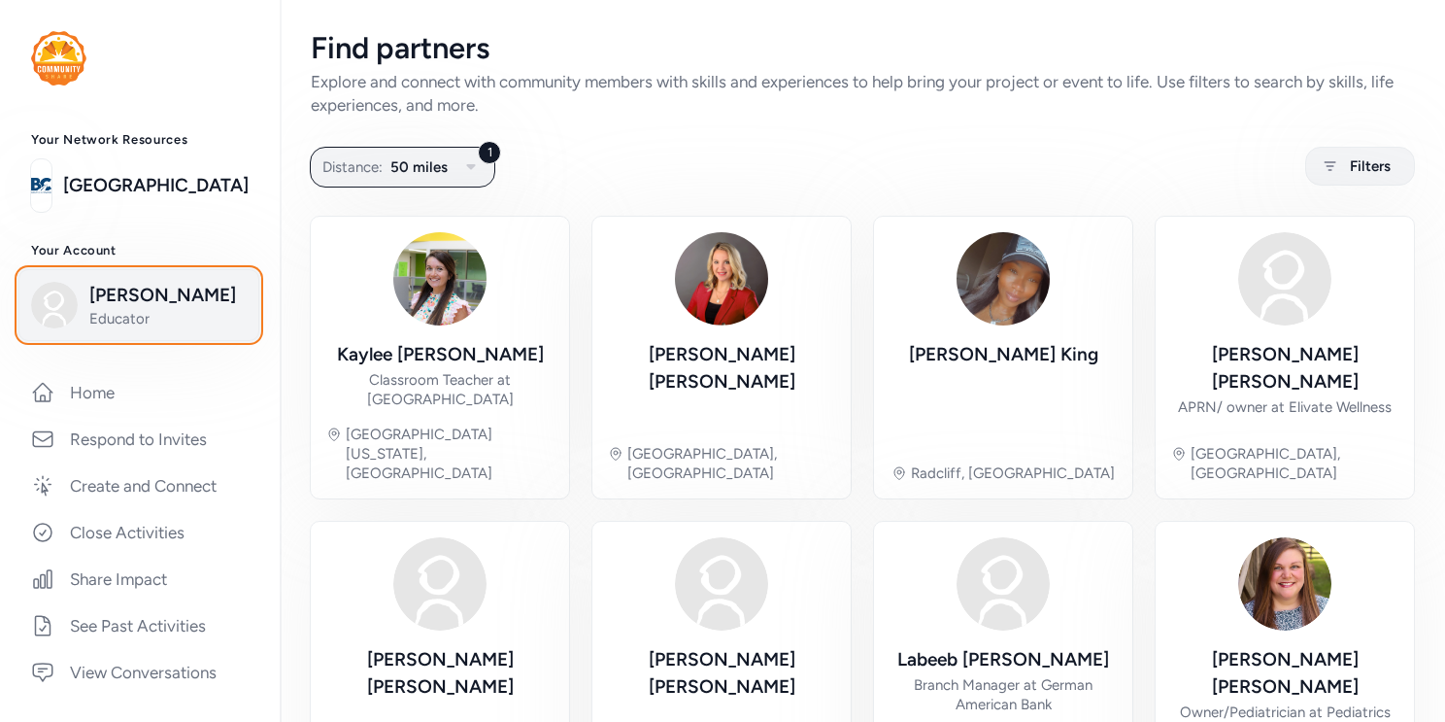
click at [143, 295] on span "[PERSON_NAME]" at bounding box center [167, 295] width 157 height 27
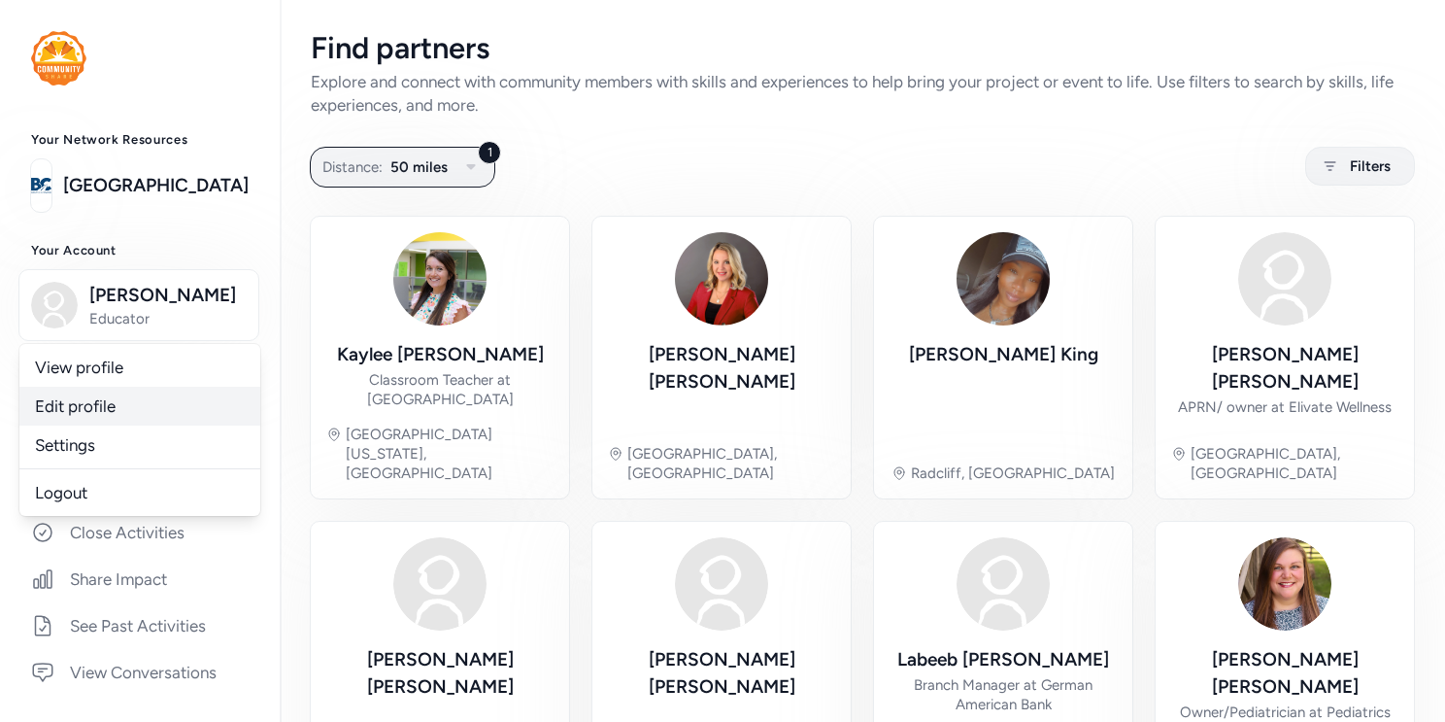
click at [119, 406] on link "Edit profile" at bounding box center [139, 406] width 241 height 39
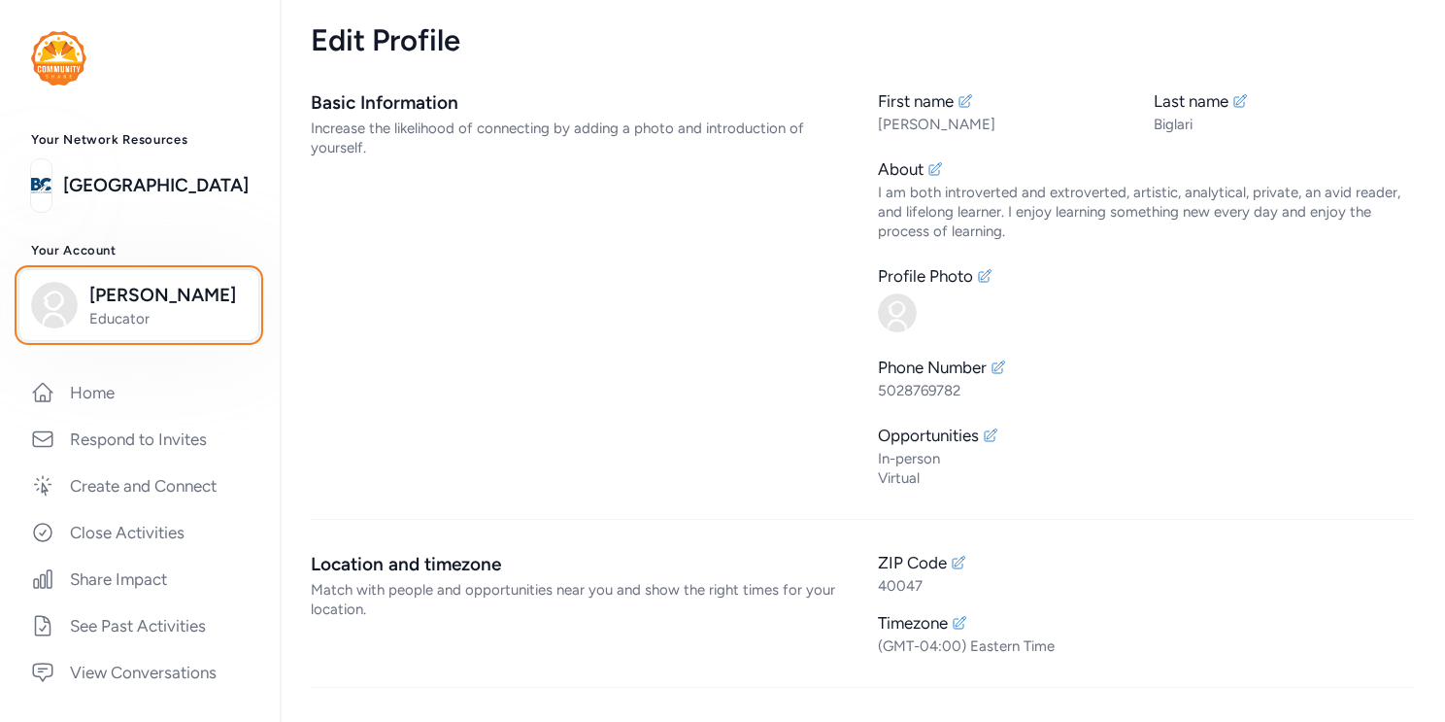
scroll to position [10, 0]
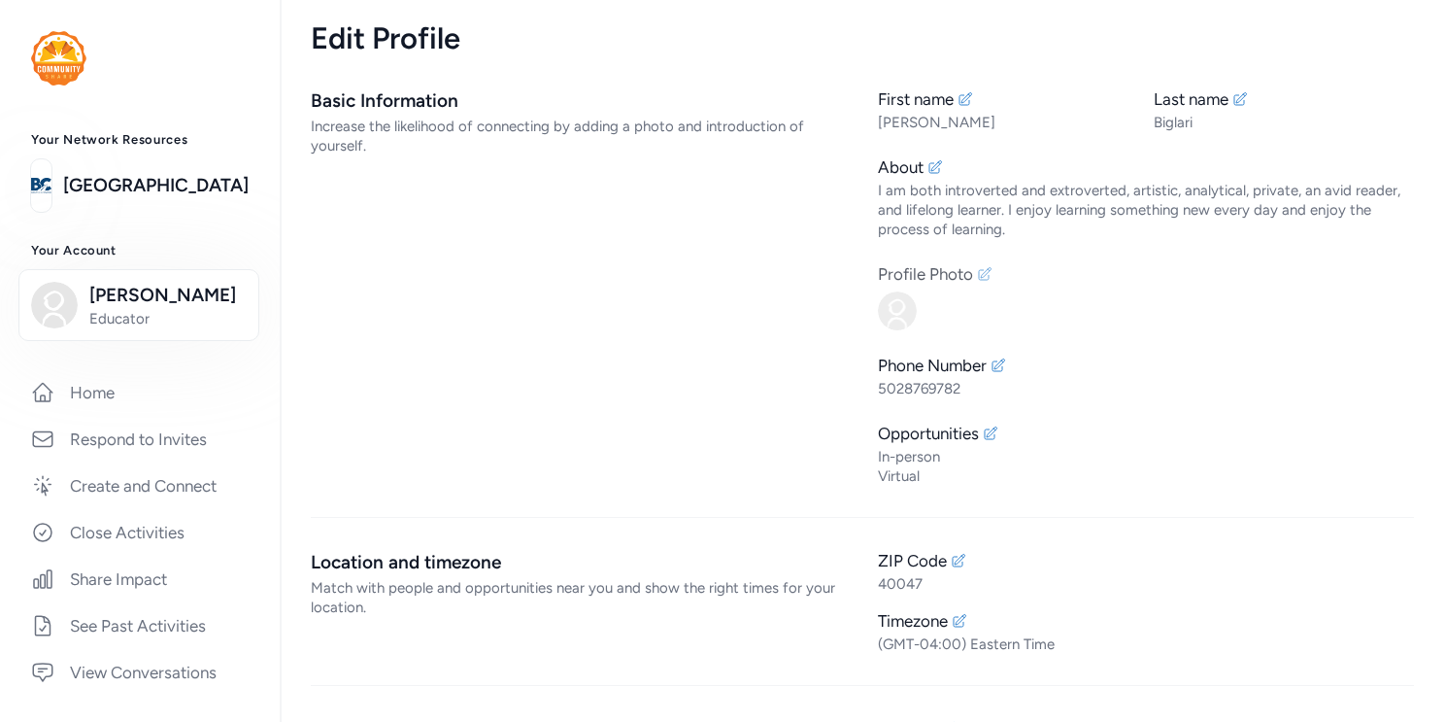
click at [966, 273] on div "Profile Photo" at bounding box center [925, 273] width 95 height 23
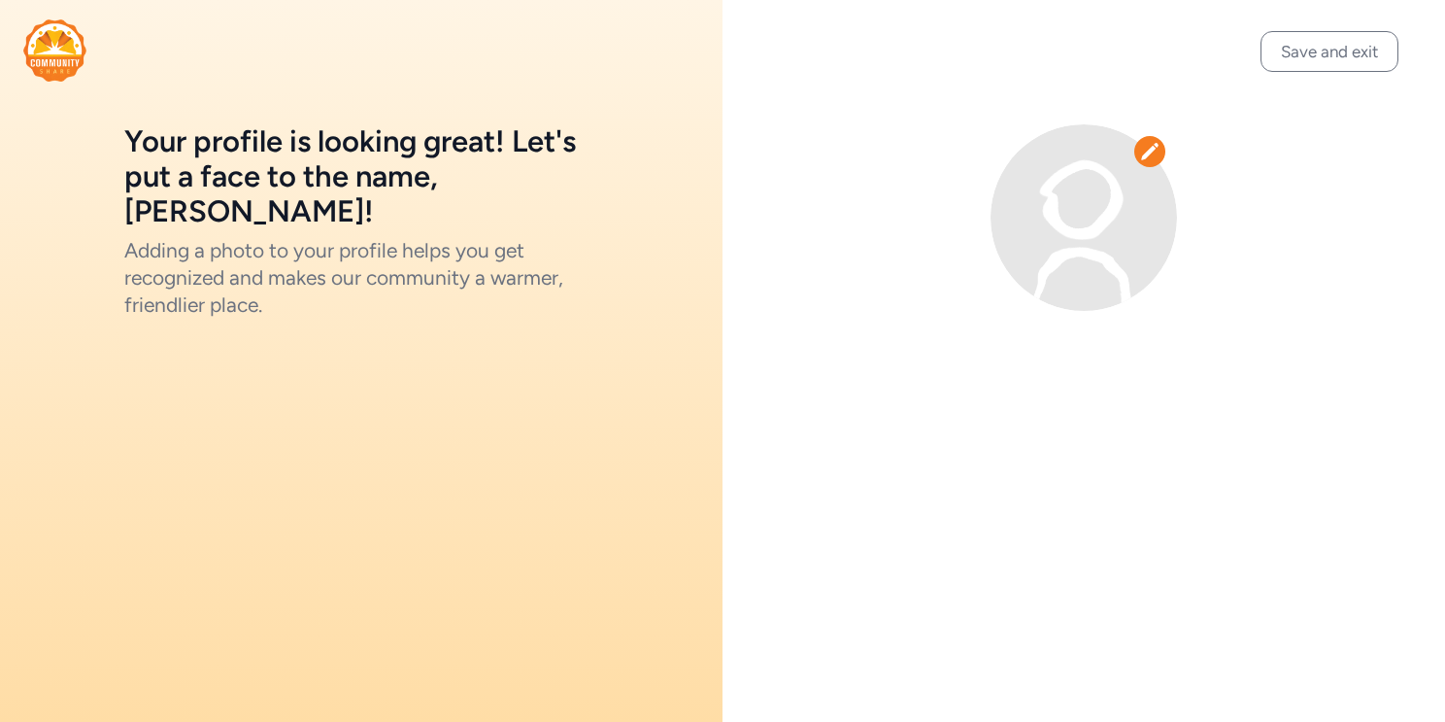
click at [1129, 168] on img at bounding box center [1084, 217] width 186 height 186
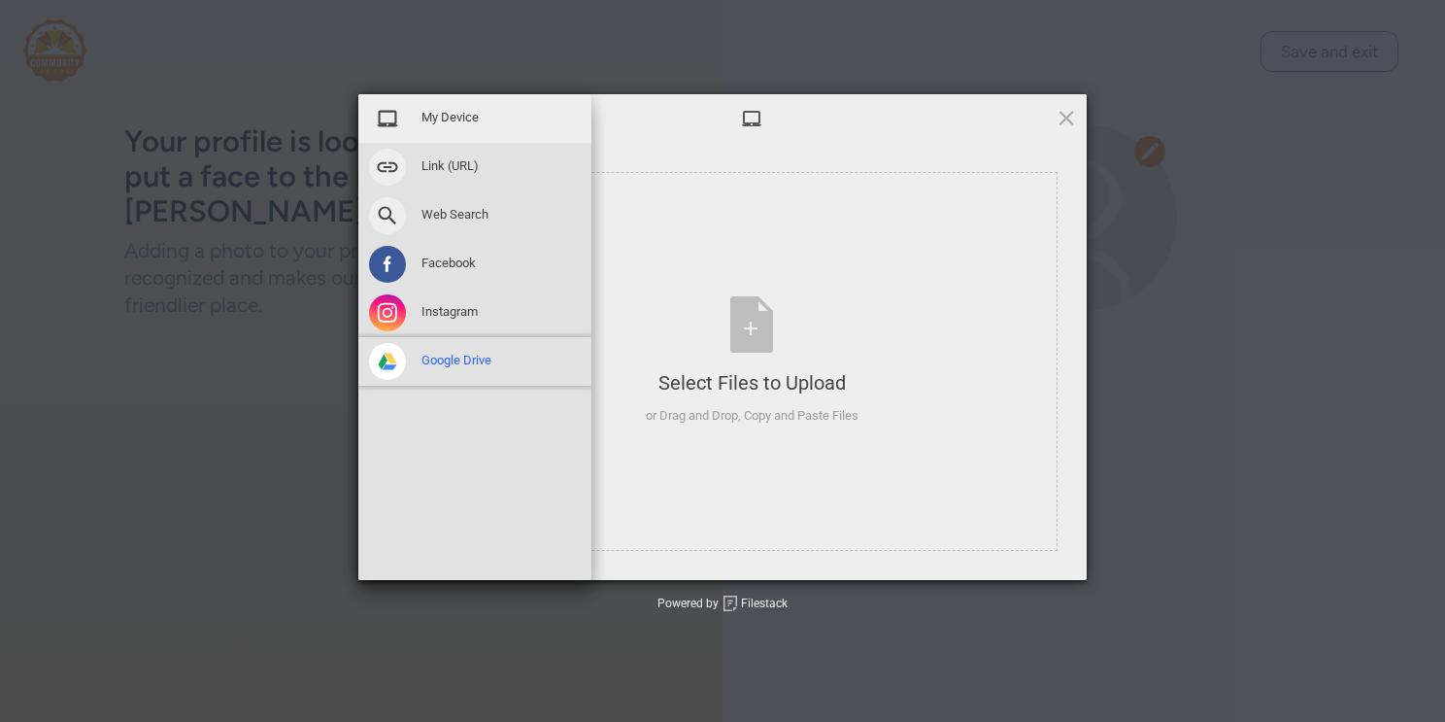
click at [463, 357] on span "Google Drive" at bounding box center [456, 360] width 70 height 17
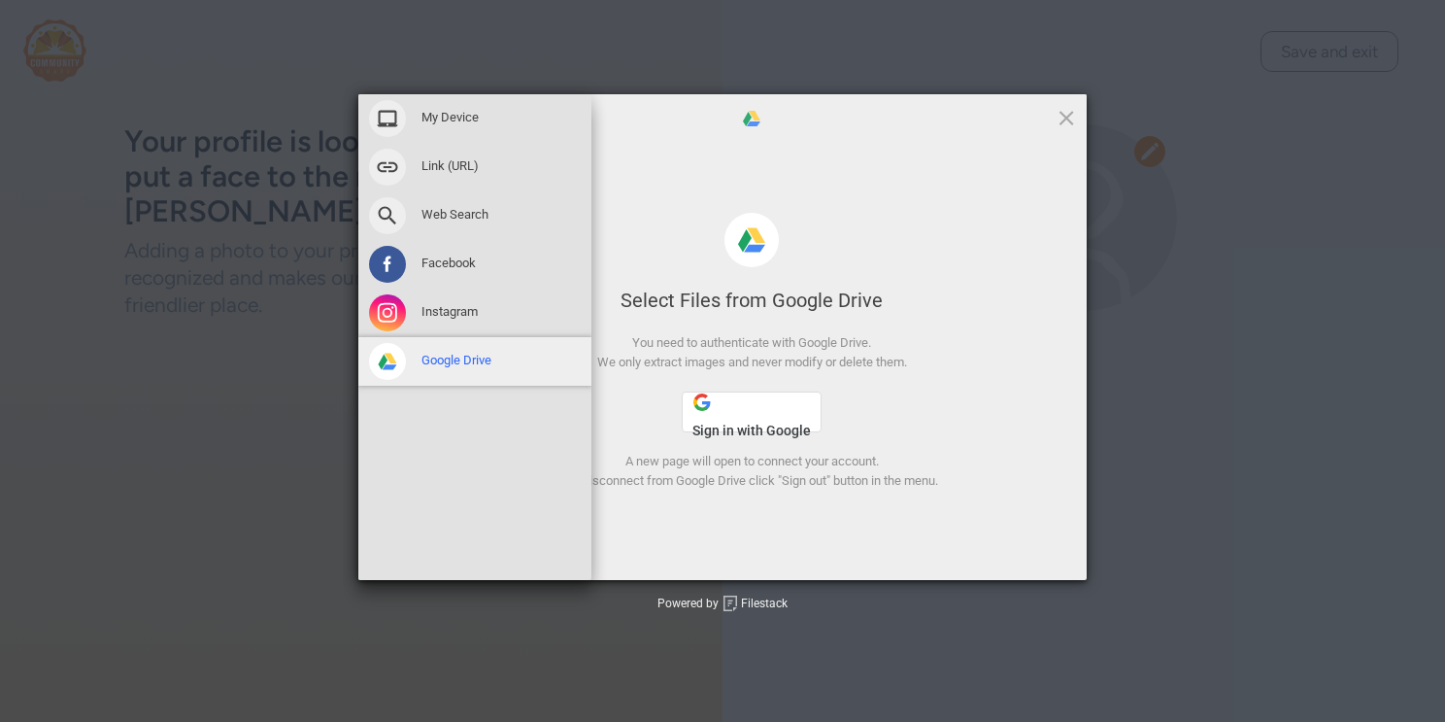
click at [474, 358] on span "Google Drive" at bounding box center [456, 360] width 70 height 17
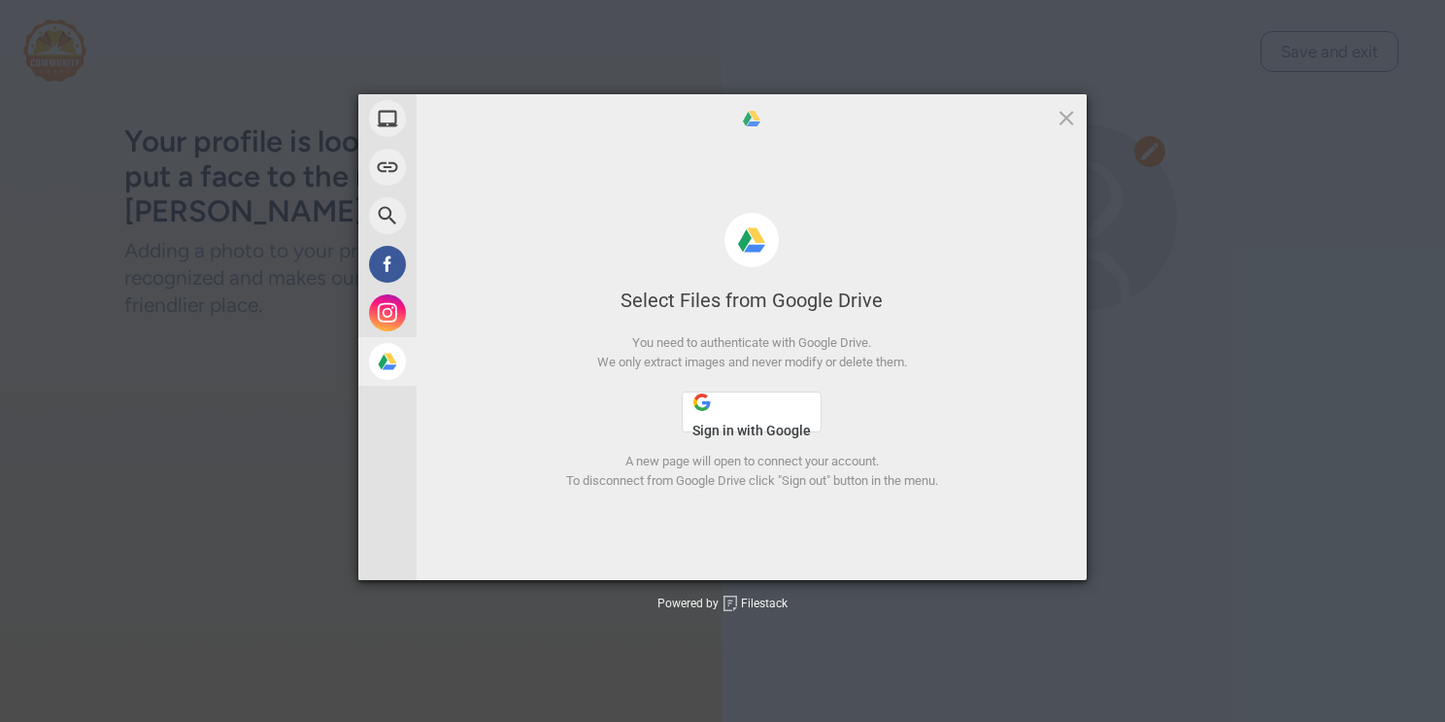
click at [727, 426] on span "Sign in with Google" at bounding box center [751, 430] width 118 height 16
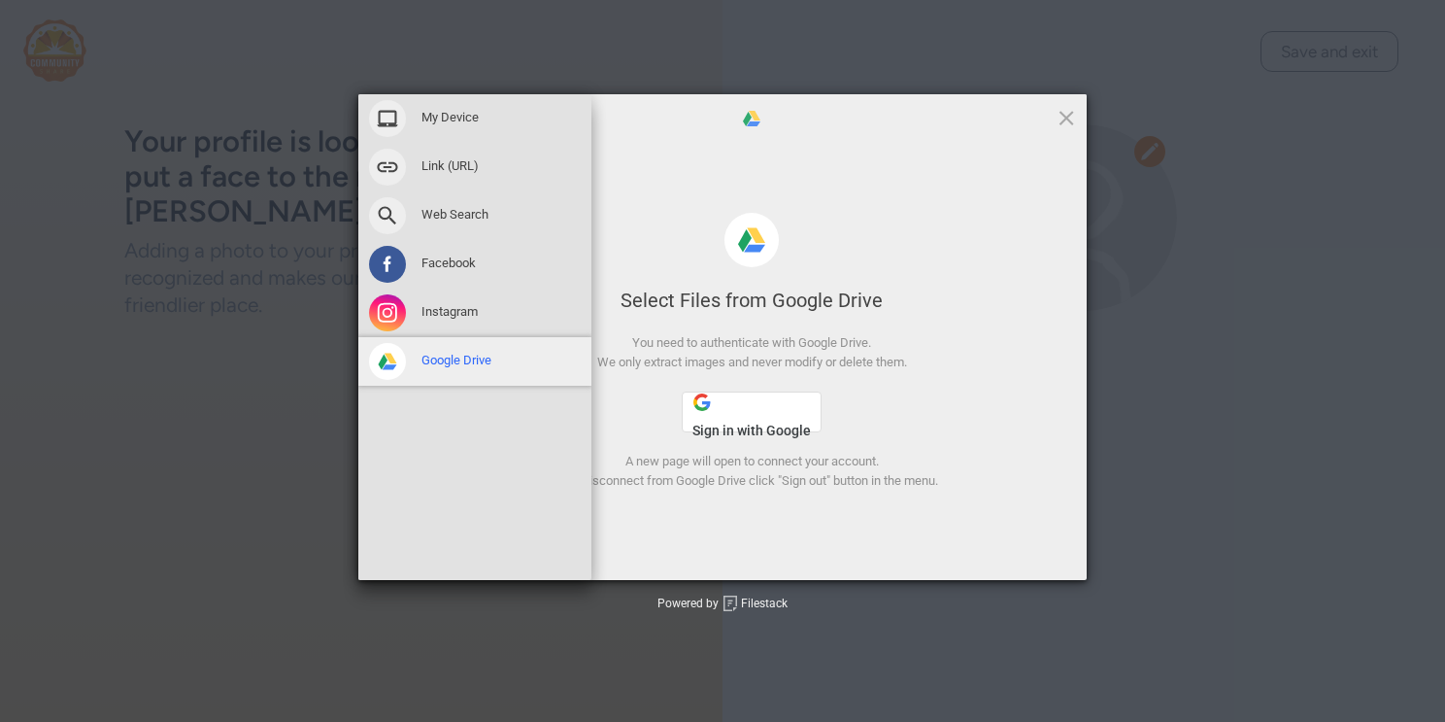
click at [458, 362] on span "Google Drive" at bounding box center [456, 360] width 70 height 17
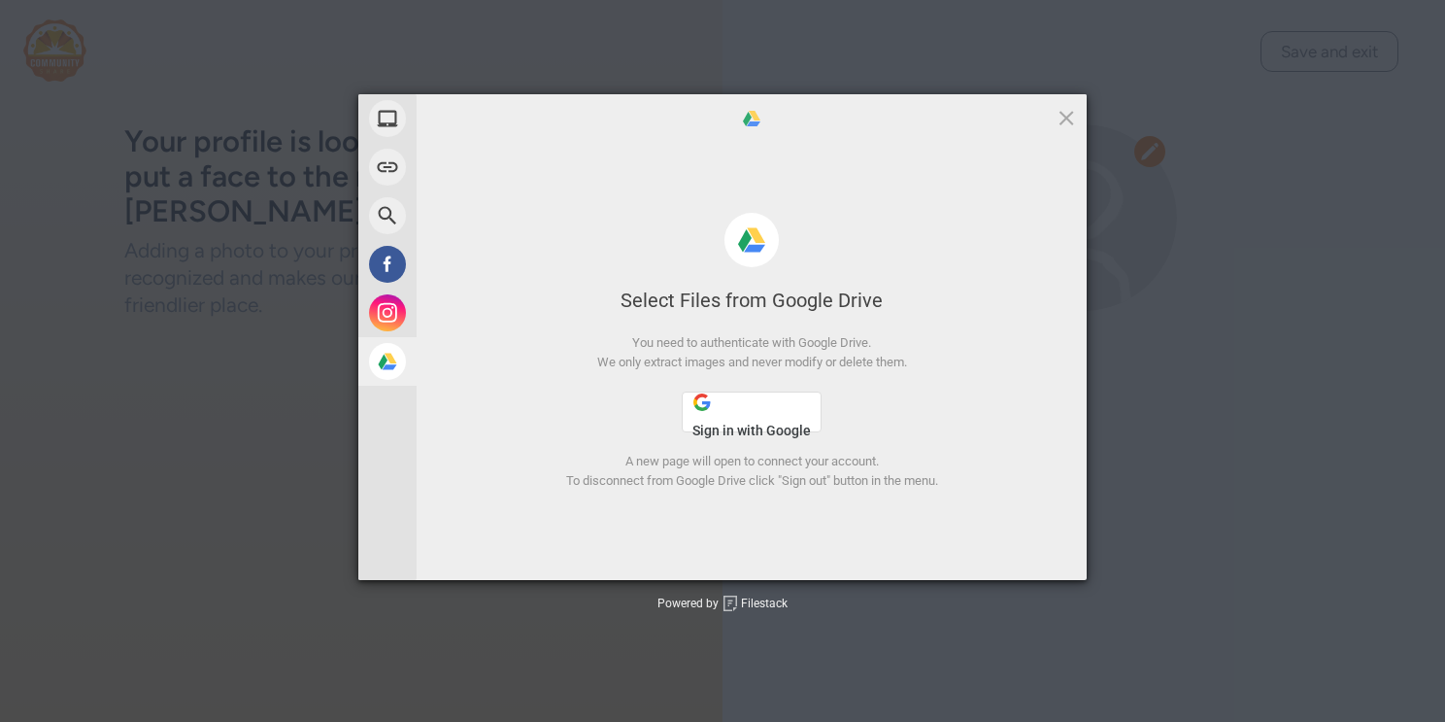
click at [734, 429] on span "Sign in with Google" at bounding box center [751, 430] width 118 height 16
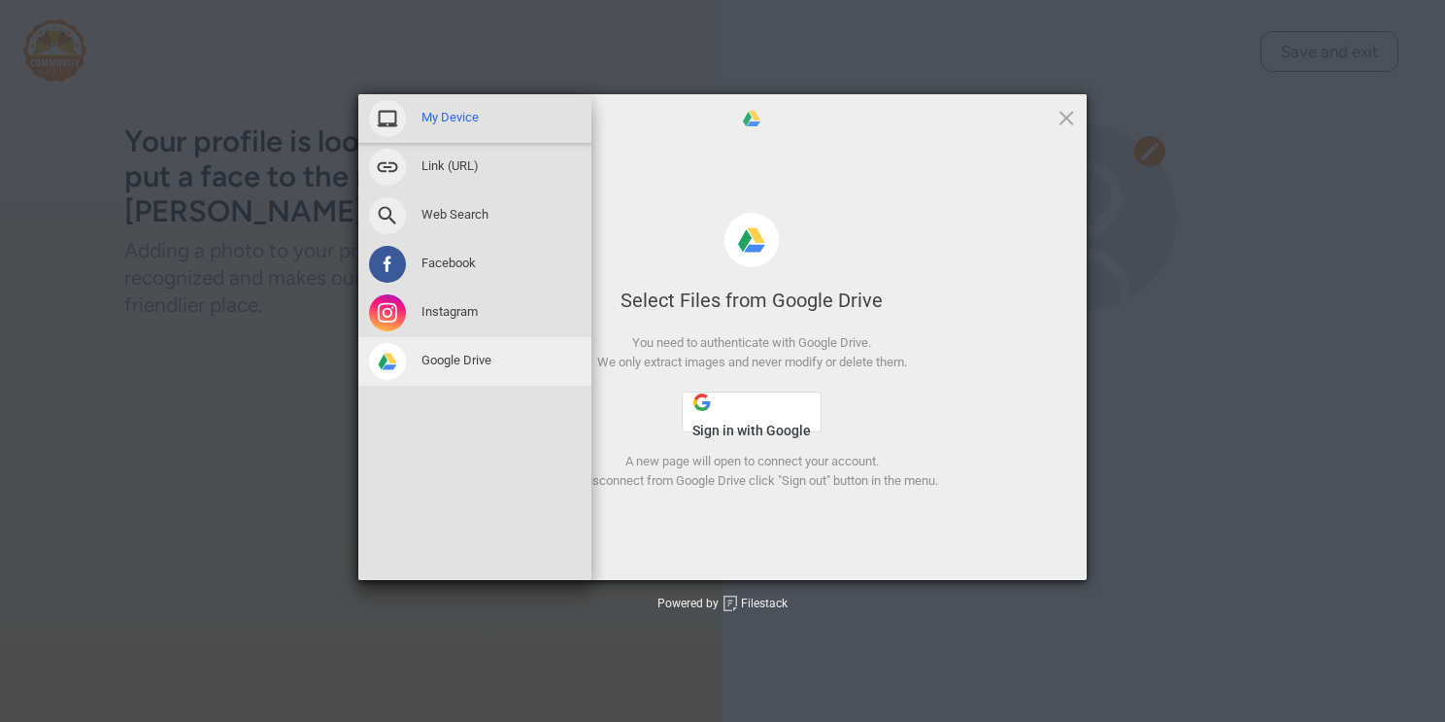
click at [452, 119] on span "My Device" at bounding box center [449, 117] width 57 height 17
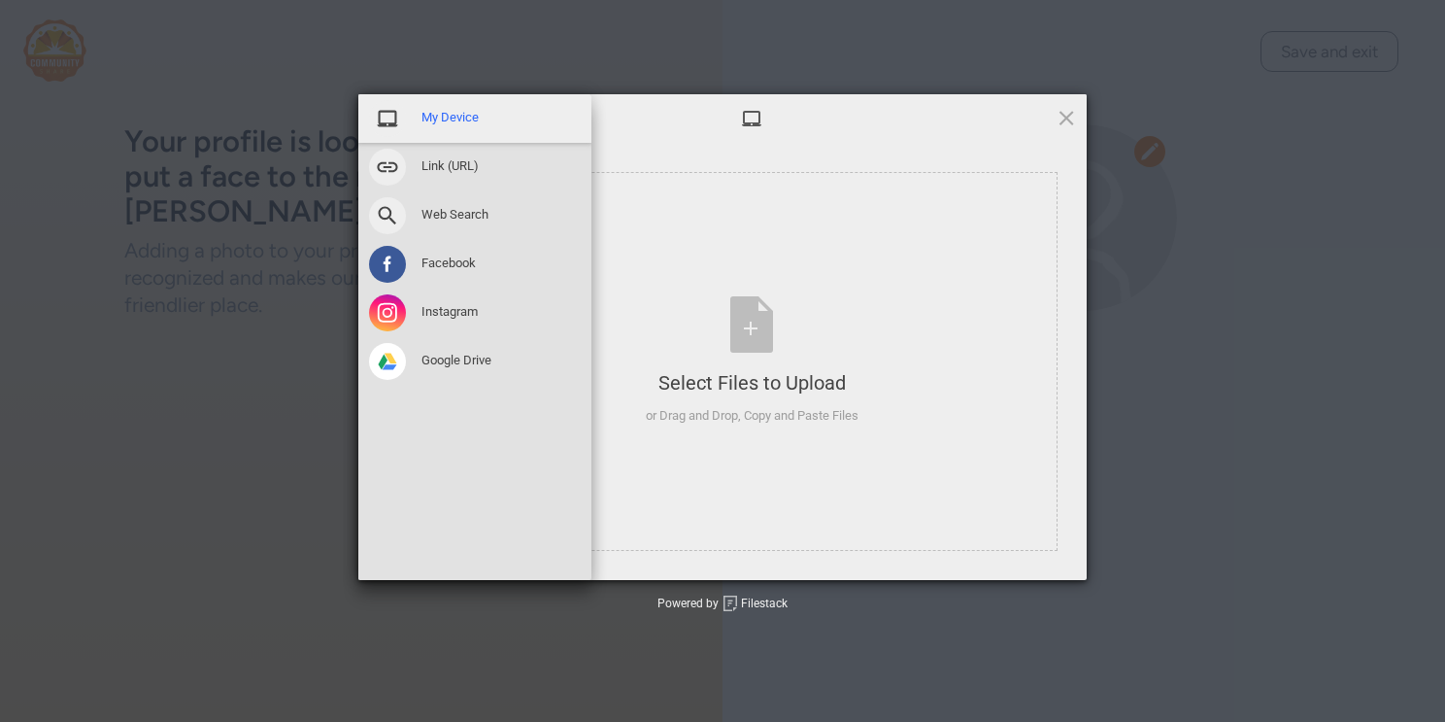
click at [452, 119] on span "My Device" at bounding box center [449, 117] width 57 height 17
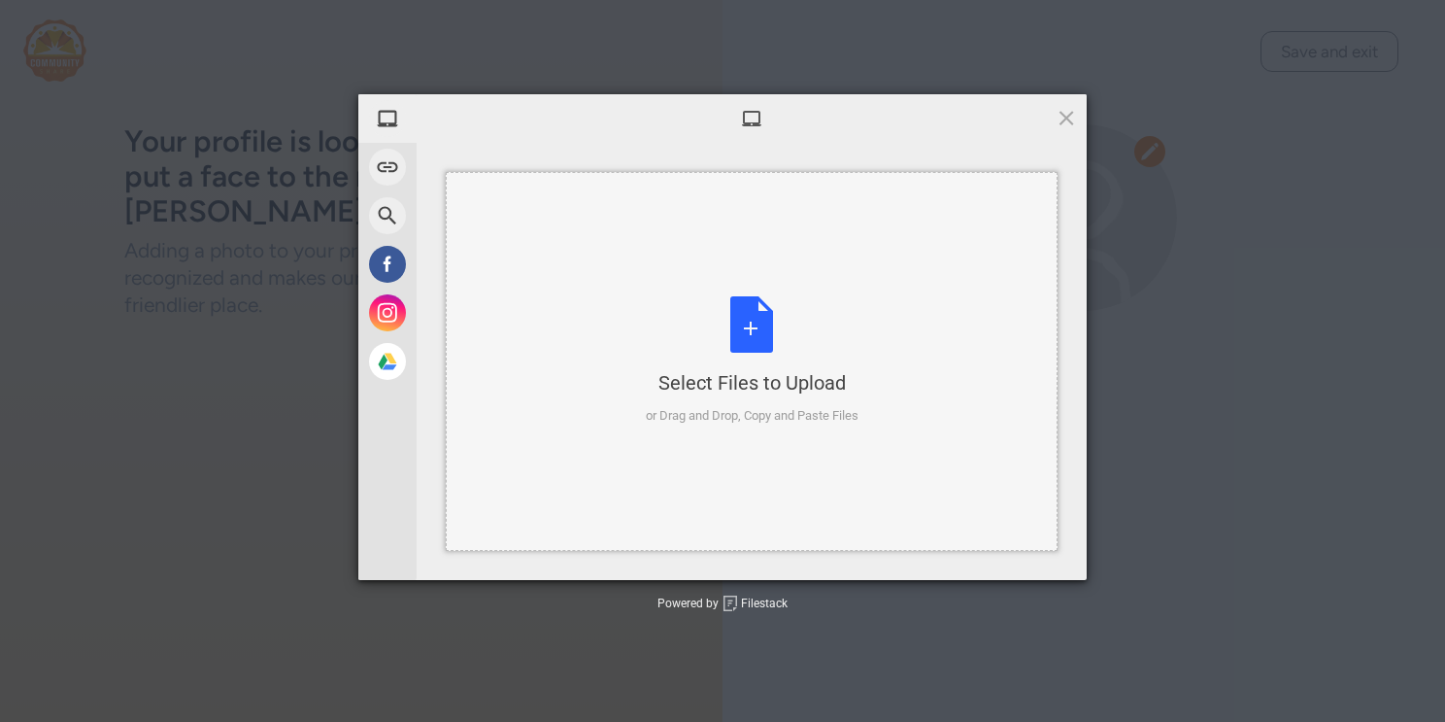
click at [751, 363] on div "Select Files to Upload or Drag and Drop, Copy and Paste Files" at bounding box center [752, 360] width 213 height 129
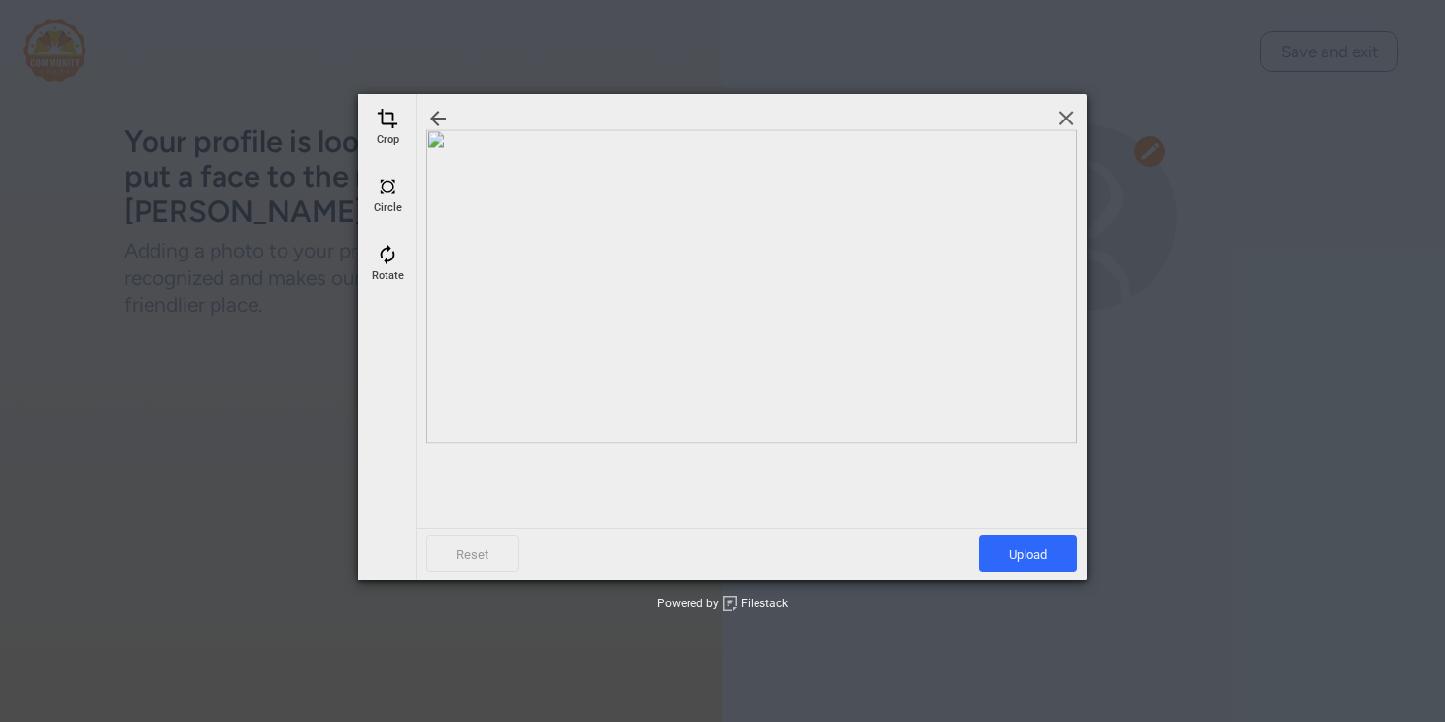
click at [1060, 118] on span at bounding box center [1066, 117] width 21 height 21
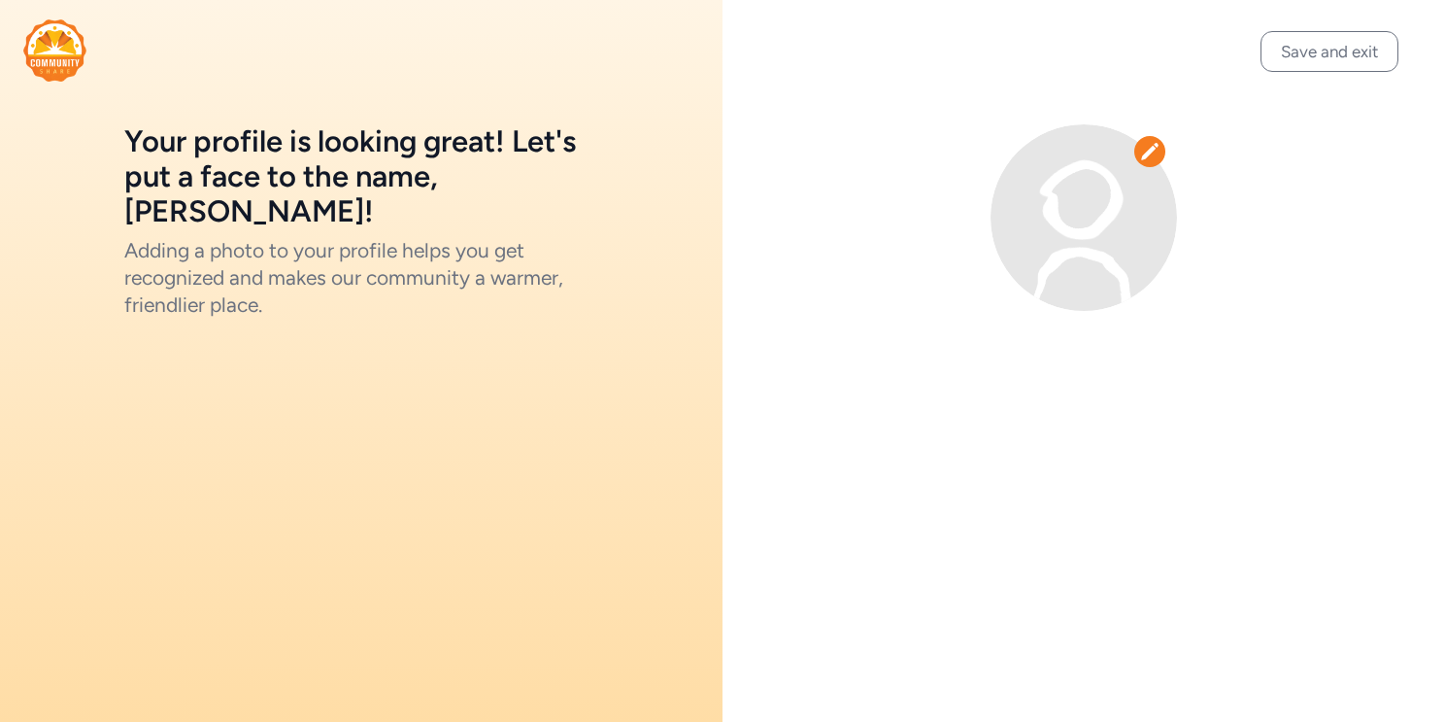
click at [1076, 216] on img at bounding box center [1084, 217] width 186 height 186
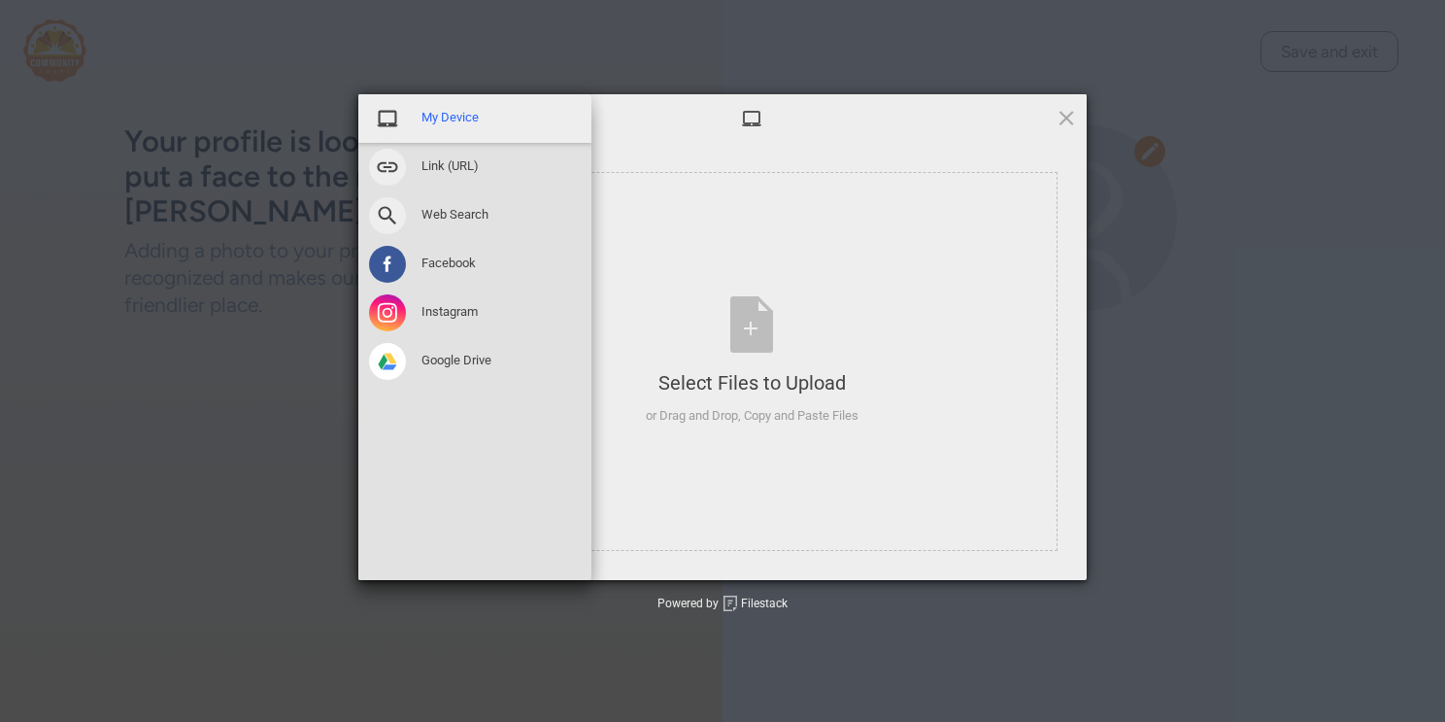
click at [437, 116] on span "My Device" at bounding box center [449, 117] width 57 height 17
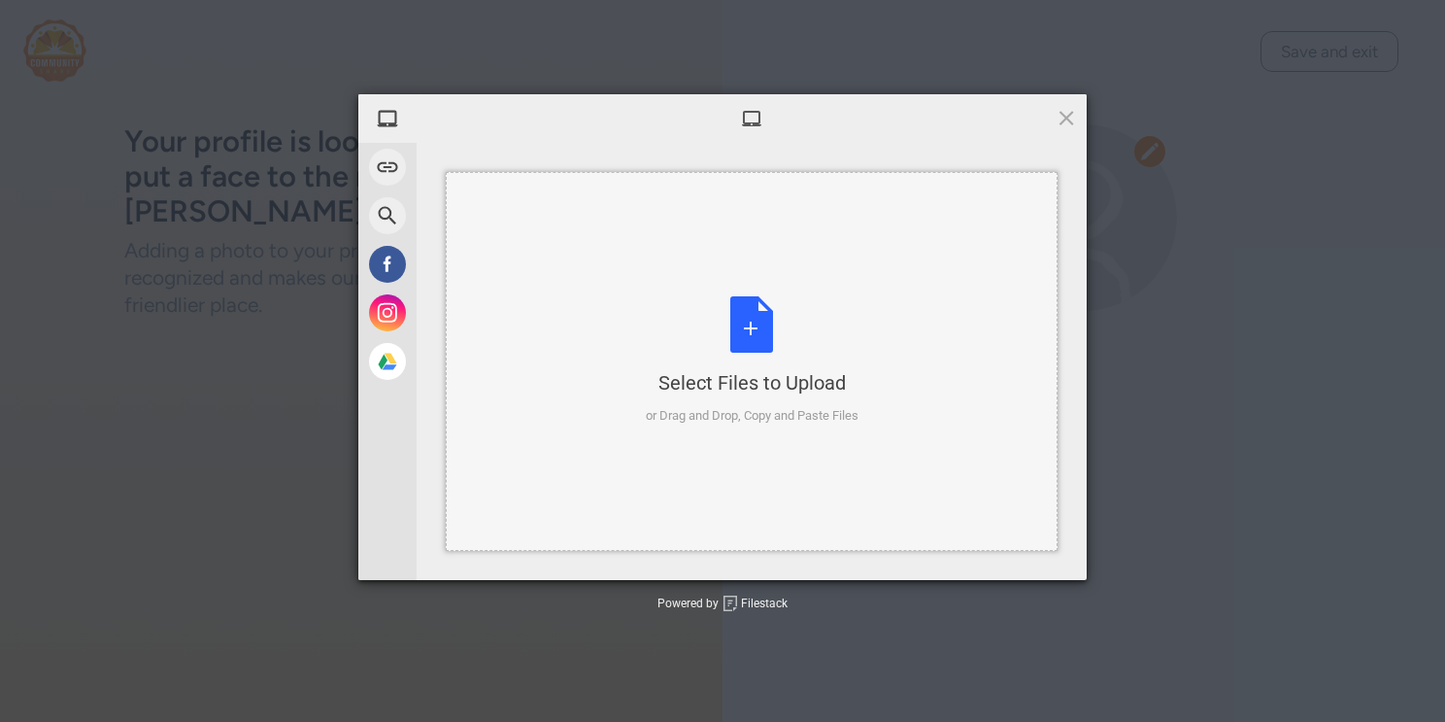
click at [764, 317] on div "Select Files to Upload or Drag and Drop, Copy and Paste Files" at bounding box center [752, 360] width 213 height 129
click at [733, 331] on div "Select Files to Upload or Drag and Drop, Copy and Paste Files" at bounding box center [752, 360] width 213 height 129
click at [765, 288] on div "Select Files to Upload or Drag and Drop, Copy and Paste Files" at bounding box center [752, 361] width 612 height 379
click at [659, 301] on div "Select Files to Upload or Drag and Drop, Copy and Paste Files" at bounding box center [752, 360] width 213 height 129
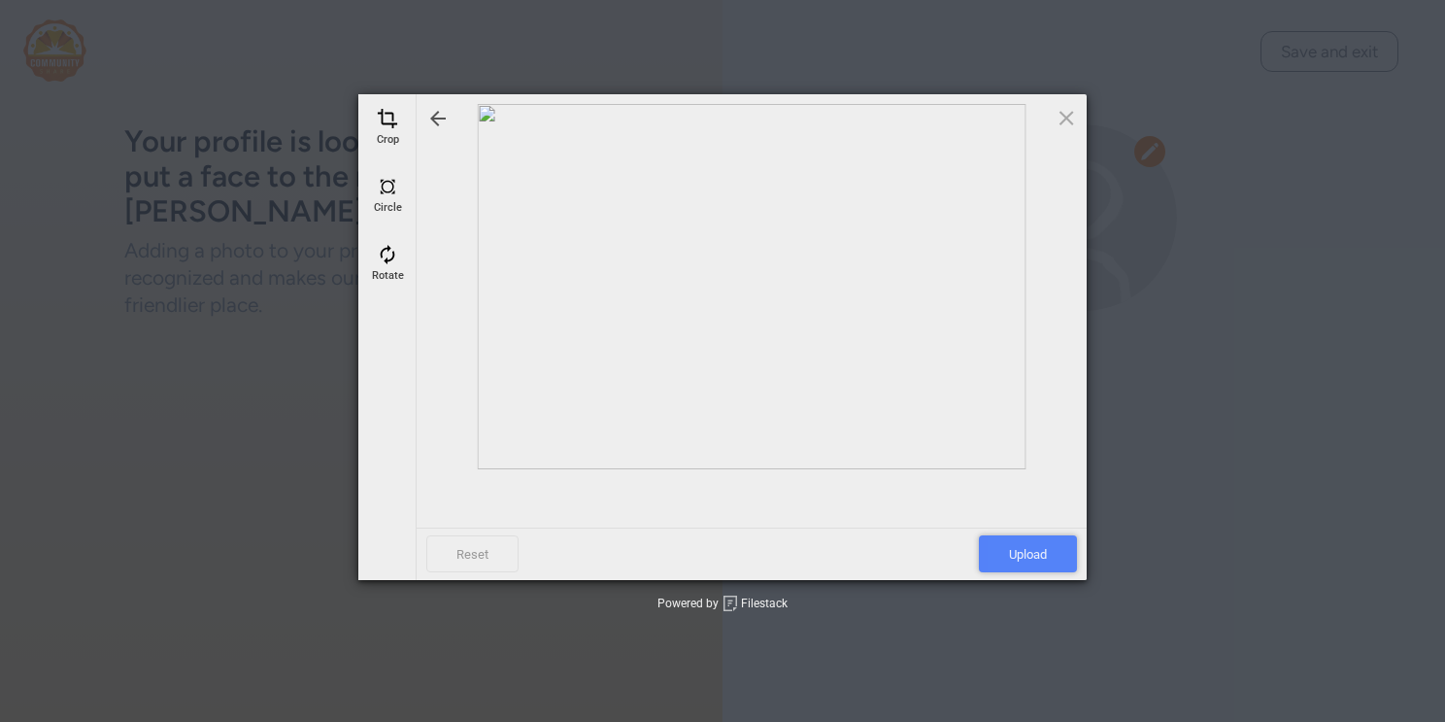
click at [1035, 555] on span "Upload" at bounding box center [1028, 553] width 98 height 37
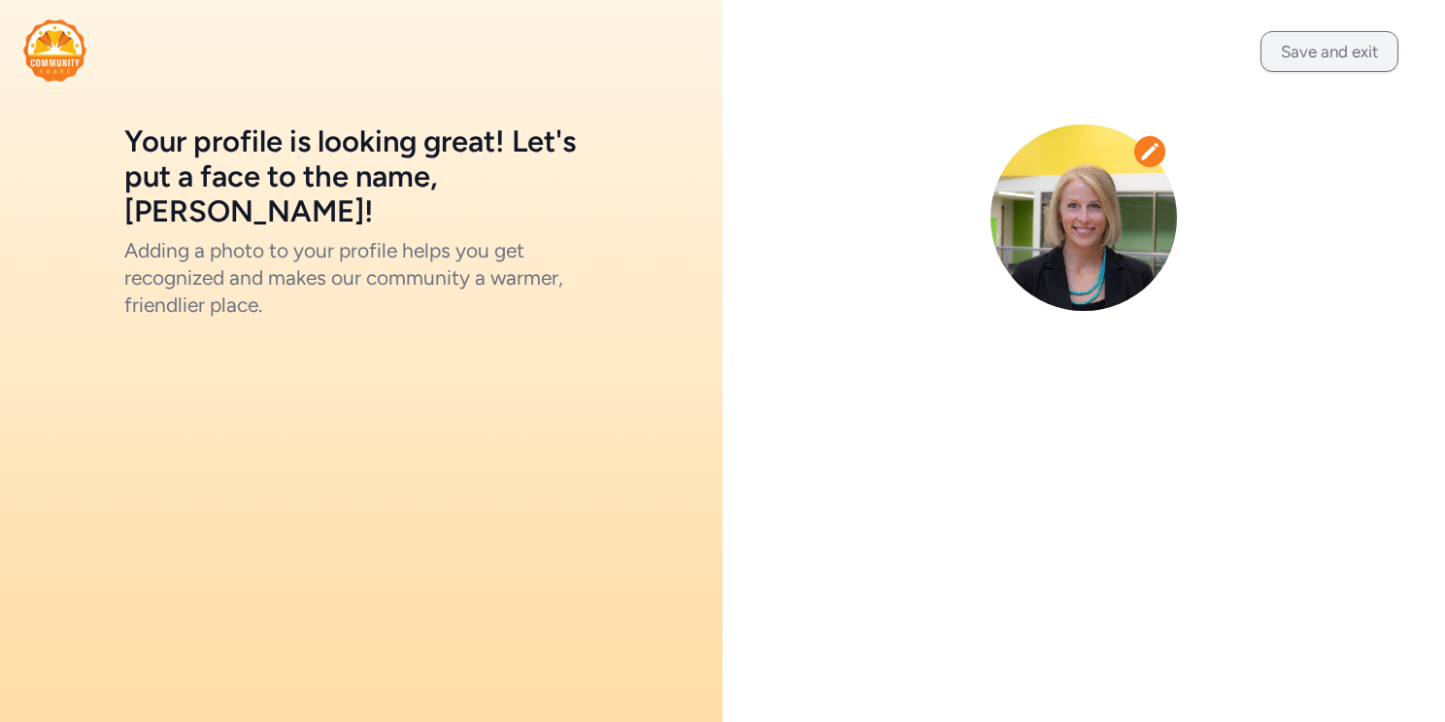
click at [1332, 58] on button "Save and exit" at bounding box center [1329, 51] width 138 height 41
